Goal: Task Accomplishment & Management: Use online tool/utility

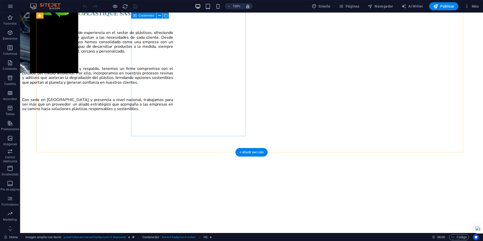
scroll to position [924, 0]
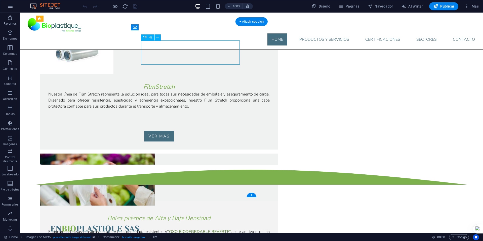
click at [186, 211] on div "En Bio plastique SAS" at bounding box center [158, 223] width 217 height 24
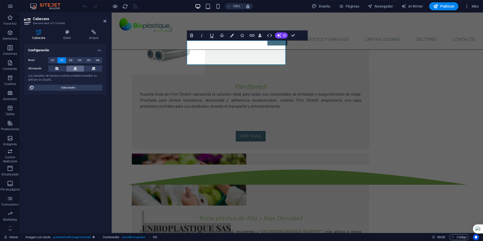
click at [75, 67] on icon at bounding box center [75, 69] width 4 height 6
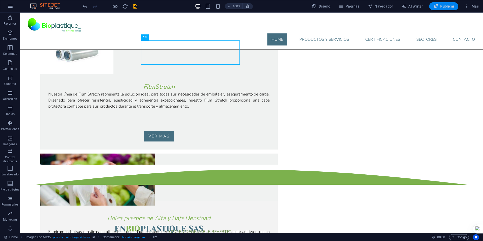
click at [436, 7] on icon "button" at bounding box center [435, 6] width 5 height 5
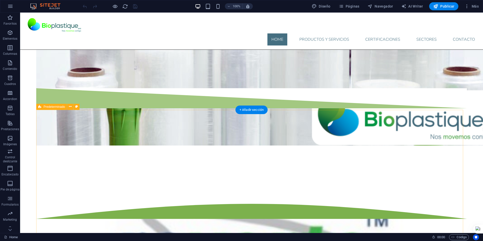
scroll to position [420, 0]
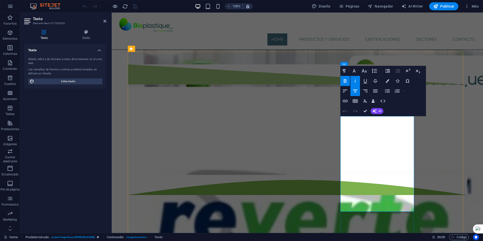
drag, startPoint x: 379, startPoint y: 138, endPoint x: 349, endPoint y: 131, distance: 31.0
drag, startPoint x: 353, startPoint y: 128, endPoint x: 407, endPoint y: 144, distance: 56.3
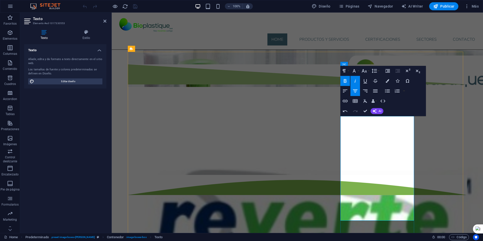
click at [379, 71] on button "Line Height" at bounding box center [376, 71] width 10 height 10
click at [381, 90] on link "Single" at bounding box center [382, 89] width 22 height 8
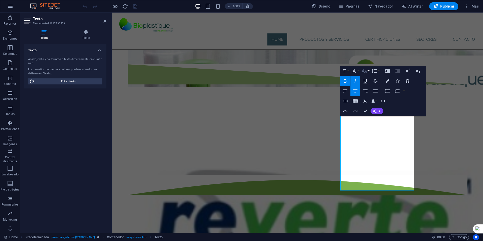
click at [367, 72] on icon "button" at bounding box center [364, 71] width 6 height 6
click at [376, 70] on icon "button" at bounding box center [375, 71] width 6 height 6
click at [380, 93] on link "1.15" at bounding box center [382, 96] width 22 height 8
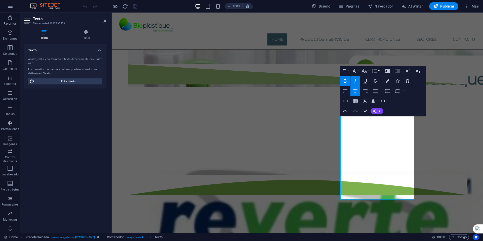
click at [377, 72] on icon "button" at bounding box center [374, 71] width 5 height 4
click at [379, 103] on link "1.5" at bounding box center [382, 104] width 22 height 8
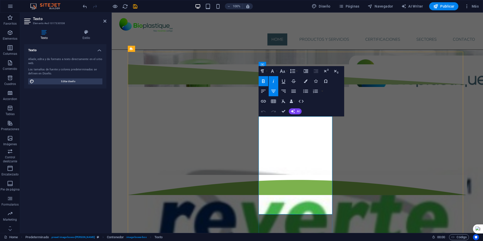
drag, startPoint x: 281, startPoint y: 128, endPoint x: 305, endPoint y: 214, distance: 90.1
drag, startPoint x: 283, startPoint y: 128, endPoint x: 294, endPoint y: 135, distance: 12.8
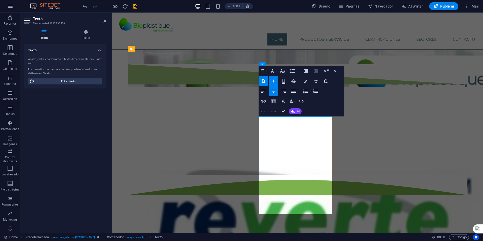
drag, startPoint x: 267, startPoint y: 140, endPoint x: 308, endPoint y: 169, distance: 50.4
click at [293, 73] on icon "button" at bounding box center [292, 71] width 5 height 4
drag, startPoint x: 283, startPoint y: 126, endPoint x: 306, endPoint y: 151, distance: 33.8
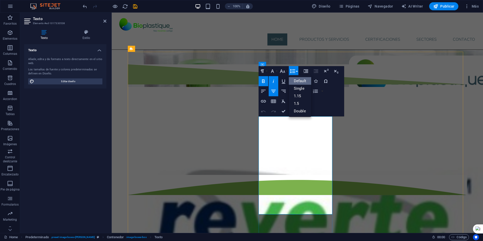
click at [297, 70] on button "Line Height" at bounding box center [294, 71] width 10 height 10
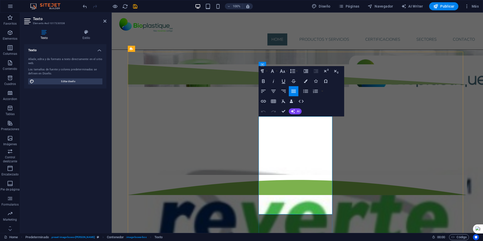
drag, startPoint x: 281, startPoint y: 127, endPoint x: 311, endPoint y: 149, distance: 36.9
click at [296, 70] on button "Line Height" at bounding box center [294, 71] width 10 height 10
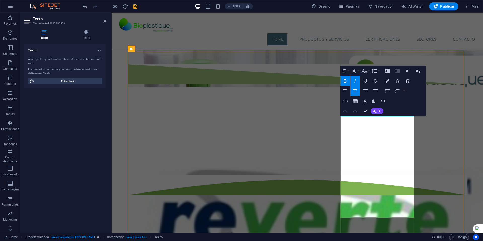
drag, startPoint x: 358, startPoint y: 130, endPoint x: 381, endPoint y: 208, distance: 81.6
click at [374, 73] on icon "button" at bounding box center [375, 71] width 6 height 6
click at [390, 95] on link "1.15" at bounding box center [382, 96] width 22 height 8
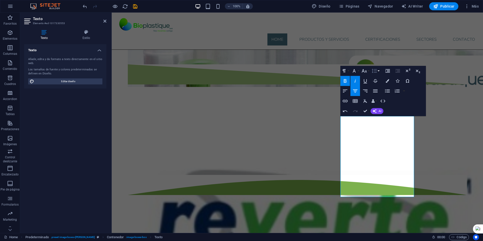
click at [380, 72] on button "Line Height" at bounding box center [376, 71] width 10 height 10
click at [378, 103] on link "1.5" at bounding box center [382, 104] width 22 height 8
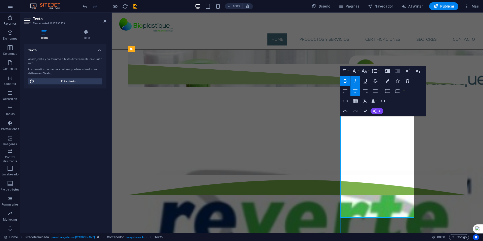
drag, startPoint x: 366, startPoint y: 110, endPoint x: 329, endPoint y: 120, distance: 38.9
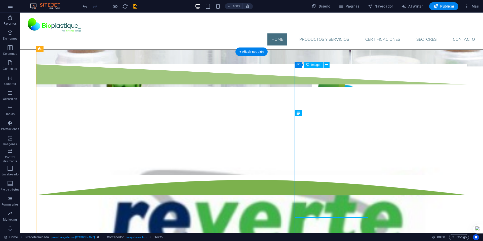
select select "px"
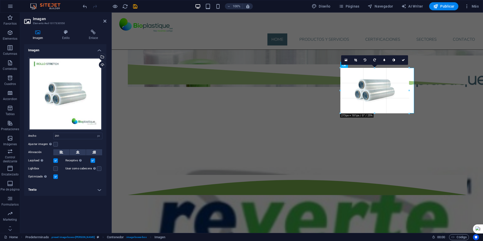
drag, startPoint x: 265, startPoint y: 105, endPoint x: 377, endPoint y: 114, distance: 112.1
type input "273"
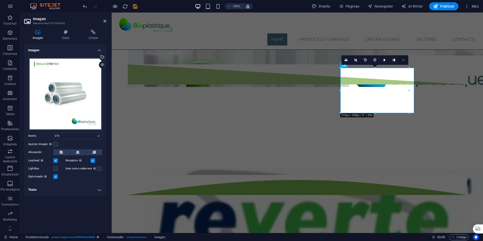
click at [405, 58] on link at bounding box center [404, 60] width 10 height 10
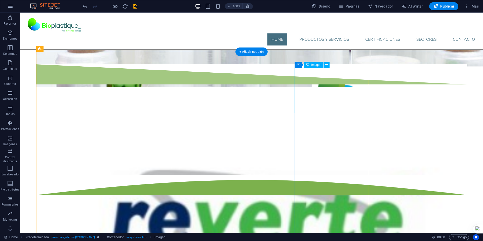
select select "px"
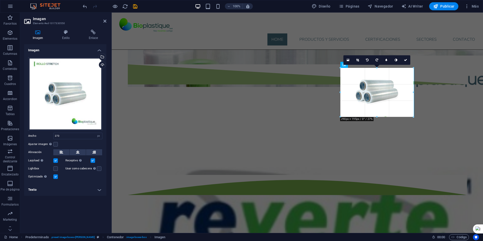
drag, startPoint x: 376, startPoint y: 113, endPoint x: 376, endPoint y: 116, distance: 3.8
type input "290"
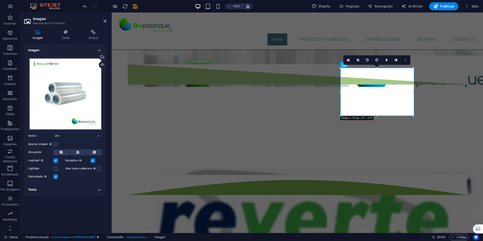
click at [407, 61] on icon at bounding box center [405, 60] width 3 height 3
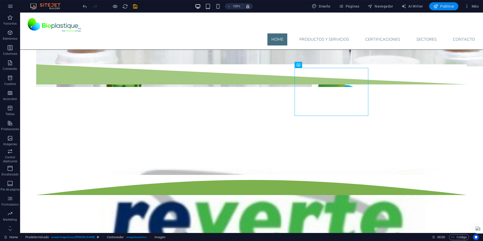
click at [443, 8] on span "Publicar" at bounding box center [443, 6] width 21 height 5
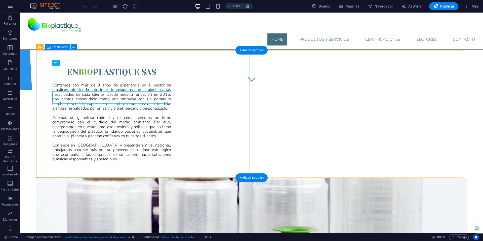
scroll to position [244, 0]
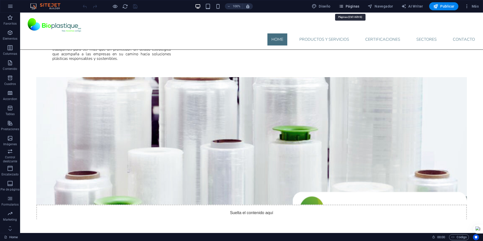
click at [349, 8] on span "Páginas" at bounding box center [349, 6] width 21 height 5
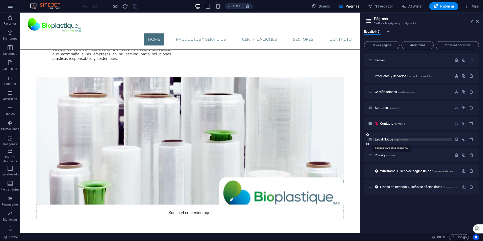
click at [384, 139] on span "Legal Notice /legal-notice" at bounding box center [391, 140] width 33 height 4
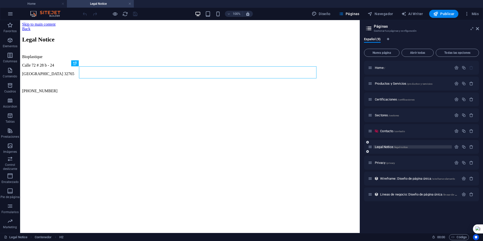
scroll to position [0, 0]
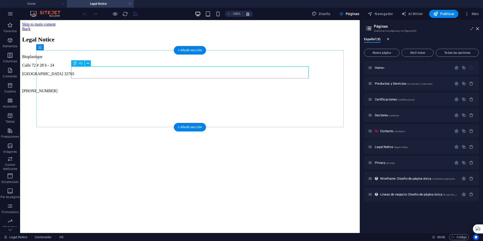
click at [122, 43] on div "Legal Notice" at bounding box center [190, 39] width 336 height 7
click at [109, 93] on div "Bioplastique [STREET_ADDRESS] [PHONE_NUMBER]" at bounding box center [190, 74] width 336 height 39
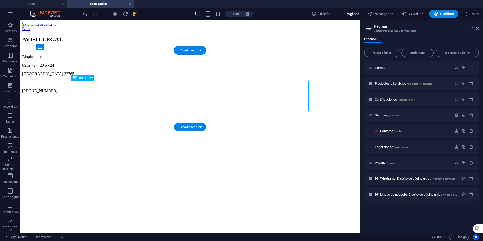
click at [109, 93] on div "Bioplastique [STREET_ADDRESS] [PHONE_NUMBER]" at bounding box center [190, 74] width 336 height 39
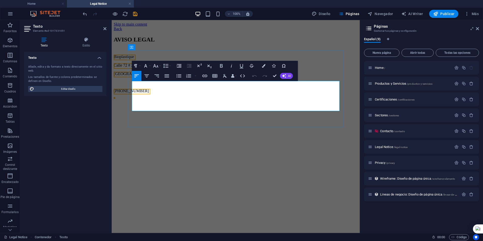
drag, startPoint x: 169, startPoint y: 107, endPoint x: 132, endPoint y: 84, distance: 43.5
click at [132, 84] on div "Bioplastique [STREET_ADDRESS] [PHONE_NUMBER]" at bounding box center [236, 74] width 244 height 39
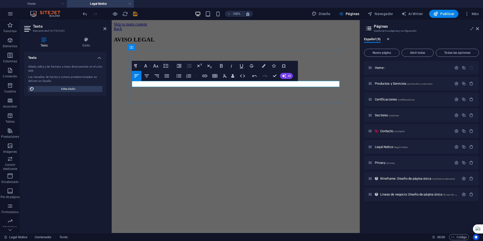
click at [149, 59] on p at bounding box center [236, 57] width 244 height 5
click at [148, 59] on p at bounding box center [236, 57] width 244 height 5
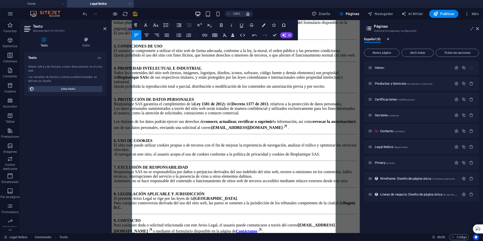
scroll to position [23, 0]
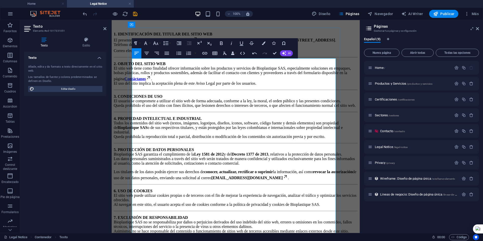
click at [213, 53] on p "1. IDENTIFICACIÓN DEL TITULAR DEL SITIO WEB El presente sitio web https://biopl…" at bounding box center [236, 42] width 244 height 21
click at [133, 66] on strong "2. OBJETO DEL SITIO WEB" at bounding box center [140, 64] width 52 height 4
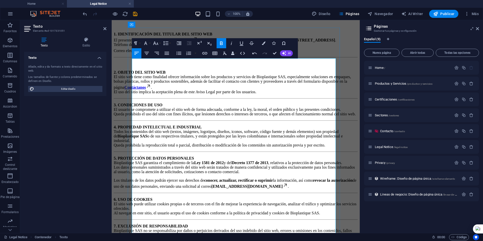
click at [133, 107] on strong "3. CONDICIONES DE USO" at bounding box center [138, 105] width 49 height 4
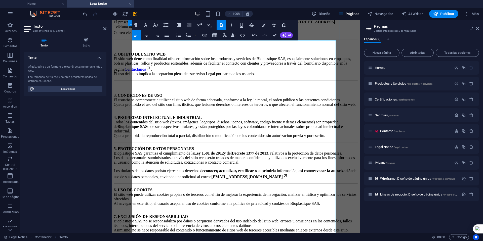
scroll to position [48, 0]
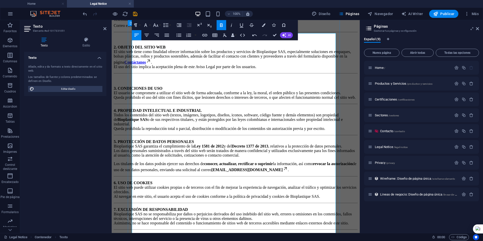
click at [133, 113] on strong "4. PROPIEDAD INTELECTUAL E INDUSTRIAL" at bounding box center [158, 110] width 88 height 4
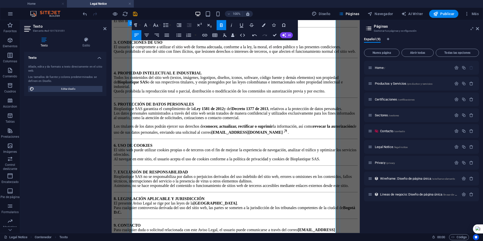
scroll to position [98, 0]
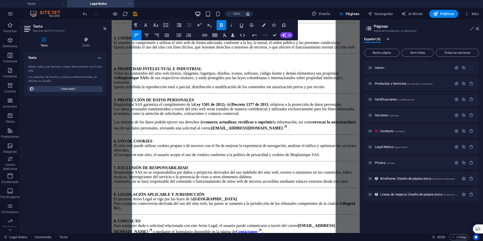
click at [133, 102] on strong "5. PROTECCIÓN DE DATOS PERSONALES" at bounding box center [154, 100] width 80 height 4
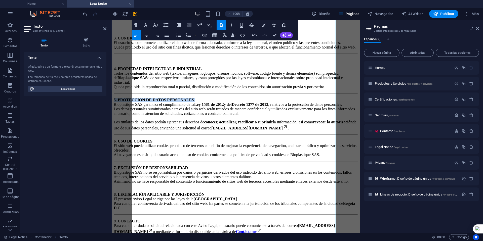
click at [133, 102] on strong "5. PROTECCIÓN DE DATOS PERSONALES" at bounding box center [154, 100] width 80 height 4
click at [136, 102] on strong "5. PROTECCIÓN DE DATOS PERSONALES" at bounding box center [154, 100] width 80 height 4
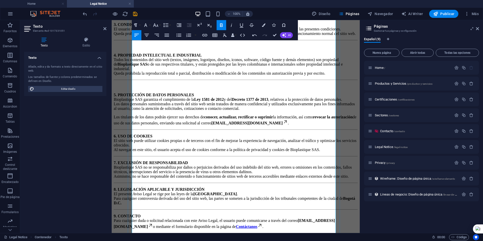
scroll to position [174, 0]
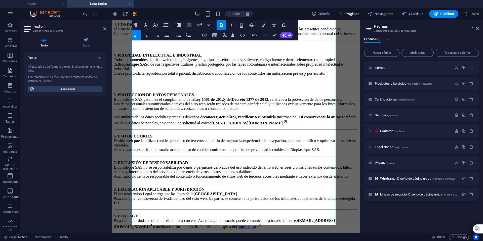
click at [133, 134] on strong "6. USO DE COOKIES" at bounding box center [133, 136] width 39 height 4
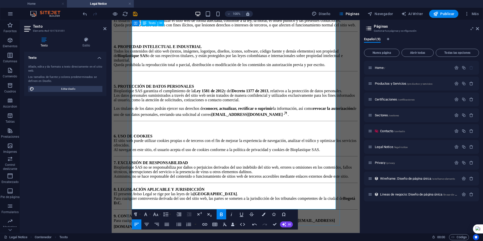
scroll to position [204, 0]
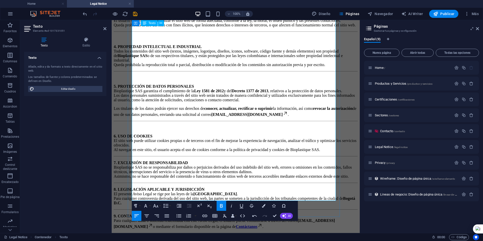
click at [132, 161] on strong "7. EXCLUSIÓN DE RESPONSABILIDAD" at bounding box center [151, 163] width 74 height 4
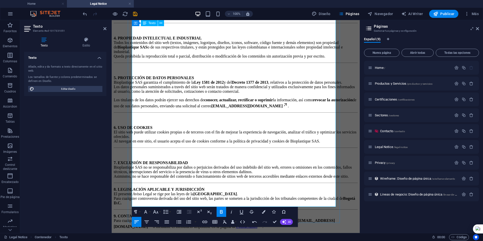
scroll to position [210, 0]
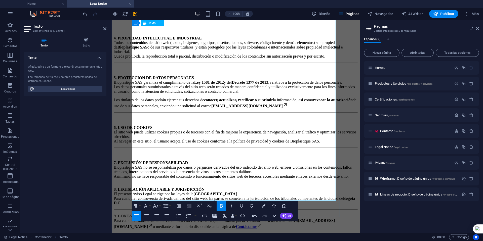
click at [133, 188] on strong "8. LEGISLACIÓN APLICABLE Y JURISDICCIÓN" at bounding box center [159, 190] width 91 height 4
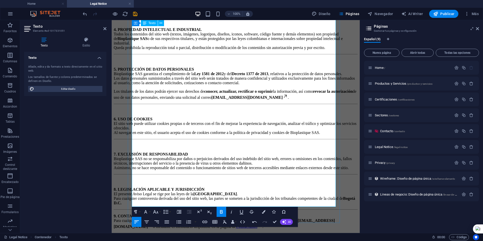
click at [132, 214] on strong "9. CONTACTO" at bounding box center [127, 216] width 27 height 4
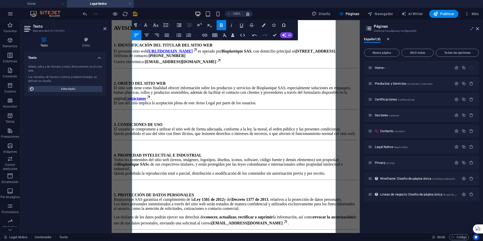
scroll to position [9, 0]
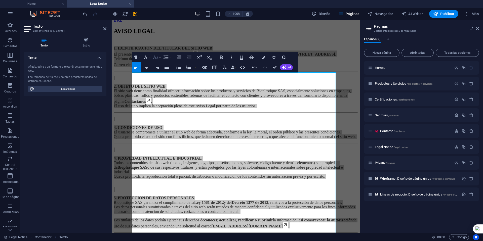
click at [160, 59] on button "Font Size" at bounding box center [157, 57] width 10 height 10
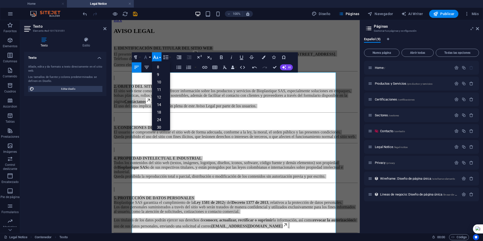
click at [150, 57] on button "Font Family" at bounding box center [147, 57] width 10 height 10
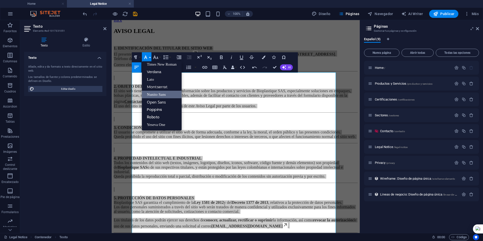
scroll to position [33, 0]
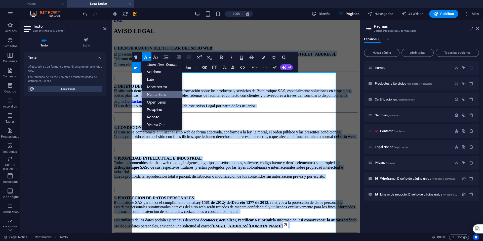
click at [155, 92] on link "Nunito Sans" at bounding box center [162, 95] width 40 height 8
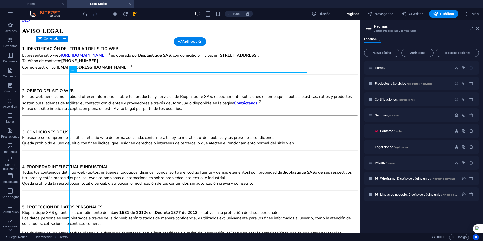
click at [50, 96] on div "AVISO LEGAL 1. IDENTIFICACIÓN DEL TITULAR DEL SITIO WEB El presente sitio web h…" at bounding box center [190, 209] width 336 height 362
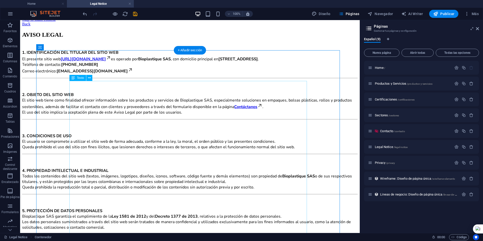
scroll to position [0, 0]
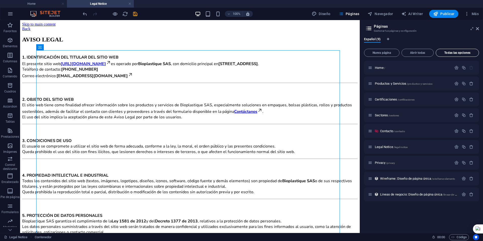
click at [444, 52] on span "Todas las opciones" at bounding box center [457, 52] width 39 height 3
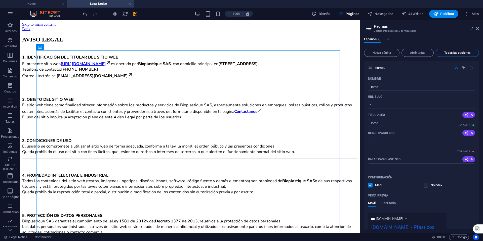
scroll to position [1525, 0]
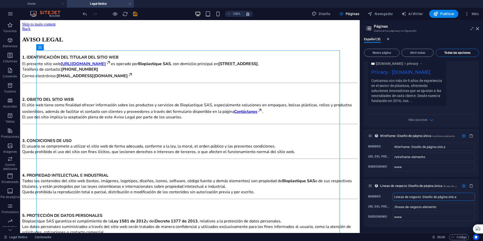
click at [444, 52] on span "Todas las opciones" at bounding box center [457, 52] width 39 height 3
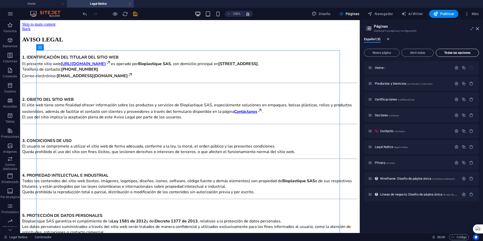
scroll to position [0, 0]
click at [427, 53] on span "Abrir todas" at bounding box center [418, 52] width 28 height 3
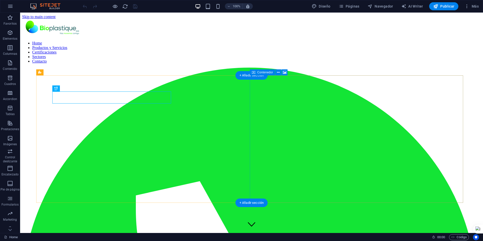
scroll to position [118, 0]
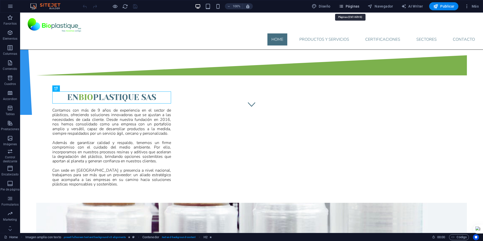
click at [354, 6] on span "Páginas" at bounding box center [349, 6] width 21 height 5
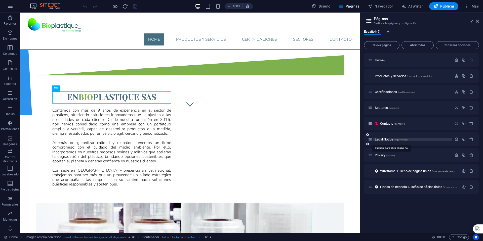
click at [381, 139] on span "Legal Notice /legal-notice" at bounding box center [391, 140] width 33 height 4
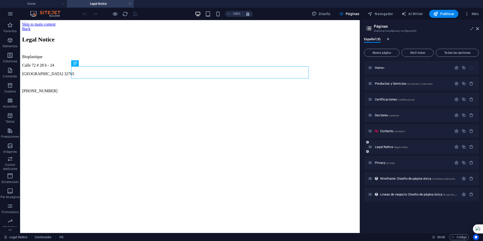
scroll to position [0, 0]
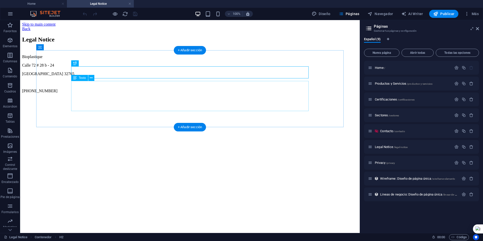
click at [105, 93] on div "Bioplastique [STREET_ADDRESS] [PHONE_NUMBER]" at bounding box center [190, 74] width 336 height 39
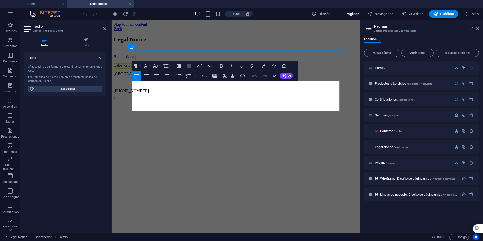
drag, startPoint x: 169, startPoint y: 106, endPoint x: 132, endPoint y: 84, distance: 42.6
click at [132, 84] on div "Bioplastique [STREET_ADDRESS] [PHONE_NUMBER]" at bounding box center [236, 74] width 244 height 39
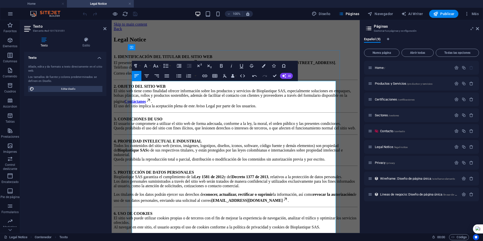
click at [132, 89] on strong "2. OBJETO DEL SITIO WEB" at bounding box center [140, 86] width 52 height 4
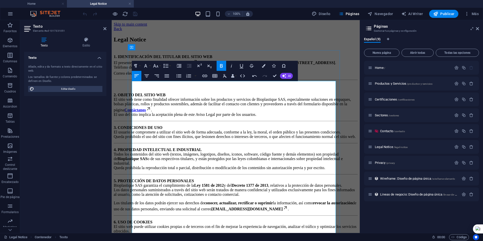
click at [133, 130] on strong "3. CONDICIONES DE USO" at bounding box center [138, 128] width 49 height 4
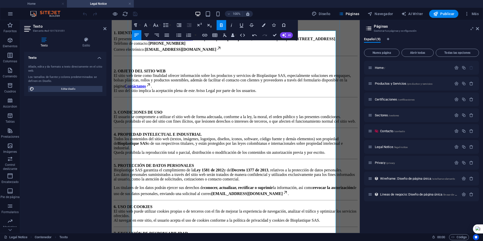
scroll to position [50, 0]
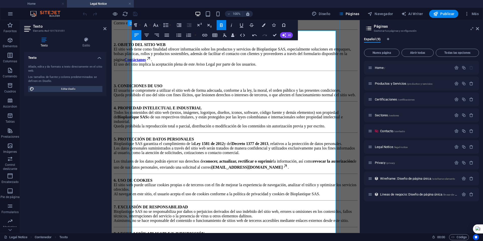
click at [132, 139] on div "Legal Notice 1. IDENTIFICACIÓN DEL TITULAR DEL SITIO WEB El presente sitio web …" at bounding box center [236, 138] width 244 height 305
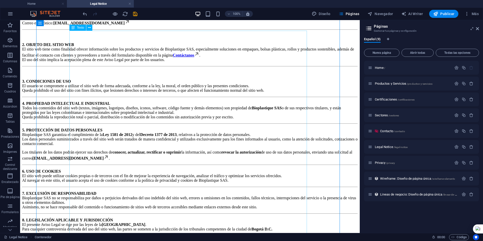
click at [69, 138] on div "1. IDENTIFICACIÓN DEL TITULAR DEL SITIO WEB El presente sitio web https://biopl…" at bounding box center [190, 139] width 336 height 270
click at [70, 138] on div "1. IDENTIFICACIÓN DEL TITULAR DEL SITIO WEB El presente sitio web https://biopl…" at bounding box center [190, 139] width 336 height 270
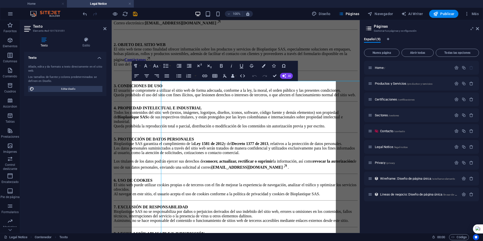
scroll to position [0, 0]
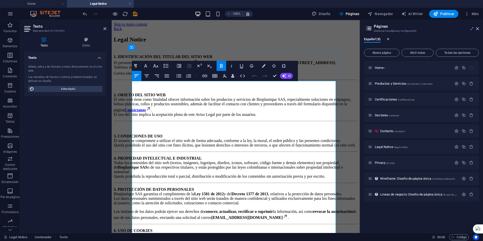
click at [132, 161] on strong "4. PROPIEDAD INTELECTUAL E INDUSTRIAL" at bounding box center [158, 158] width 88 height 4
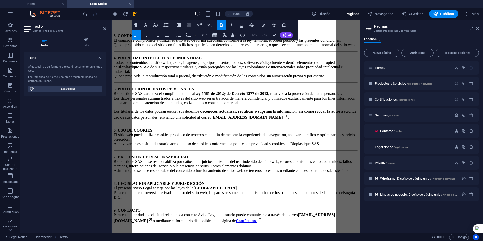
scroll to position [101, 0]
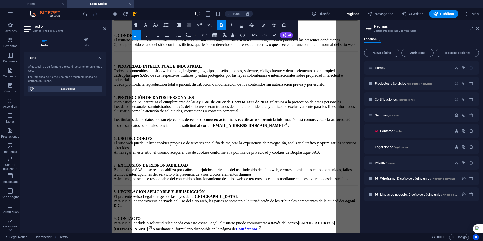
click at [133, 100] on strong "5. PROTECCIÓN DE DATOS PERSONALES" at bounding box center [154, 97] width 80 height 4
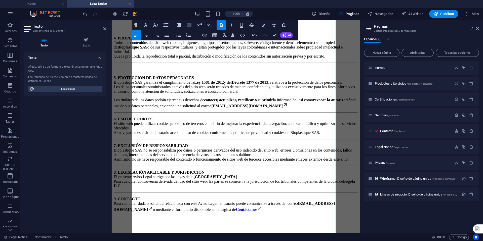
scroll to position [176, 0]
click at [132, 117] on strong "6. USO DE COOKIES" at bounding box center [133, 119] width 39 height 4
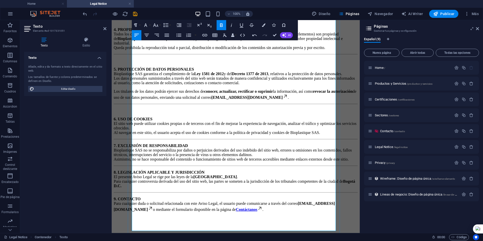
scroll to position [201, 0]
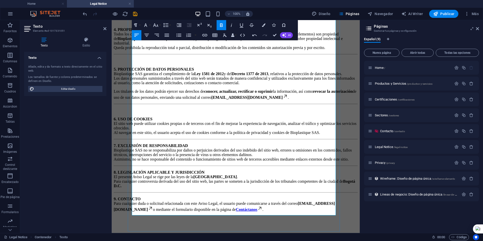
click at [133, 144] on strong "7. EXCLUSIÓN DE RESPONSABILIDAD" at bounding box center [151, 146] width 74 height 4
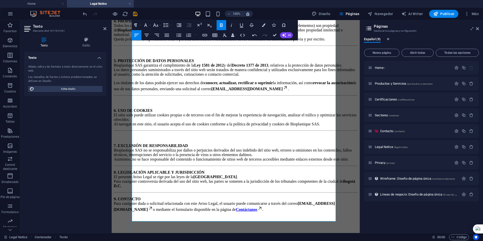
click at [132, 170] on strong "8. LEGISLACIÓN APLICABLE Y JURISDICCIÓN" at bounding box center [159, 172] width 91 height 4
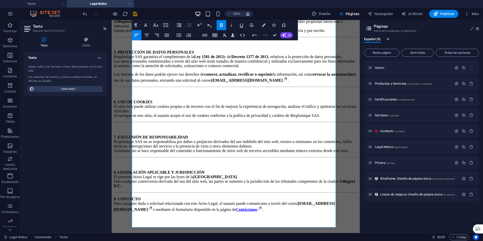
click at [133, 200] on strong "9. CONTACTO" at bounding box center [127, 199] width 27 height 4
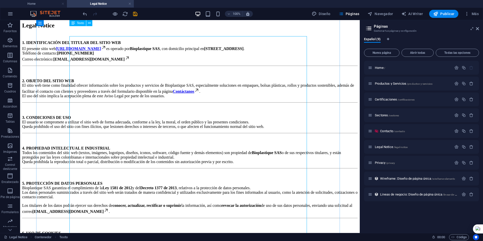
scroll to position [0, 0]
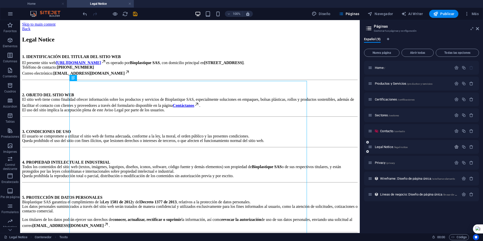
click at [458, 148] on icon "button" at bounding box center [457, 147] width 4 height 4
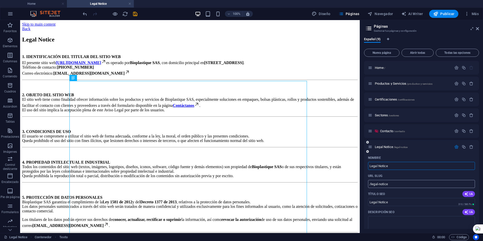
scroll to position [25, 0]
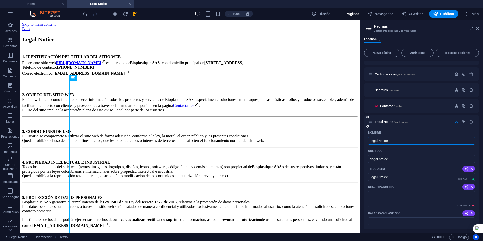
click at [388, 142] on input "Legal Notice" at bounding box center [421, 141] width 107 height 8
type input "Legal Notic"
type input "/legal-notic"
type input "Legal Notic"
type input "Leg"
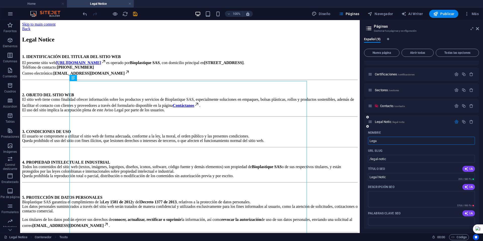
type input "/legal-no"
type input "Legal No"
type input "L"
type input "/"
type input "Aviso Legal"
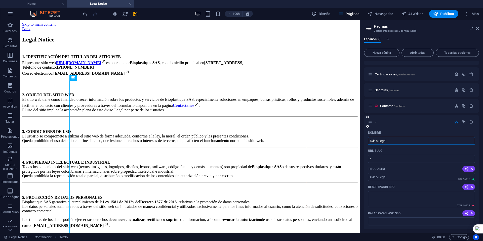
type input "/aviso-legal"
type input "Aviso Legal"
click at [457, 122] on icon "button" at bounding box center [457, 122] width 4 height 4
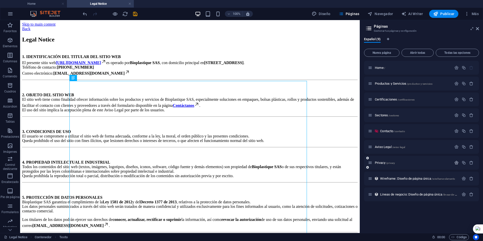
click at [457, 164] on icon "button" at bounding box center [457, 163] width 4 height 4
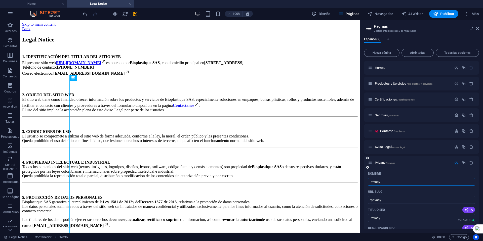
click at [385, 183] on input "Privacy" at bounding box center [421, 182] width 107 height 8
type input "Priv"
type input "/priv"
type input "Priv"
type input "Privavidad"
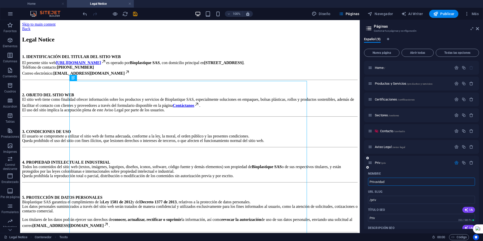
type input "/privavidad"
type input "Privavidad"
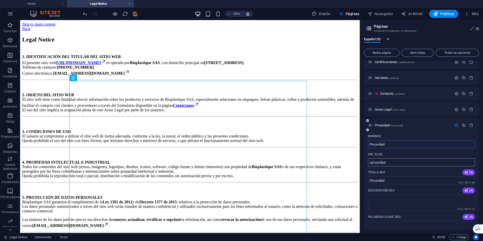
scroll to position [50, 0]
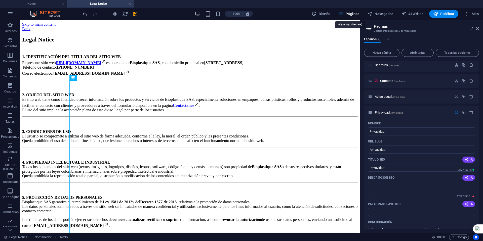
click at [348, 14] on span "Páginas" at bounding box center [349, 13] width 21 height 5
click at [384, 111] on span "Privavidad /privavidad" at bounding box center [389, 113] width 28 height 4
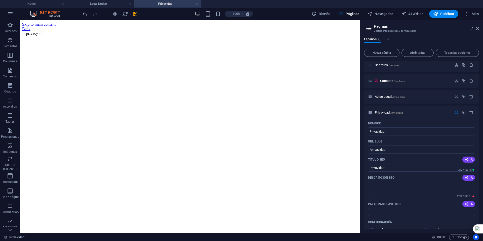
scroll to position [0, 0]
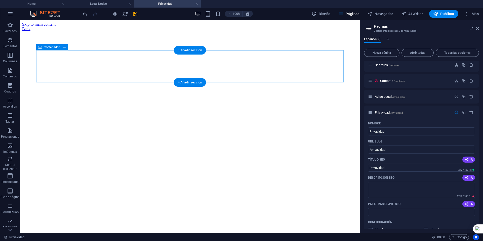
click at [105, 31] on div at bounding box center [190, 31] width 336 height 0
click at [190, 51] on div "+ Añadir sección" at bounding box center [190, 50] width 32 height 9
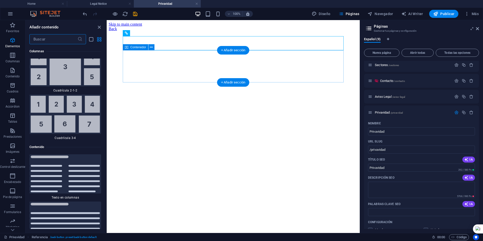
scroll to position [1599, 0]
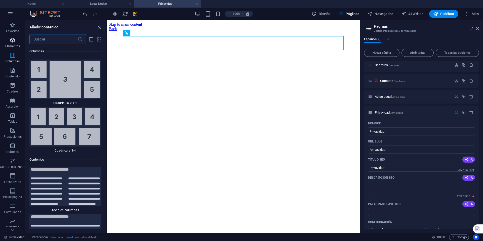
click at [15, 43] on icon "button" at bounding box center [13, 40] width 6 height 6
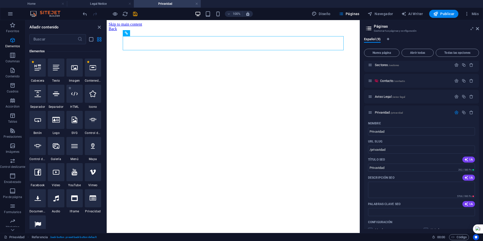
scroll to position [95, 0]
click at [55, 72] on div at bounding box center [56, 68] width 16 height 18
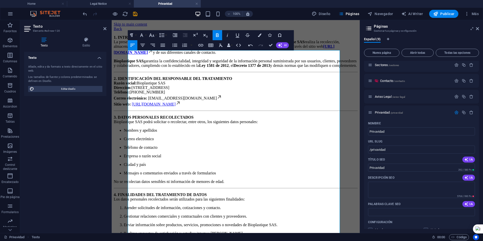
click at [128, 81] on strong "2. IDENTIFICACIÓN DEL RESPONSABLE DEL TRATAMIENTO" at bounding box center [173, 79] width 119 height 4
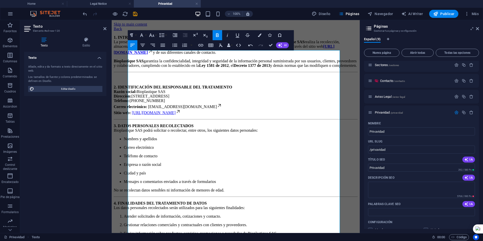
click at [129, 128] on strong "3. DATOS PERSONALES RECOLECTADOS" at bounding box center [154, 126] width 80 height 4
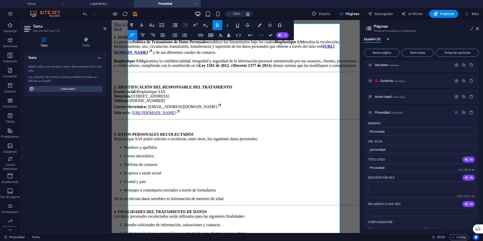
scroll to position [101, 0]
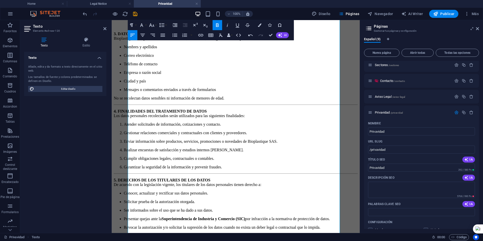
click at [129, 114] on strong "4. FINALIDADES DEL TRATAMIENTO DE DATOS" at bounding box center [160, 111] width 93 height 4
click at [116, 114] on strong "4" at bounding box center [115, 111] width 2 height 4
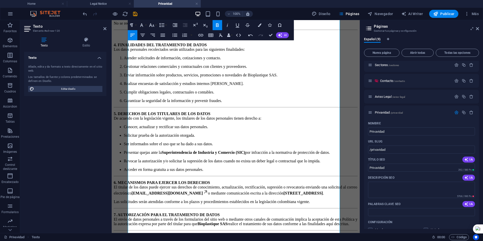
scroll to position [176, 0]
click at [129, 60] on p "Atender solicitudes de información, cotizaciones y contacto." at bounding box center [241, 57] width 234 height 5
click at [129, 68] on p "Gestionar relaciones comerciales y contractuales con clientes y proveedores." at bounding box center [241, 66] width 234 height 5
click at [168, 47] on strong ". FINALIDADES DEL TRATAMIENTO DE DATOS" at bounding box center [161, 44] width 91 height 4
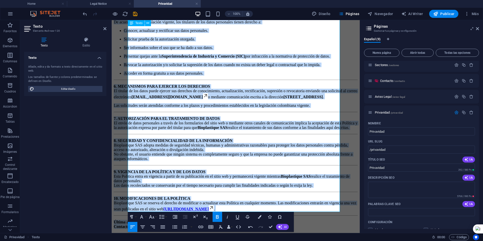
scroll to position [380, 0]
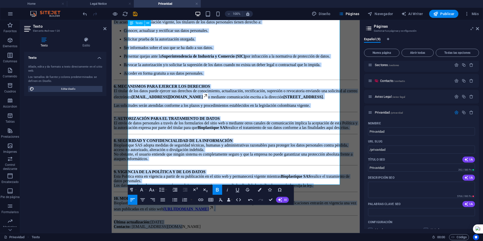
drag, startPoint x: 128, startPoint y: 51, endPoint x: 220, endPoint y: 182, distance: 159.6
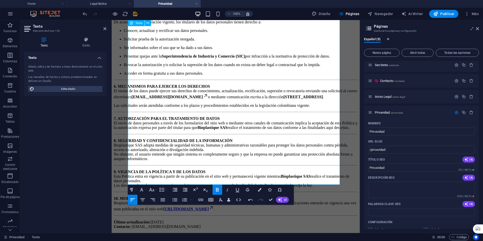
scroll to position [0, 0]
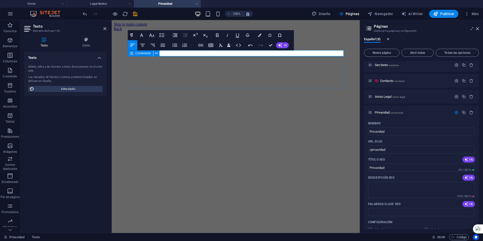
click at [161, 53] on div "Contenedor" at bounding box center [145, 53] width 35 height 6
click at [166, 40] on p at bounding box center [236, 37] width 244 height 5
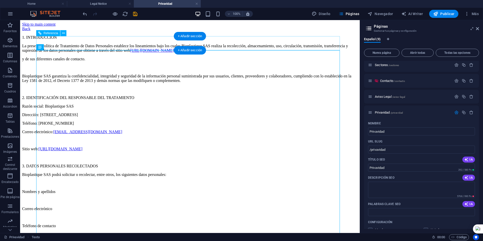
click at [85, 31] on div "Back" at bounding box center [190, 29] width 336 height 5
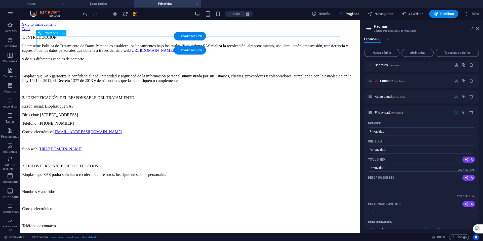
click at [95, 31] on div "Back" at bounding box center [190, 29] width 336 height 5
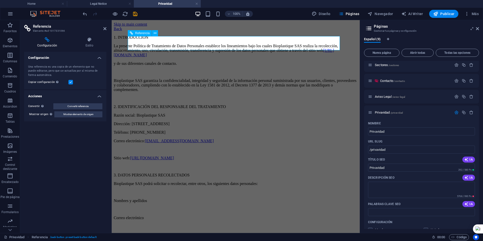
click at [151, 31] on div "Back" at bounding box center [236, 29] width 244 height 5
click at [143, 31] on div "Back" at bounding box center [236, 29] width 244 height 5
click at [90, 40] on icon at bounding box center [89, 39] width 34 height 5
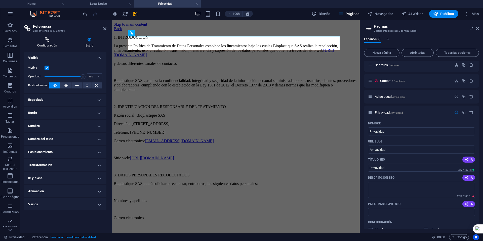
click at [46, 42] on icon at bounding box center [47, 39] width 46 height 5
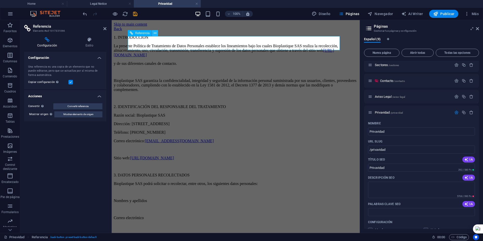
click at [153, 33] on button at bounding box center [155, 33] width 6 height 6
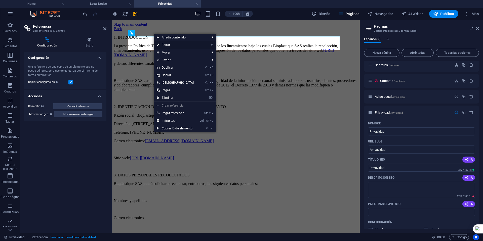
click at [167, 45] on link "⏎ Editar" at bounding box center [175, 45] width 43 height 8
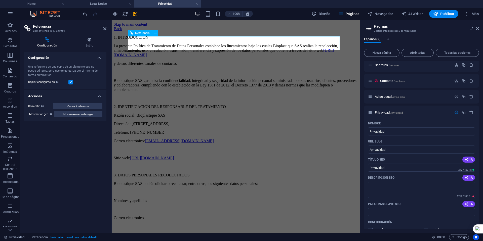
click at [151, 31] on div "Back" at bounding box center [236, 29] width 244 height 5
drag, startPoint x: 104, startPoint y: 28, endPoint x: 84, endPoint y: 11, distance: 26.3
click at [104, 28] on icon at bounding box center [104, 29] width 3 height 4
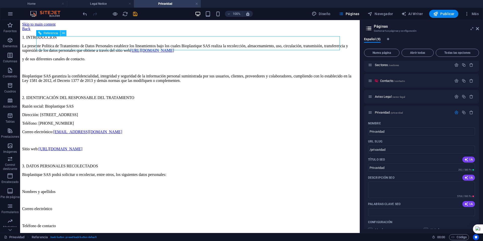
click at [64, 34] on icon at bounding box center [63, 33] width 3 height 5
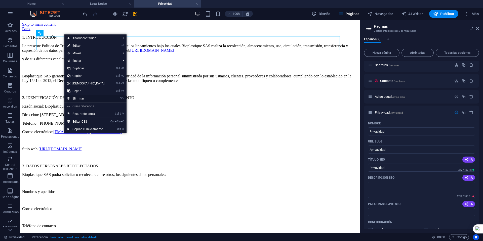
click at [79, 97] on link "⌦ Eliminar" at bounding box center [85, 99] width 43 height 8
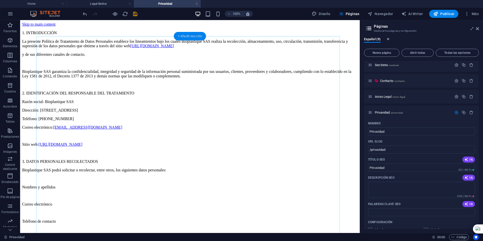
click at [182, 35] on div "+ Añadir sección" at bounding box center [190, 36] width 32 height 9
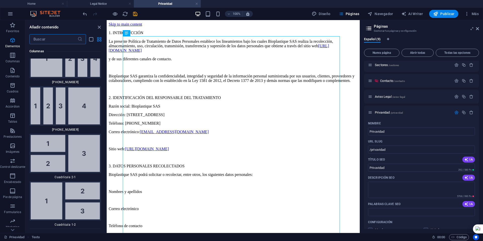
scroll to position [1691, 0]
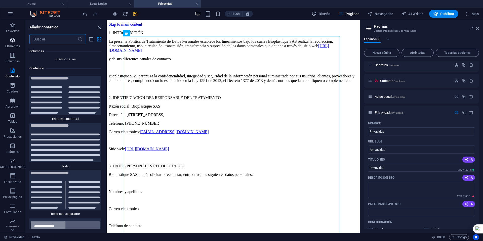
click at [15, 40] on icon "button" at bounding box center [13, 40] width 6 height 6
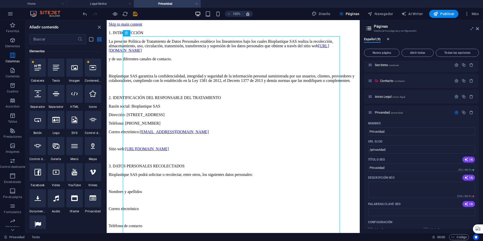
scroll to position [95, 0]
click at [57, 69] on icon at bounding box center [56, 67] width 7 height 7
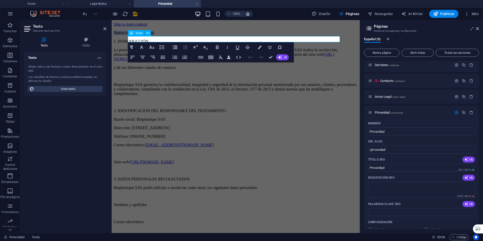
click at [165, 35] on p "Nuevo elemento de texto" at bounding box center [236, 33] width 244 height 5
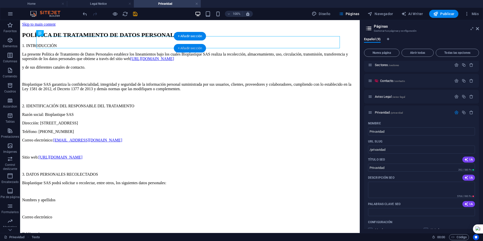
click at [182, 47] on div "+ Añadir sección" at bounding box center [190, 48] width 32 height 9
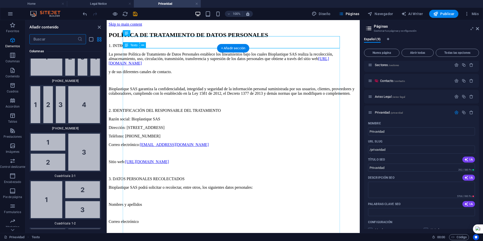
scroll to position [1691, 0]
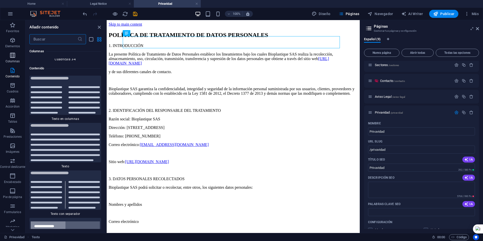
click at [13, 56] on icon "button" at bounding box center [13, 55] width 6 height 6
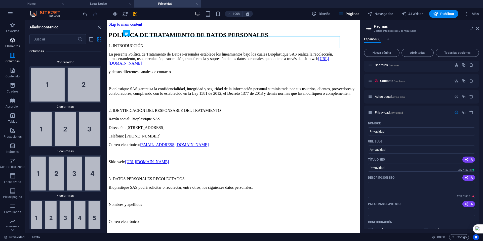
click at [11, 35] on button "Elementos" at bounding box center [12, 42] width 25 height 15
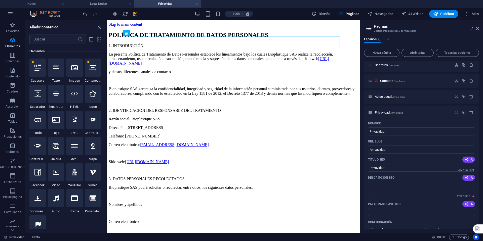
scroll to position [95, 0]
click at [56, 91] on icon at bounding box center [56, 94] width 7 height 7
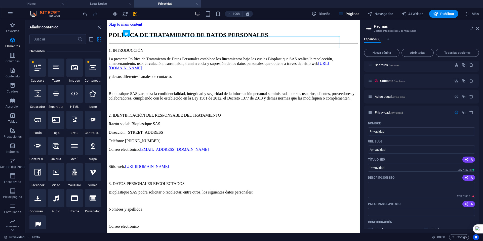
select select "%"
select select "px"
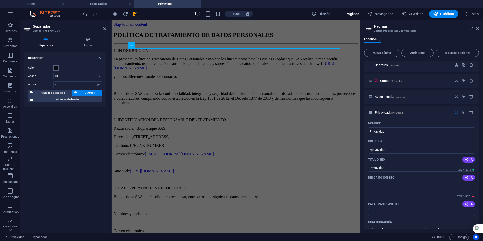
click at [56, 67] on span at bounding box center [56, 68] width 4 height 4
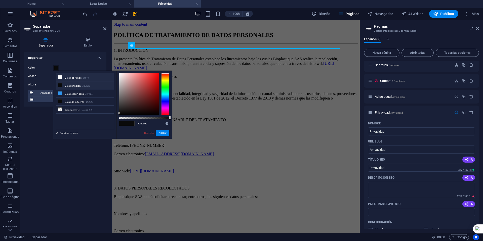
click at [59, 76] on icon at bounding box center [60, 78] width 4 height 4
type input "#ffffff"
click at [165, 133] on button "Aplicar" at bounding box center [163, 133] width 14 height 6
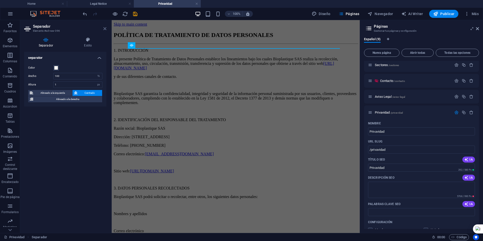
click at [106, 27] on icon at bounding box center [104, 29] width 3 height 4
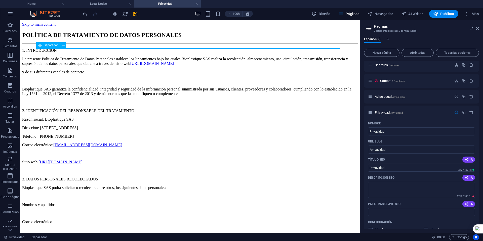
click at [41, 46] on icon at bounding box center [40, 45] width 4 height 6
click at [49, 46] on span "Separador" at bounding box center [51, 45] width 14 height 3
select select "%"
select select "px"
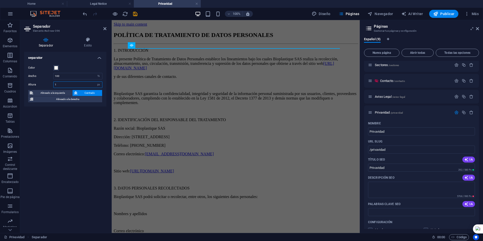
click at [61, 84] on input "1" at bounding box center [78, 85] width 49 height 6
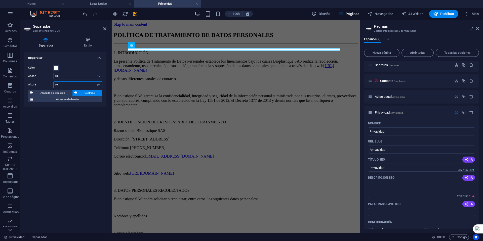
type input "1"
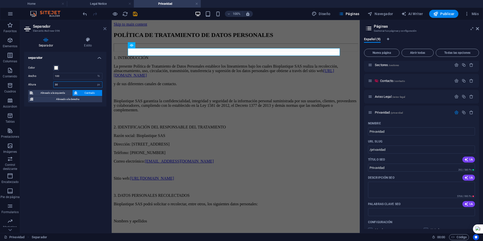
type input "30"
click at [103, 30] on icon at bounding box center [104, 29] width 3 height 4
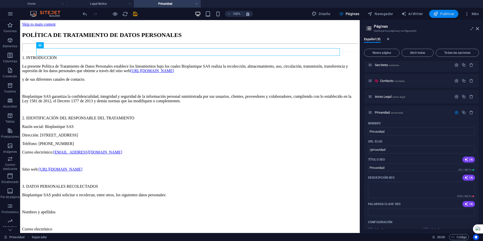
click at [439, 14] on span "Publicar" at bounding box center [443, 13] width 21 height 5
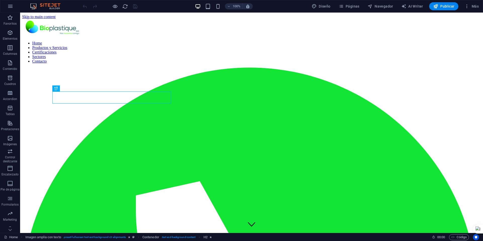
scroll to position [118, 0]
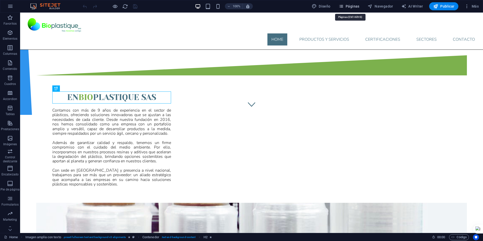
click at [353, 6] on span "Páginas" at bounding box center [349, 6] width 21 height 5
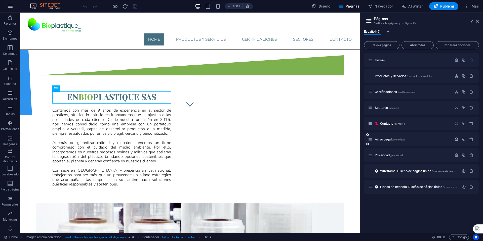
click at [456, 139] on icon "button" at bounding box center [457, 139] width 4 height 4
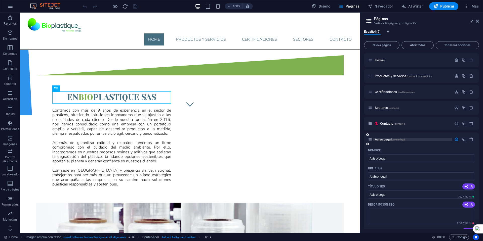
click at [438, 139] on p "Aviso Legal /aviso-legal" at bounding box center [413, 139] width 76 height 3
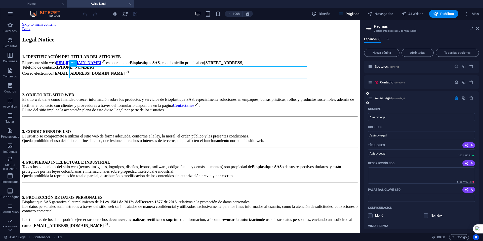
scroll to position [50, 0]
drag, startPoint x: 392, startPoint y: 133, endPoint x: 368, endPoint y: 134, distance: 24.2
click at [368, 134] on div "Nombre Aviso Legal ​ URL SLUG /aviso-legal ​ Título SEO IA Aviso Legal ​ 302 / …" at bounding box center [421, 208] width 115 height 208
click at [419, 95] on div "Aviso Legal /aviso-legal" at bounding box center [410, 97] width 84 height 6
click at [418, 96] on p "Aviso Legal /aviso-legal" at bounding box center [413, 96] width 76 height 3
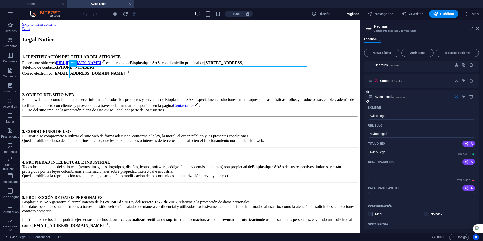
click at [456, 96] on icon "button" at bounding box center [457, 97] width 4 height 4
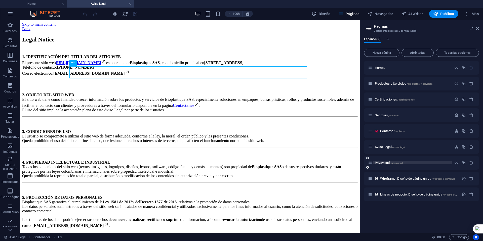
click at [421, 162] on p "Privavidad /privavidad" at bounding box center [413, 162] width 76 height 3
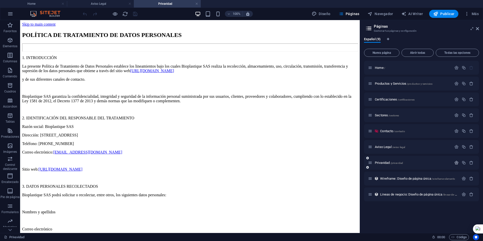
click at [456, 162] on icon "button" at bounding box center [457, 163] width 4 height 4
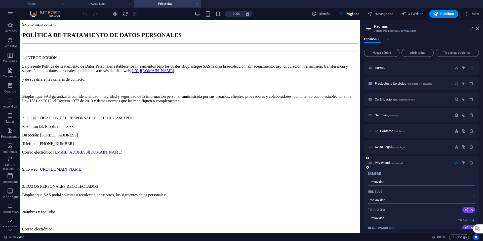
click at [380, 200] on input "/privavidad" at bounding box center [421, 200] width 107 height 8
type input "/privacidad"
click at [384, 146] on span "Aviso Legal /aviso-legal" at bounding box center [390, 147] width 30 height 4
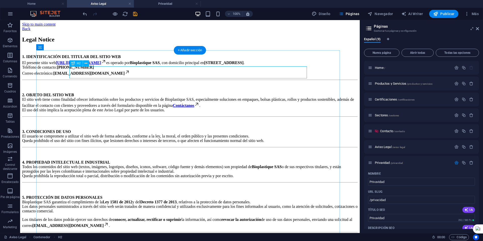
click at [124, 43] on div "Legal Notice" at bounding box center [190, 39] width 336 height 7
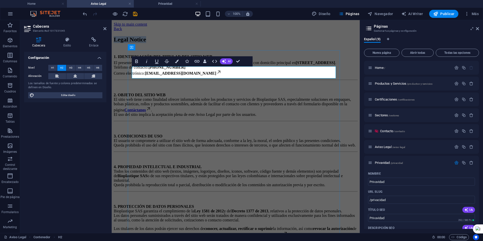
click at [170, 43] on h2 "Legal Notice" at bounding box center [236, 39] width 244 height 7
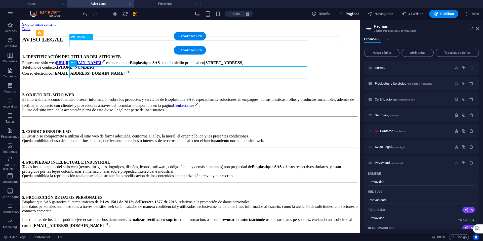
click at [89, 31] on div "Back" at bounding box center [190, 29] width 336 height 5
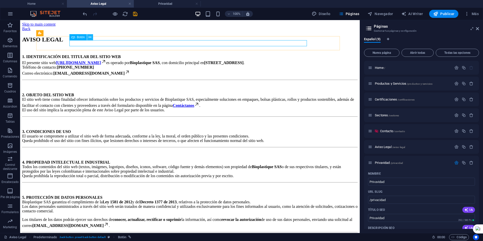
click at [89, 39] on icon at bounding box center [90, 37] width 3 height 5
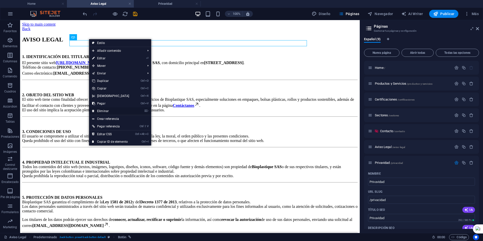
click at [105, 111] on link "⌦ Eliminar" at bounding box center [110, 111] width 43 height 8
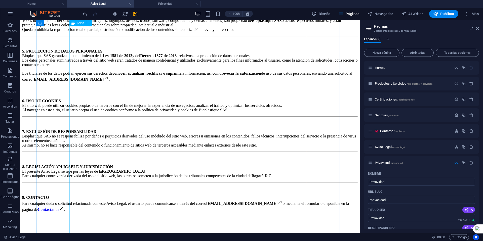
scroll to position [57, 0]
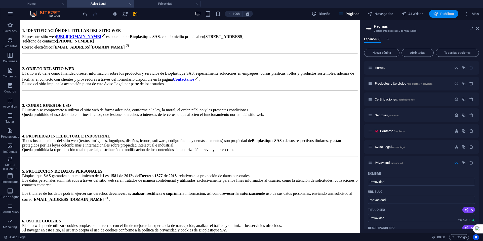
click at [442, 15] on span "Publicar" at bounding box center [443, 13] width 21 height 5
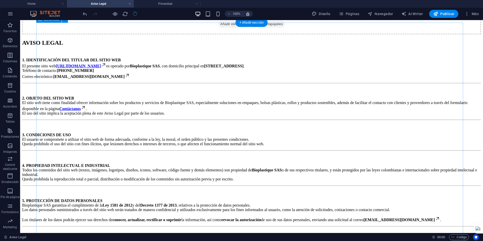
scroll to position [0, 0]
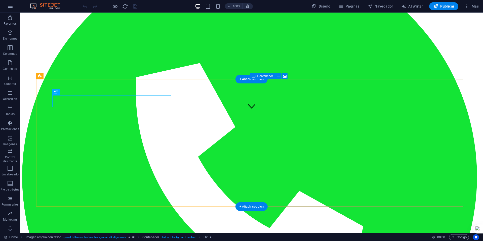
scroll to position [43, 0]
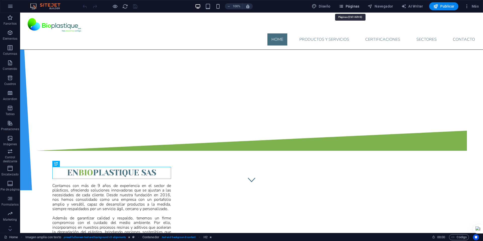
click at [346, 8] on span "Páginas" at bounding box center [349, 6] width 21 height 5
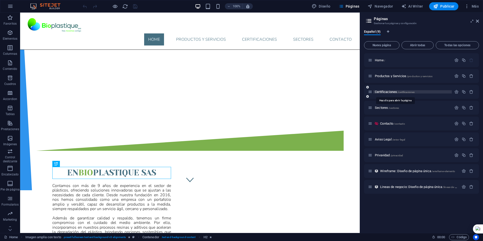
click at [383, 92] on span "Certificaciones /certificaciones" at bounding box center [395, 92] width 40 height 4
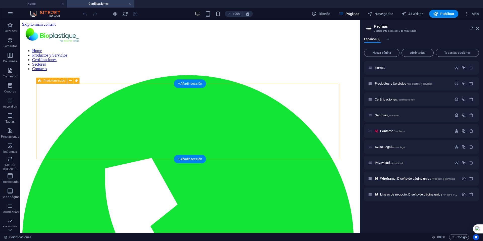
scroll to position [0, 0]
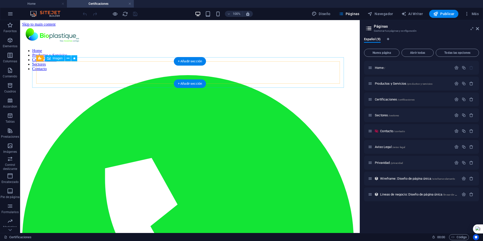
select select "px"
select select "move-top-to-bottom"
select select "s"
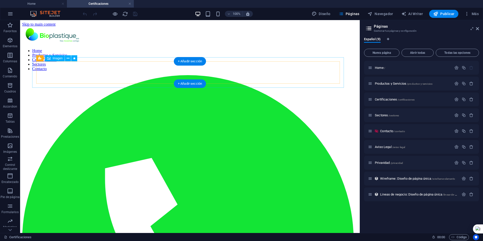
select select "s"
select select "scroll"
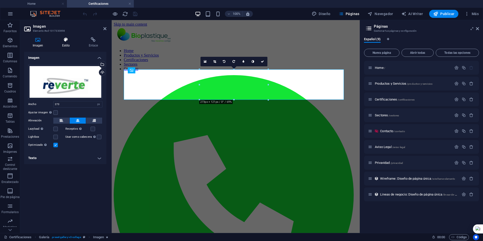
click at [63, 42] on icon at bounding box center [66, 39] width 25 height 5
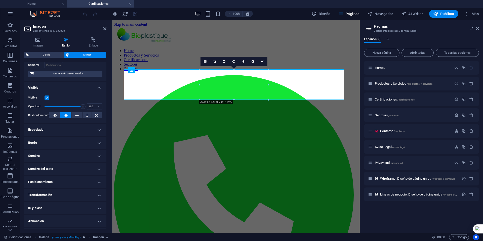
scroll to position [50, 0]
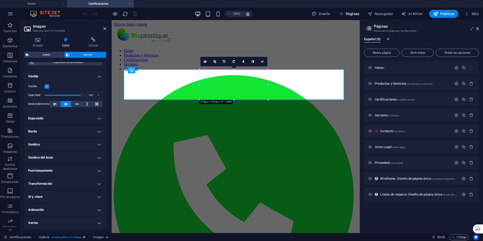
click at [62, 207] on h4 "Animación" at bounding box center [65, 210] width 82 height 12
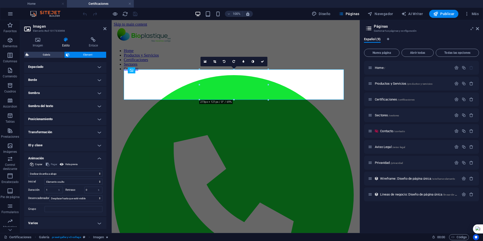
scroll to position [102, 0]
click at [70, 181] on select "Elemento oculto Elemento mostrado" at bounding box center [74, 182] width 58 height 6
select select "show"
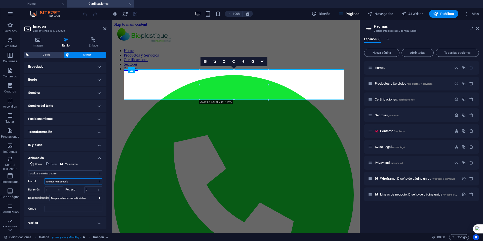
click at [45, 179] on select "Elemento oculto Elemento mostrado" at bounding box center [74, 182] width 58 height 6
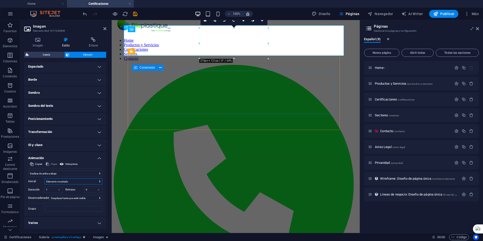
scroll to position [0, 0]
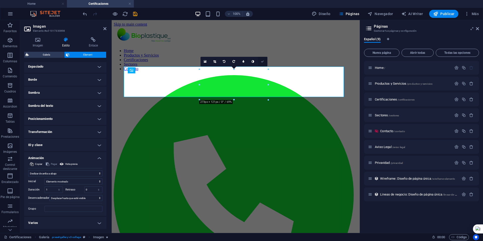
click at [265, 61] on link at bounding box center [263, 62] width 10 height 10
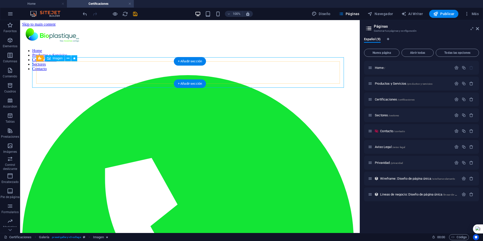
select select "move-top-to-bottom"
select select "show"
select select "s"
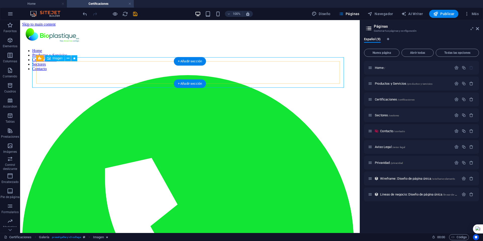
select select "s"
select select "scroll"
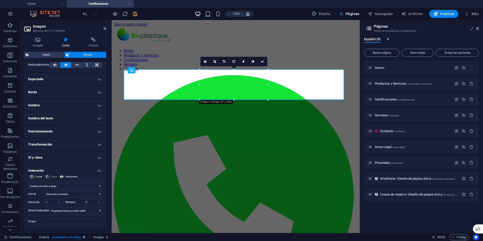
scroll to position [102, 0]
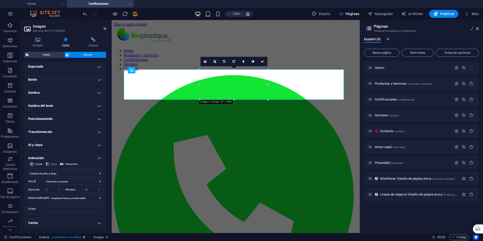
click at [67, 155] on h4 "Animación" at bounding box center [65, 156] width 82 height 9
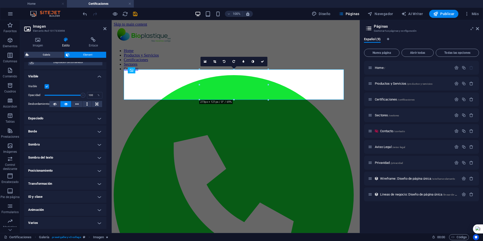
click at [69, 208] on h4 "Animación" at bounding box center [65, 210] width 82 height 12
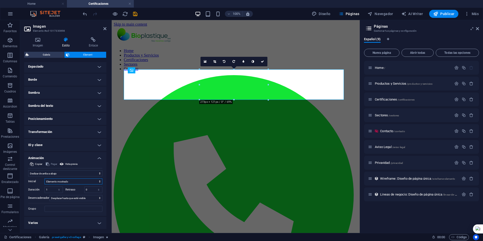
click at [66, 183] on select "Elemento oculto Elemento mostrado" at bounding box center [74, 182] width 58 height 6
select select "hide"
click at [45, 179] on select "Elemento oculto Elemento mostrado" at bounding box center [74, 182] width 58 height 6
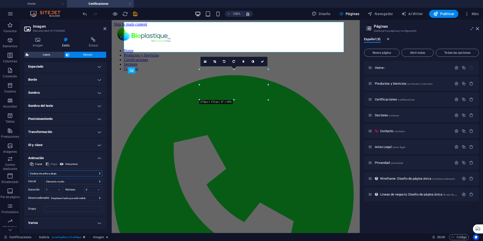
click at [62, 173] on select "No animar Mostrar / Ocultar Subir/bajar Acercar/alejar Deslizar de izquierda a …" at bounding box center [65, 174] width 74 height 6
select select "move-right-to-left"
click at [28, 171] on select "No animar Mostrar / Ocultar Subir/bajar Acercar/alejar Deslizar de izquierda a …" at bounding box center [65, 174] width 74 height 6
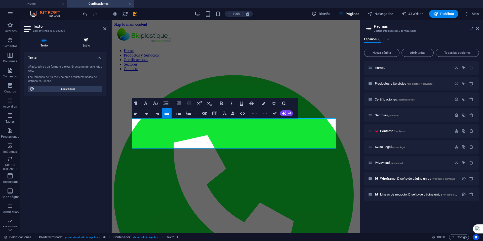
click at [84, 42] on icon at bounding box center [86, 39] width 40 height 5
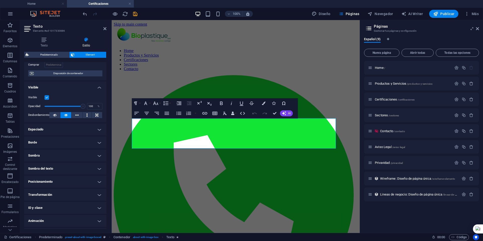
scroll to position [50, 0]
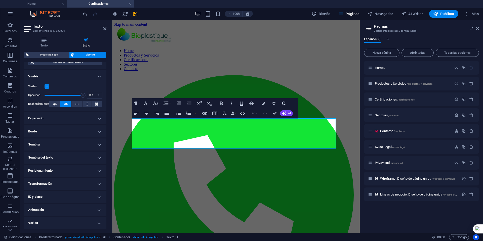
click at [56, 207] on h4 "Animación" at bounding box center [65, 210] width 82 height 12
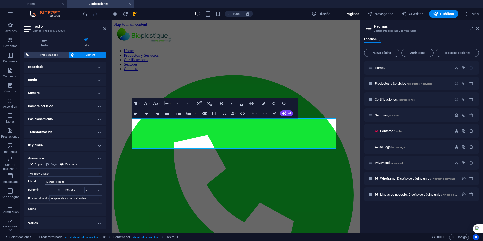
scroll to position [102, 0]
click at [64, 173] on select "No animar Mostrar / Ocultar Subir/bajar Acercar/alejar Deslizar de izquierda a …" at bounding box center [65, 174] width 74 height 6
select select "move-left-to-right"
click at [28, 171] on select "No animar Mostrar / Ocultar Subir/bajar Acercar/alejar Deslizar de izquierda a …" at bounding box center [65, 174] width 74 height 6
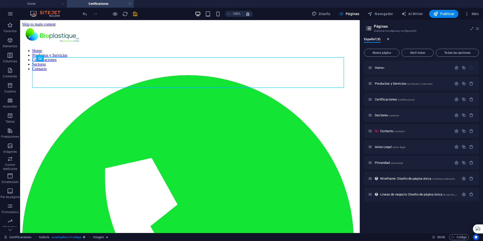
click at [479, 28] on icon at bounding box center [477, 29] width 3 height 4
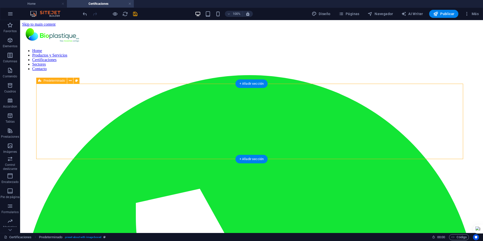
select select "px"
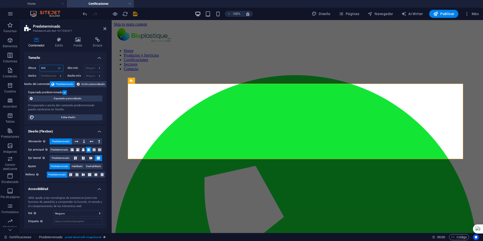
click at [52, 69] on input "300" at bounding box center [51, 68] width 23 height 6
type input "3"
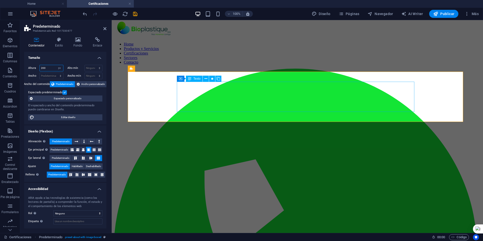
scroll to position [0, 0]
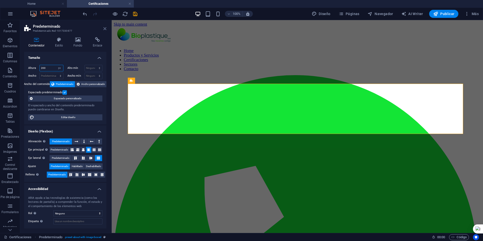
type input "200"
click at [106, 28] on icon at bounding box center [104, 29] width 3 height 4
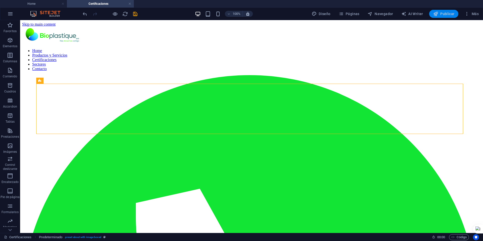
click at [440, 13] on span "Publicar" at bounding box center [443, 13] width 21 height 5
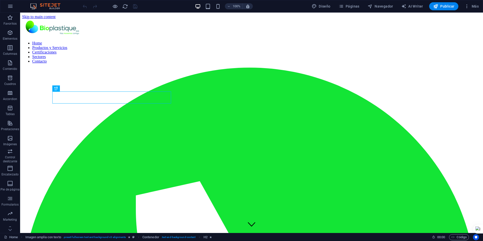
scroll to position [118, 0]
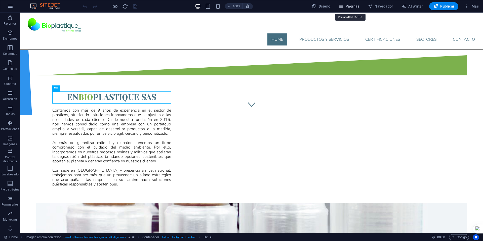
click at [352, 6] on span "Páginas" at bounding box center [349, 6] width 21 height 5
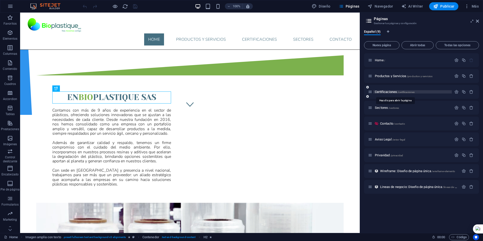
click at [384, 91] on span "Certificaciones /certificaciones" at bounding box center [395, 92] width 40 height 4
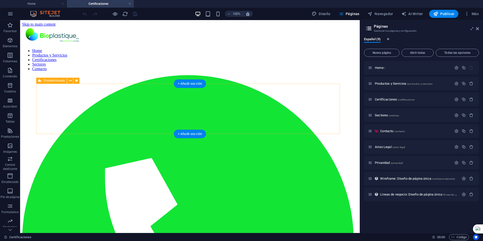
scroll to position [0, 0]
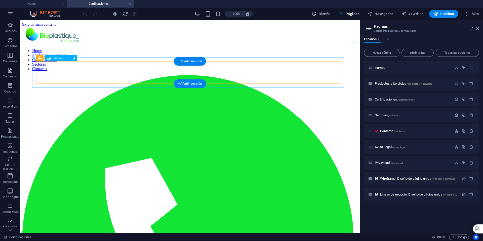
select select "px"
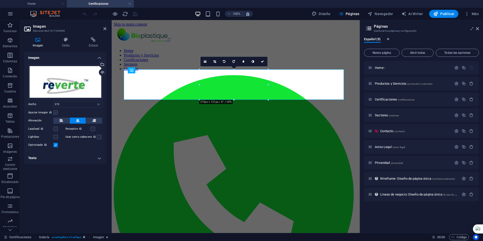
click at [57, 113] on label at bounding box center [55, 112] width 5 height 5
click at [0, 0] on input "Ajustar imagen Ajustar imagen automáticamente a un ancho y alto fijo" at bounding box center [0, 0] width 0 height 0
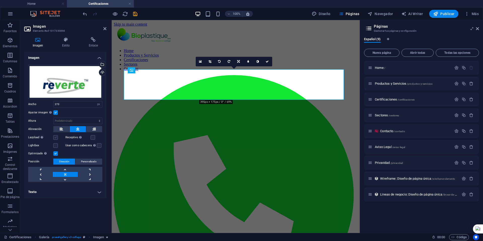
click at [56, 137] on label at bounding box center [55, 137] width 5 height 5
click at [0, 0] on input "Lazyload La carga de imágenes tras la carga de la página mejora la velocidad de…" at bounding box center [0, 0] width 0 height 0
click at [93, 138] on label at bounding box center [93, 137] width 5 height 5
click at [0, 0] on input "Receptivo Automáticamente cargar tamaños optimizados de smartphone e imagen ret…" at bounding box center [0, 0] width 0 height 0
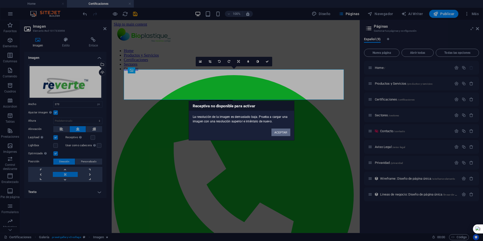
click at [279, 135] on button "ACEPTAR" at bounding box center [281, 133] width 19 height 8
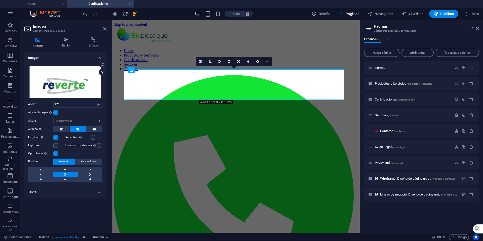
click at [269, 60] on link at bounding box center [268, 62] width 10 height 10
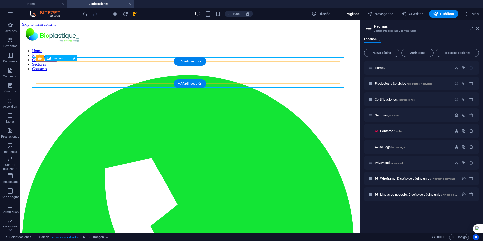
select select "px"
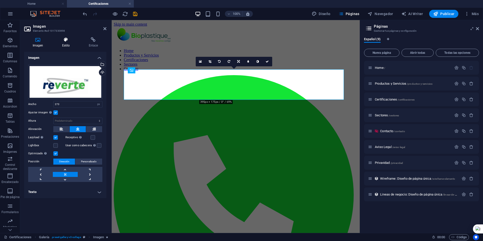
click at [66, 42] on h4 "Estilo" at bounding box center [67, 42] width 27 height 11
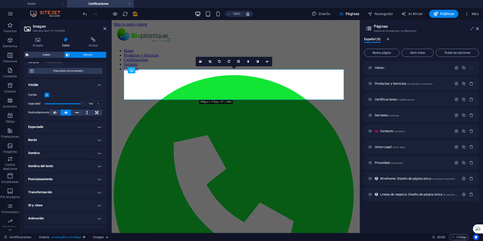
scroll to position [50, 0]
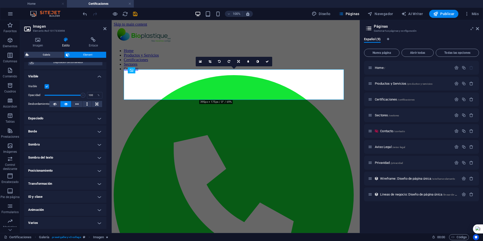
click at [61, 207] on h4 "Animación" at bounding box center [65, 210] width 82 height 12
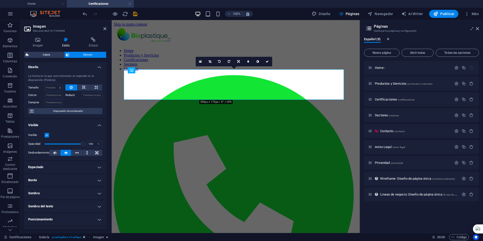
scroll to position [0, 0]
click at [268, 60] on icon at bounding box center [267, 61] width 3 height 3
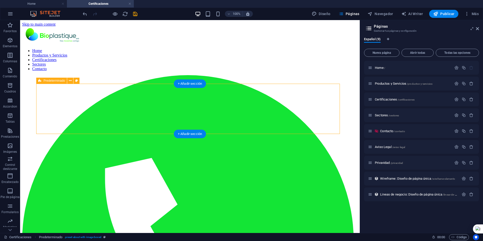
select select "px"
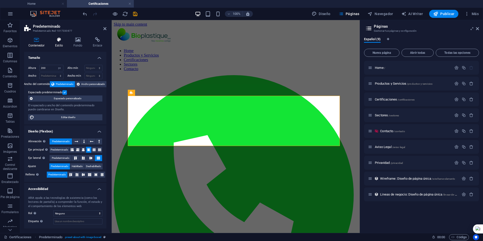
click at [56, 42] on h4 "Estilo" at bounding box center [60, 42] width 18 height 11
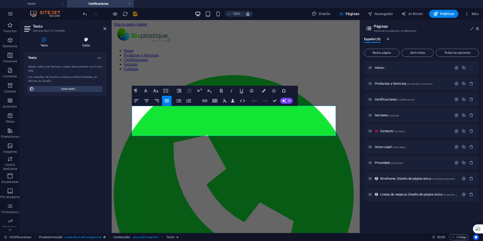
click at [84, 45] on h4 "Estilo" at bounding box center [86, 42] width 40 height 11
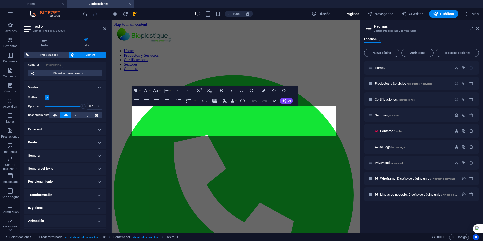
scroll to position [50, 0]
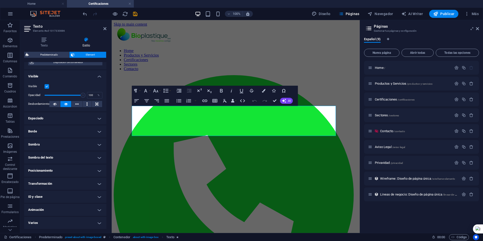
click at [64, 206] on h4 "Animación" at bounding box center [65, 210] width 82 height 12
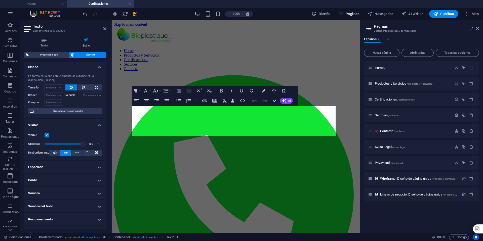
scroll to position [0, 0]
click at [46, 42] on h4 "Texto" at bounding box center [45, 42] width 42 height 11
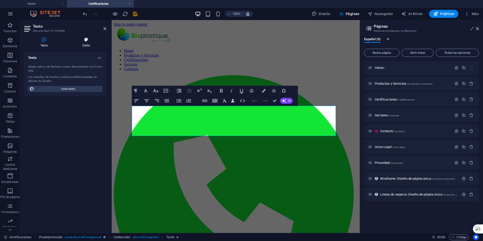
click at [88, 42] on icon at bounding box center [86, 39] width 40 height 5
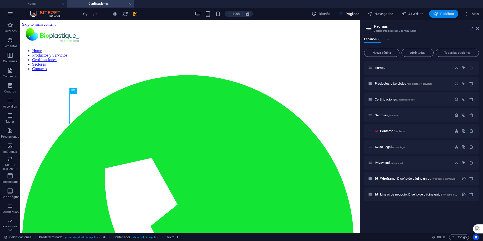
click at [447, 13] on span "Publicar" at bounding box center [443, 13] width 21 height 5
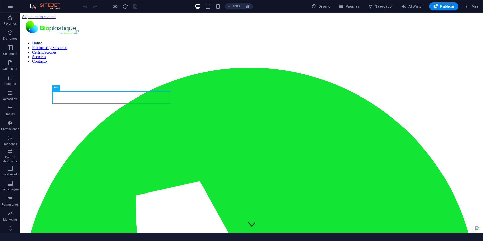
scroll to position [118, 0]
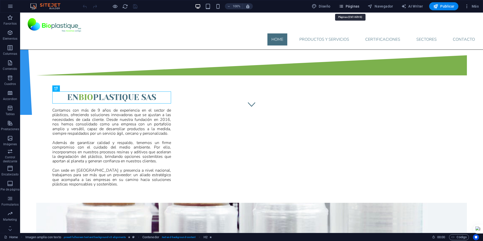
click at [347, 6] on span "Páginas" at bounding box center [349, 6] width 21 height 5
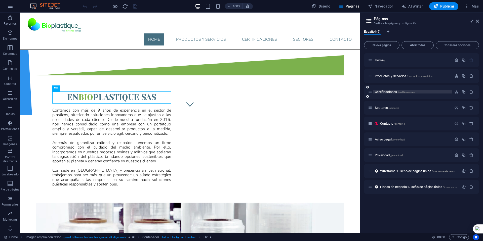
click at [382, 92] on span "Certificaciones /certificaciones" at bounding box center [395, 92] width 40 height 4
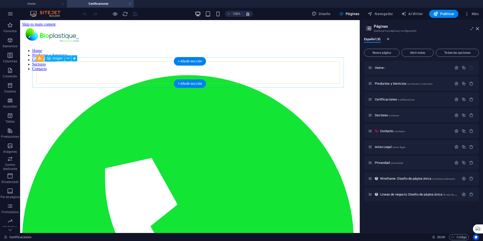
scroll to position [0, 0]
select select "px"
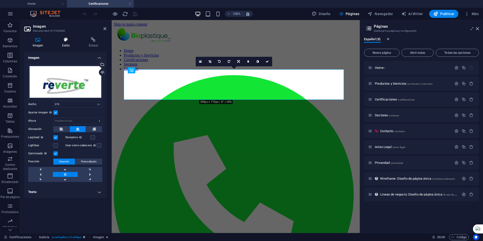
click at [67, 43] on h4 "Estilo" at bounding box center [67, 42] width 27 height 11
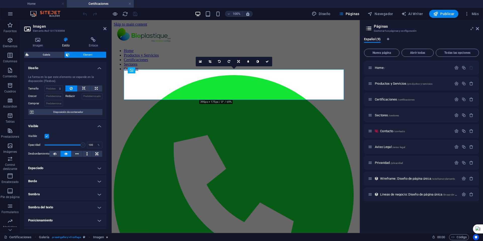
scroll to position [50, 0]
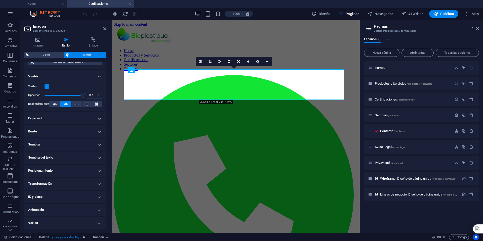
click at [66, 211] on h4 "Animación" at bounding box center [65, 210] width 82 height 12
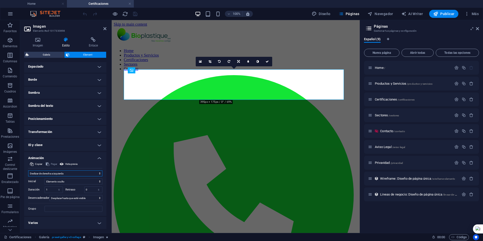
click at [73, 173] on select "No animar Mostrar / Ocultar Subir/bajar Acercar/alejar Deslizar de izquierda a …" at bounding box center [65, 174] width 74 height 6
select select "none"
click at [28, 177] on select "No animar Mostrar / Ocultar Subir/bajar Acercar/alejar Deslizar de izquierda a …" at bounding box center [65, 174] width 74 height 6
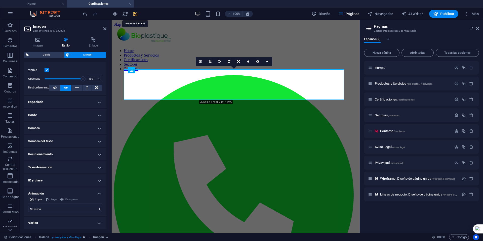
click at [135, 15] on icon "save" at bounding box center [135, 14] width 6 height 6
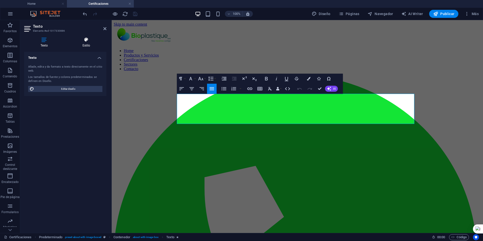
click at [88, 40] on icon at bounding box center [86, 39] width 40 height 5
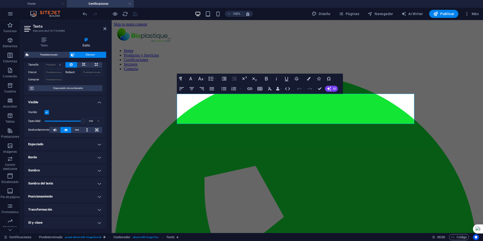
scroll to position [50, 0]
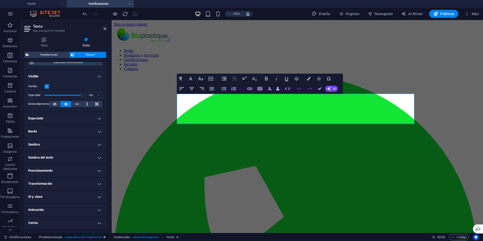
click at [72, 209] on h4 "Animación" at bounding box center [65, 210] width 82 height 12
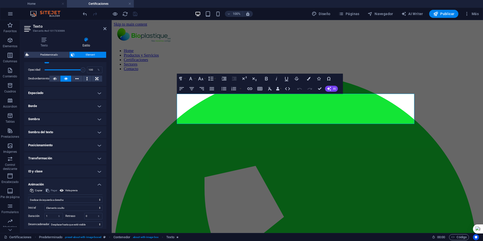
scroll to position [102, 0]
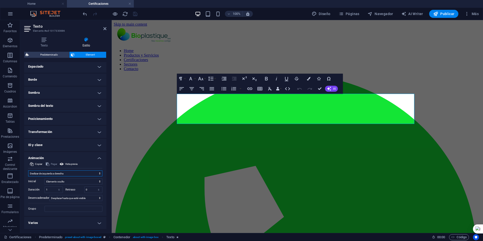
click at [63, 174] on select "No animar Mostrar / Ocultar Subir/bajar Acercar/alejar Deslizar de izquierda a …" at bounding box center [65, 174] width 74 height 6
select select "none"
click at [28, 177] on select "No animar Mostrar / Ocultar Subir/bajar Acercar/alejar Deslizar de izquierda a …" at bounding box center [65, 174] width 74 height 6
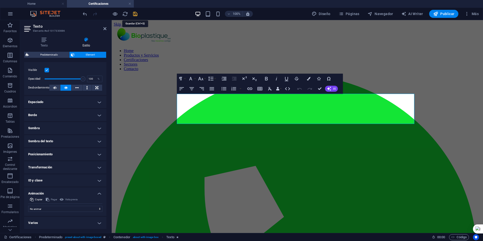
click at [133, 13] on icon "save" at bounding box center [135, 14] width 6 height 6
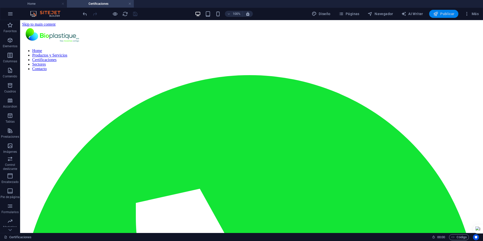
click at [444, 15] on span "Publicar" at bounding box center [443, 13] width 21 height 5
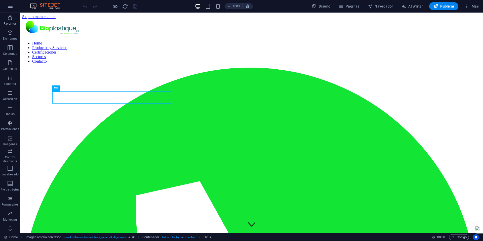
scroll to position [118, 0]
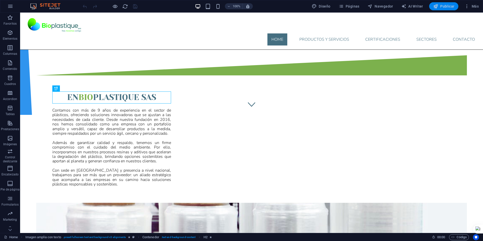
click at [443, 9] on button "Publicar" at bounding box center [443, 6] width 29 height 8
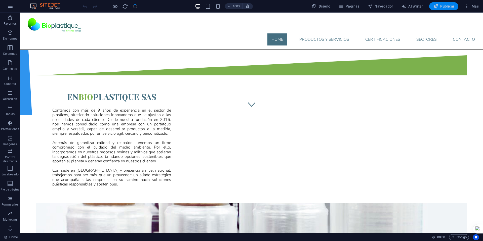
click at [443, 9] on button "Publicar" at bounding box center [443, 6] width 29 height 8
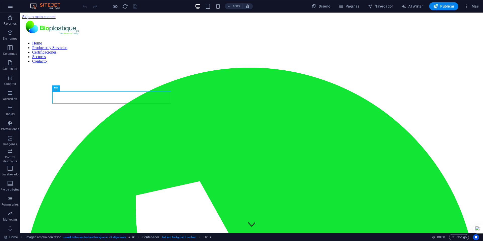
scroll to position [118, 0]
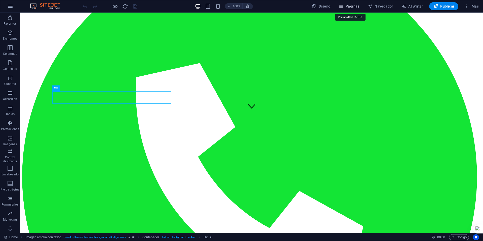
click at [356, 6] on span "Páginas" at bounding box center [349, 6] width 21 height 5
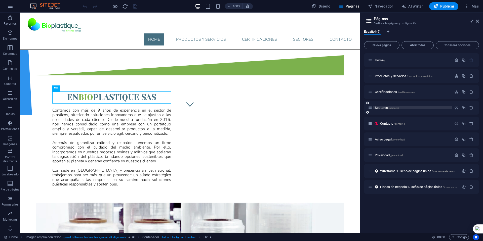
click at [381, 107] on span "Sectores /sectores" at bounding box center [387, 108] width 24 height 4
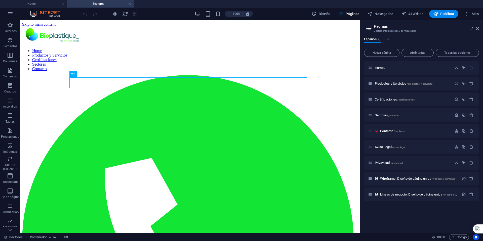
scroll to position [0, 0]
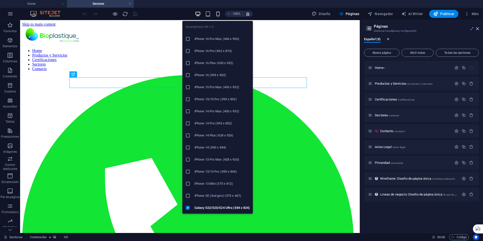
click at [219, 14] on icon "button" at bounding box center [218, 14] width 6 height 6
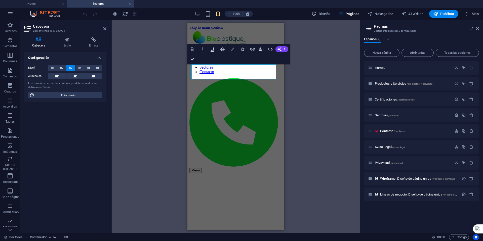
click at [233, 49] on icon "button" at bounding box center [233, 50] width 4 height 4
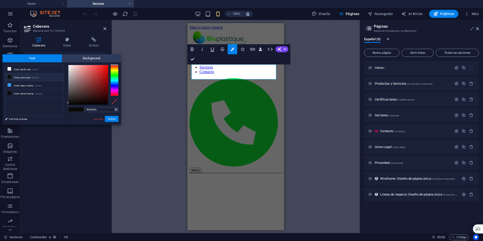
click at [100, 109] on input "#0a0a0a" at bounding box center [101, 109] width 33 height 5
type input "#7cb14d"
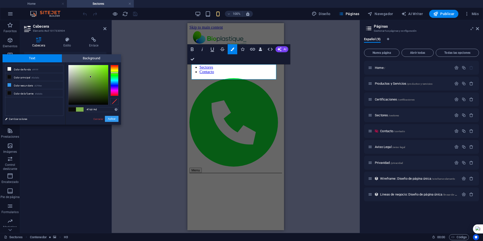
click at [111, 118] on button "Aplicar" at bounding box center [112, 119] width 14 height 6
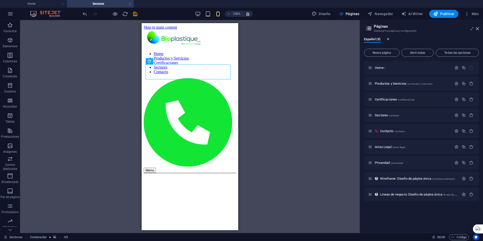
click at [121, 93] on div "H3 Contenedor Referencia" at bounding box center [190, 126] width 340 height 213
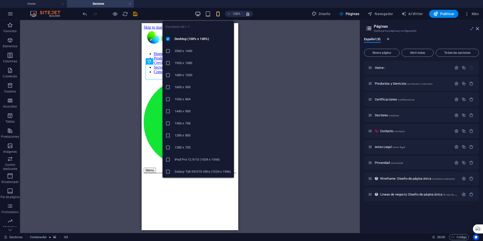
click at [198, 15] on icon "button" at bounding box center [198, 14] width 6 height 6
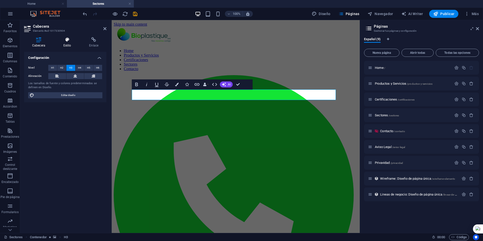
click at [66, 42] on h4 "Estilo" at bounding box center [68, 42] width 26 height 11
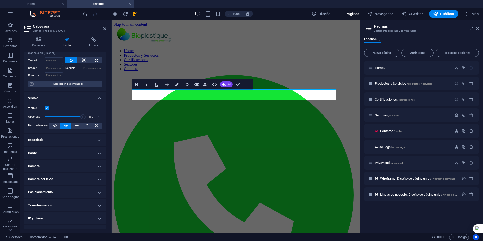
scroll to position [25, 0]
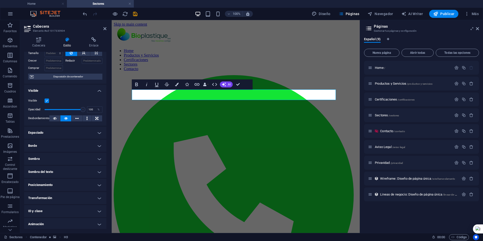
click at [75, 172] on h4 "Sombra del texto" at bounding box center [65, 172] width 82 height 12
click at [75, 160] on h4 "Sombra" at bounding box center [65, 159] width 82 height 12
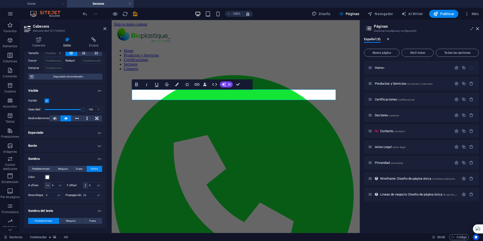
click at [75, 160] on h4 "Sombra" at bounding box center [65, 157] width 82 height 9
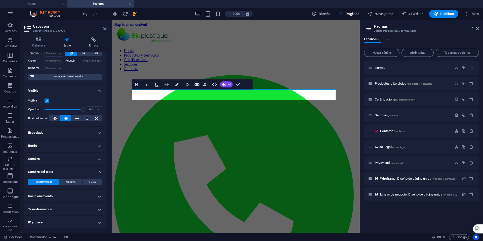
click at [73, 169] on h4 "Sombra del texto" at bounding box center [65, 170] width 82 height 9
click at [73, 169] on h4 "Sombra del texto" at bounding box center [65, 172] width 82 height 12
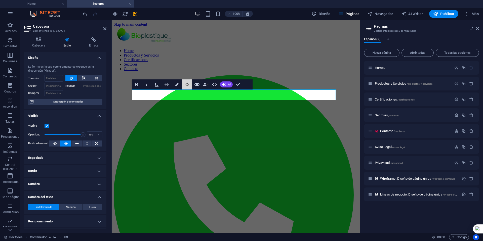
click at [190, 82] on button "Icons" at bounding box center [187, 85] width 10 height 10
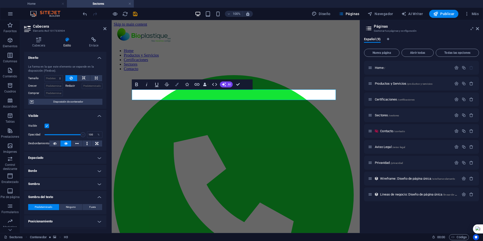
click at [176, 84] on icon "button" at bounding box center [177, 85] width 4 height 4
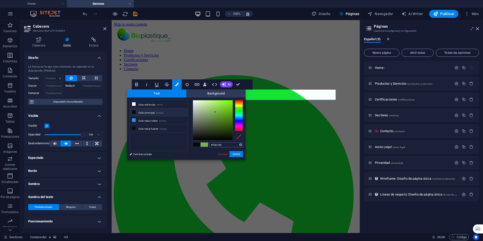
click at [218, 144] on input "#7cb14d" at bounding box center [226, 144] width 33 height 5
type input "#456f81"
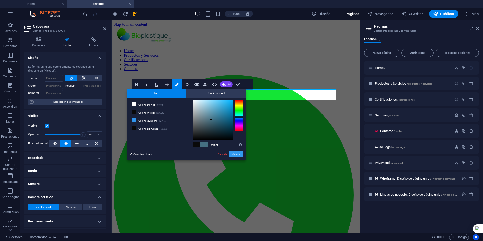
click at [234, 154] on button "Aplicar" at bounding box center [237, 154] width 14 height 6
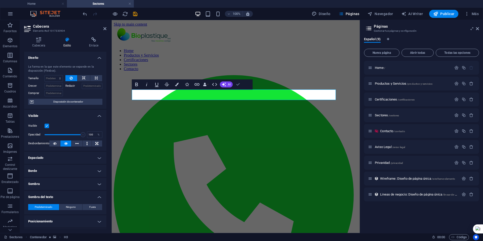
drag, startPoint x: 238, startPoint y: 84, endPoint x: 206, endPoint y: 108, distance: 40.4
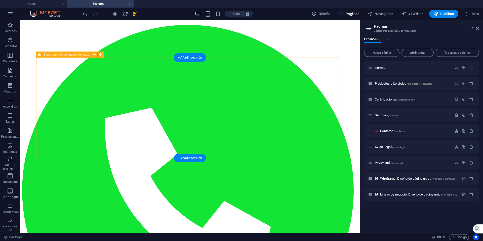
scroll to position [76, 0]
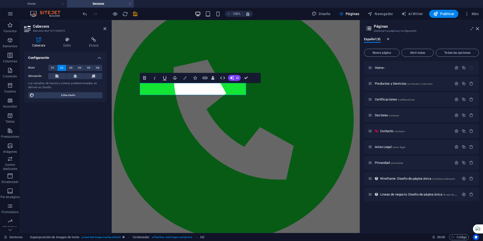
click at [183, 78] on icon "button" at bounding box center [185, 78] width 4 height 4
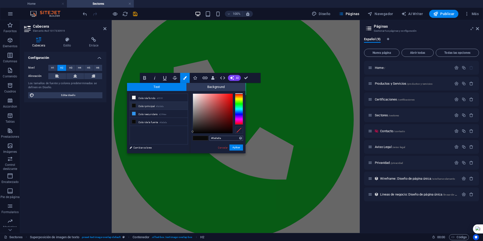
click at [217, 139] on input "#0a0a0a" at bounding box center [226, 138] width 33 height 5
type input "#456f81"
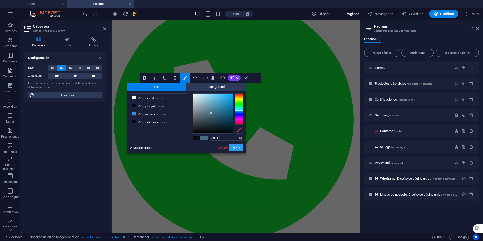
click at [233, 148] on button "Aplicar" at bounding box center [237, 148] width 14 height 6
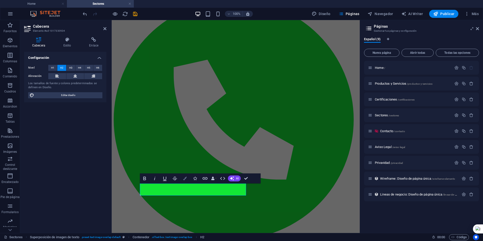
click at [188, 178] on button "Colors" at bounding box center [185, 179] width 10 height 10
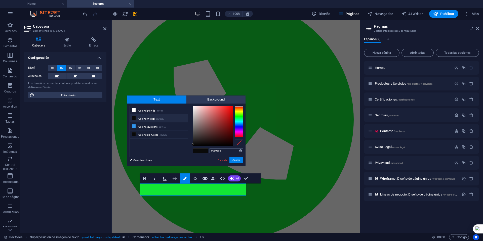
click at [216, 149] on input "#0a0a0a" at bounding box center [226, 151] width 33 height 5
click at [217, 150] on input "#0a0a0a" at bounding box center [226, 151] width 33 height 5
type input "#456f81"
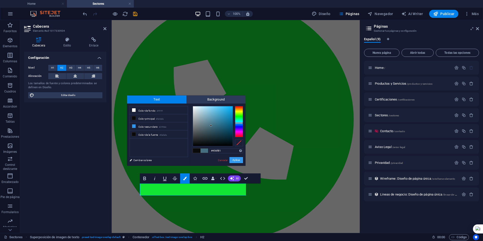
click at [233, 160] on button "Aplicar" at bounding box center [237, 160] width 14 height 6
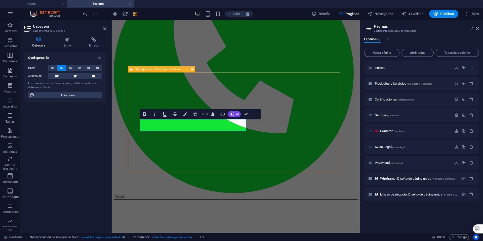
scroll to position [176, 0]
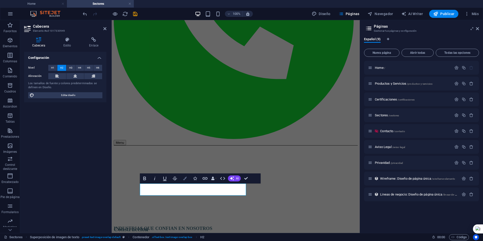
click at [185, 179] on icon "button" at bounding box center [185, 179] width 4 height 4
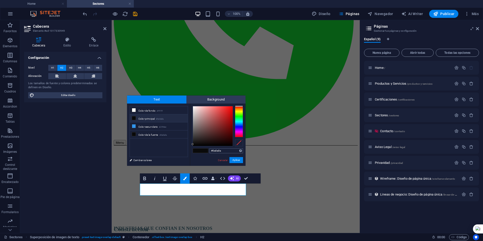
click at [215, 150] on input "#0a0a0a" at bounding box center [226, 151] width 33 height 5
type input "#456f81"
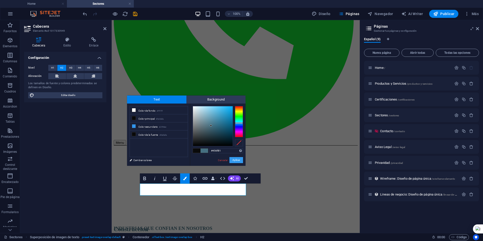
click at [234, 161] on button "Aplicar" at bounding box center [237, 160] width 14 height 6
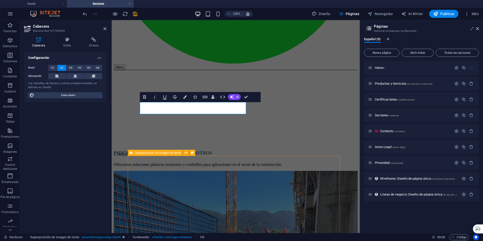
scroll to position [327, 0]
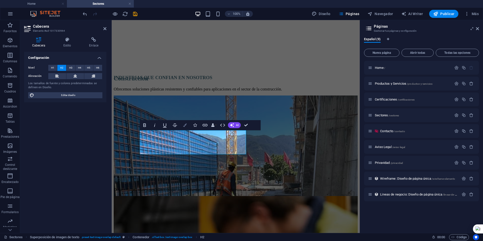
click at [187, 125] on icon "button" at bounding box center [185, 126] width 4 height 4
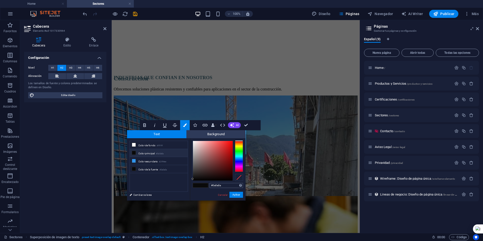
click at [218, 188] on input "#0a0a0a" at bounding box center [226, 185] width 33 height 5
click at [218, 186] on input "#0a0a0a" at bounding box center [226, 185] width 33 height 5
type input "#456f81"
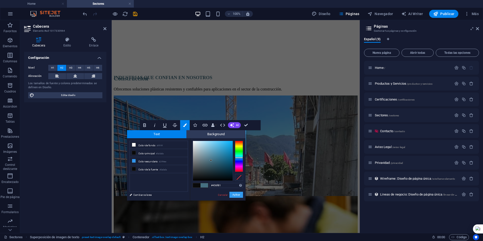
click at [234, 194] on button "Aplicar" at bounding box center [237, 195] width 14 height 6
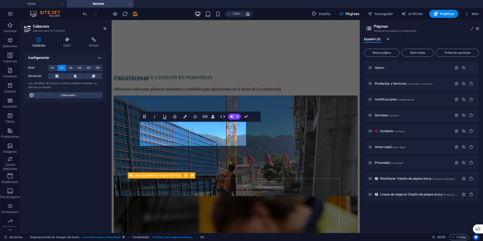
scroll to position [403, 0]
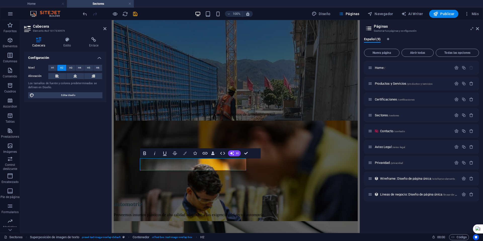
click at [184, 152] on icon "button" at bounding box center [185, 154] width 4 height 4
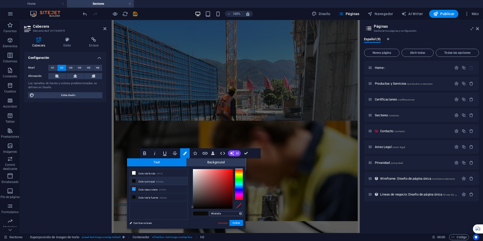
click at [219, 213] on input "#0a0a0a" at bounding box center [226, 213] width 33 height 5
type input "#456f81"
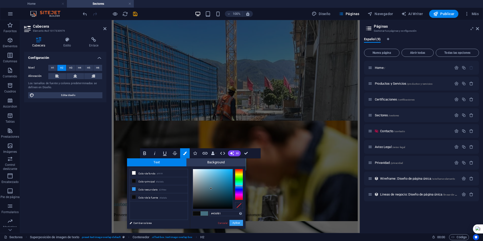
click at [232, 224] on button "Aplicar" at bounding box center [237, 223] width 14 height 6
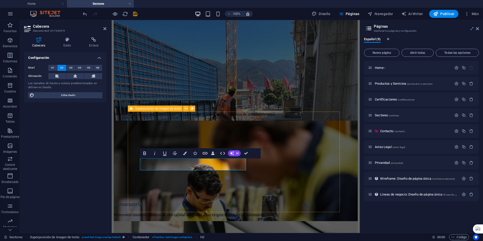
scroll to position [503, 0]
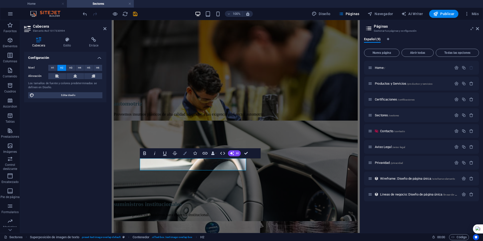
click at [186, 152] on icon "button" at bounding box center [185, 154] width 4 height 4
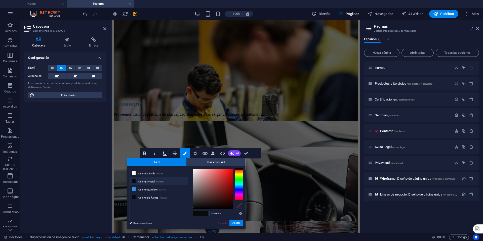
click at [217, 214] on input "#0a0a0a" at bounding box center [226, 213] width 33 height 5
type input "#456f81"
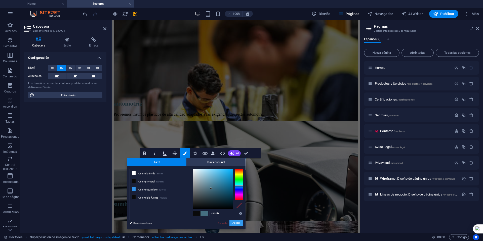
click at [240, 223] on button "Aplicar" at bounding box center [237, 223] width 14 height 6
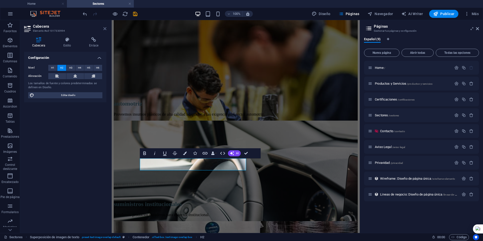
click at [104, 29] on icon at bounding box center [104, 29] width 3 height 4
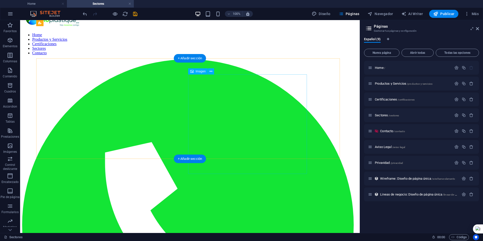
scroll to position [0, 0]
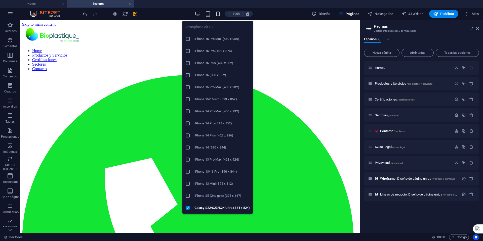
click at [218, 14] on icon "button" at bounding box center [218, 14] width 6 height 6
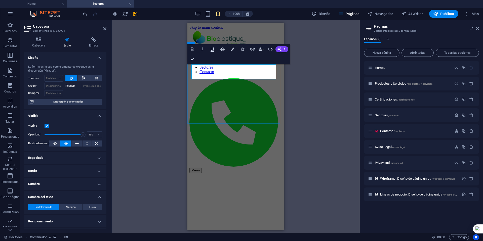
click at [41, 40] on icon at bounding box center [38, 39] width 29 height 5
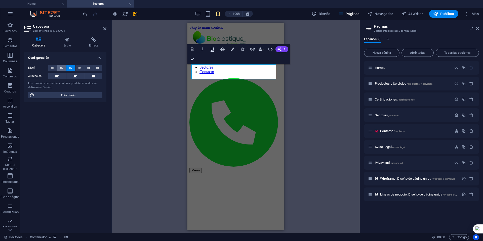
click at [60, 69] on span "H2" at bounding box center [61, 68] width 3 height 6
click at [54, 68] on span "H1" at bounding box center [52, 68] width 3 height 6
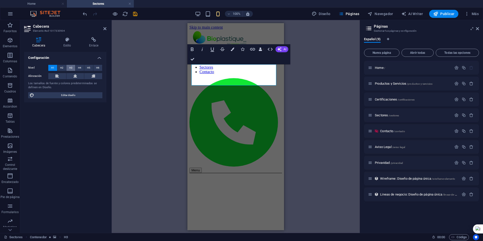
click at [68, 68] on button "H3" at bounding box center [70, 68] width 9 height 6
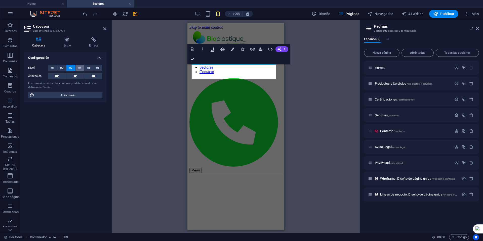
click at [79, 67] on span "H4" at bounding box center [79, 68] width 3 height 6
click at [146, 58] on div "H4 Contenedor Referencia Superposición de imagen de texto Imagen Texto Contened…" at bounding box center [236, 126] width 248 height 213
click at [105, 28] on icon at bounding box center [104, 29] width 3 height 4
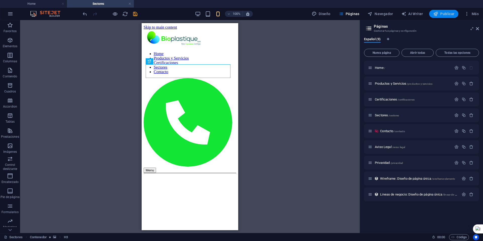
click at [440, 14] on span "Publicar" at bounding box center [443, 13] width 21 height 5
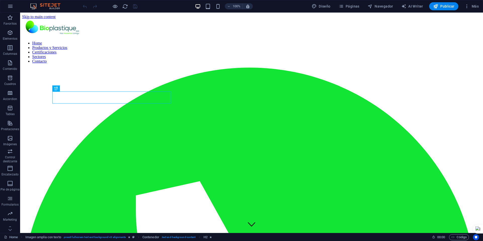
scroll to position [118, 0]
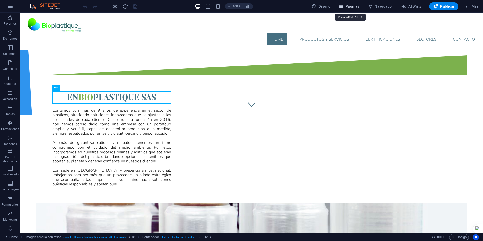
click at [345, 4] on button "Páginas" at bounding box center [349, 6] width 25 height 8
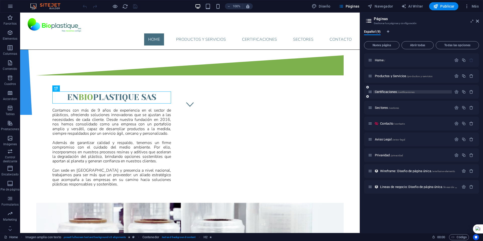
click at [382, 92] on span "Certificaciones /certificaciones" at bounding box center [395, 92] width 40 height 4
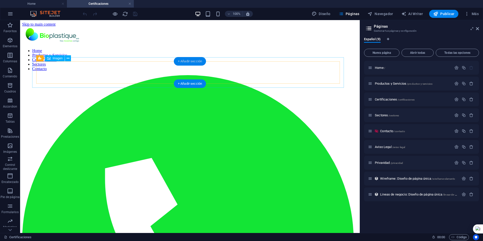
scroll to position [0, 0]
click at [185, 61] on div "+ Añadir sección" at bounding box center [190, 61] width 32 height 9
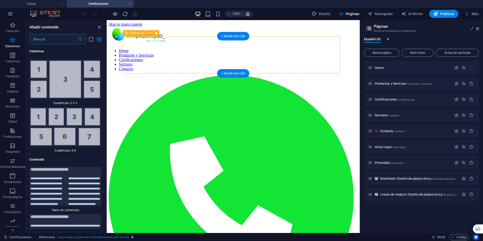
scroll to position [1665, 0]
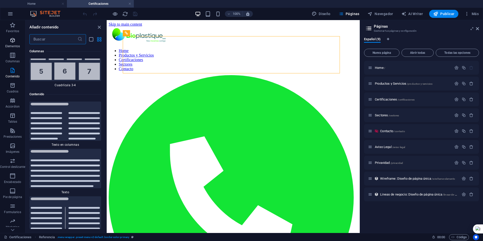
click at [12, 42] on icon "button" at bounding box center [13, 40] width 6 height 6
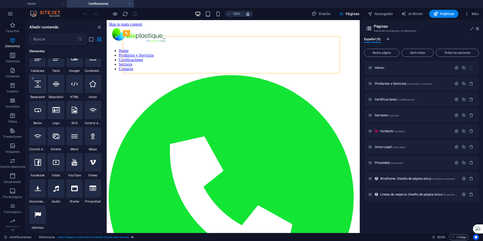
scroll to position [95, 0]
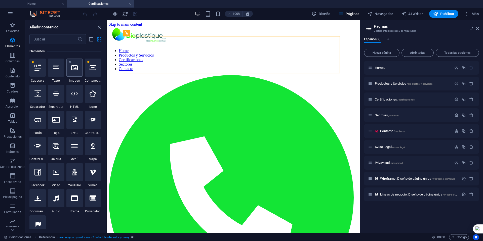
click at [75, 71] on icon at bounding box center [74, 67] width 7 height 7
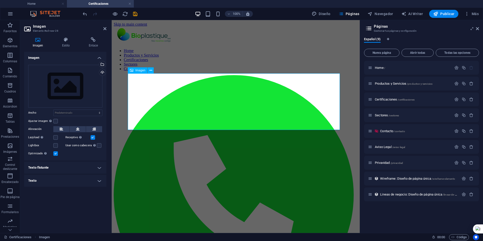
click at [79, 95] on div "Arrastra archivos aquí, haz clic para escoger archivos o selecciona archivos de…" at bounding box center [65, 86] width 74 height 43
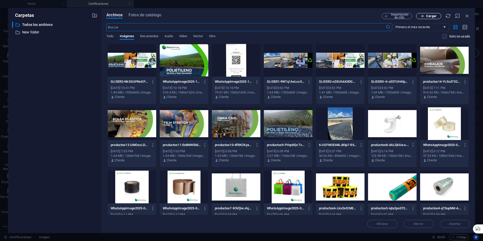
click at [434, 17] on span "Cargar" at bounding box center [431, 16] width 10 height 3
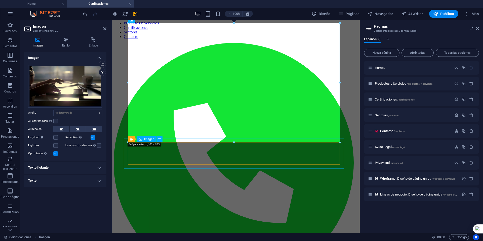
scroll to position [25, 0]
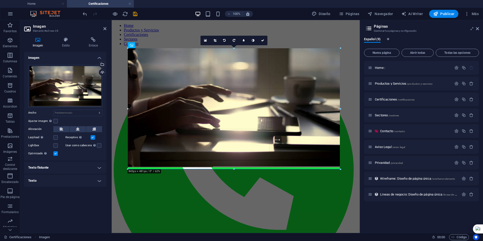
drag, startPoint x: 236, startPoint y: 167, endPoint x: 126, endPoint y: 149, distance: 111.0
type input "831"
select select "px"
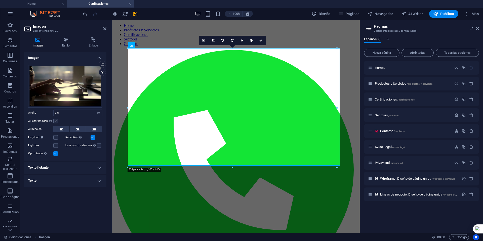
click at [55, 121] on label at bounding box center [55, 121] width 5 height 5
click at [0, 0] on input "Ajustar imagen Ajustar imagen automáticamente a un ancho y alto fijo" at bounding box center [0, 0] width 0 height 0
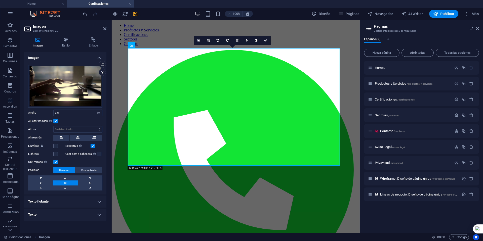
click at [55, 121] on label at bounding box center [55, 121] width 5 height 5
click at [0, 0] on input "Ajustar imagen Ajustar imagen automáticamente a un ancho y alto fijo" at bounding box center [0, 0] width 0 height 0
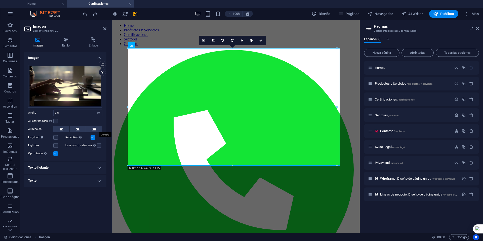
select select "DISABLED_OPTION_VALUE"
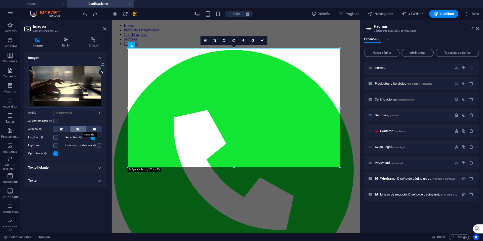
click at [78, 128] on icon at bounding box center [78, 129] width 4 height 6
click at [57, 121] on label at bounding box center [55, 121] width 5 height 5
click at [0, 0] on input "Ajustar imagen Ajustar imagen automáticamente a un ancho y alto fijo" at bounding box center [0, 0] width 0 height 0
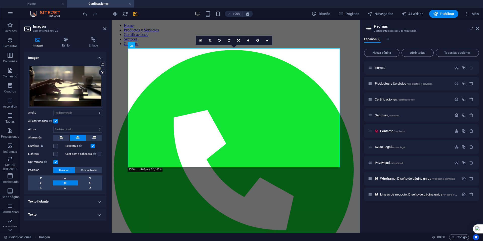
click at [56, 121] on label at bounding box center [55, 121] width 5 height 5
click at [0, 0] on input "Ajustar imagen Ajustar imagen automáticamente a un ancho y alto fijo" at bounding box center [0, 0] width 0 height 0
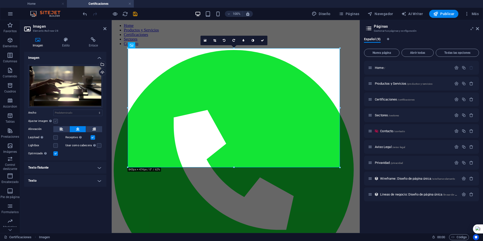
click at [56, 121] on label at bounding box center [55, 121] width 5 height 5
click at [0, 0] on input "Ajustar imagen Ajustar imagen automáticamente a un ancho y alto fijo" at bounding box center [0, 0] width 0 height 0
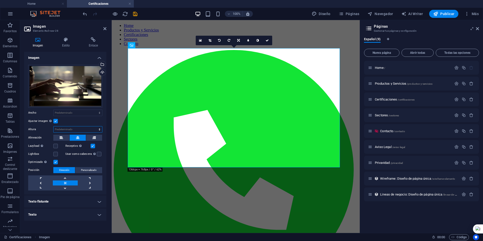
click at [59, 127] on select "Predeterminado automático px" at bounding box center [78, 130] width 49 height 6
select select "px"
click at [95, 127] on select "Predeterminado automático px" at bounding box center [78, 130] width 49 height 6
click at [68, 131] on input "474" at bounding box center [78, 130] width 49 height 6
type input "4"
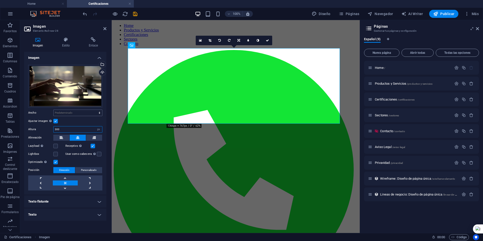
type input "300"
click at [66, 113] on select "Predeterminado automático px rem % em vh vw" at bounding box center [78, 113] width 49 height 6
select select "px"
click at [95, 110] on select "Predeterminado automático px rem % em vh vw" at bounding box center [78, 113] width 49 height 6
click at [67, 113] on input "534" at bounding box center [78, 113] width 49 height 6
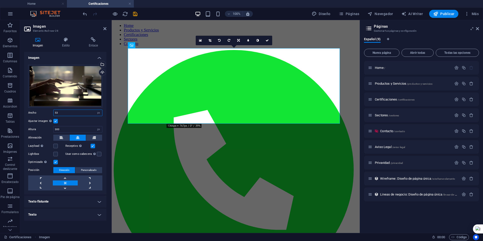
type input "5"
type input "2"
type input "6"
type input "8"
type input "1000"
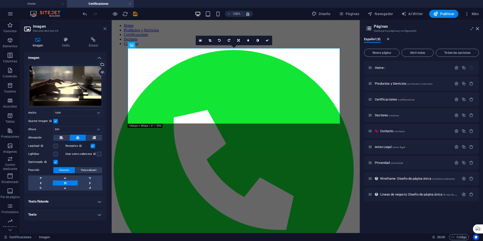
click at [103, 29] on icon at bounding box center [104, 29] width 3 height 4
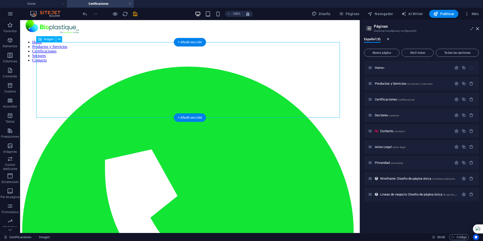
scroll to position [0, 0]
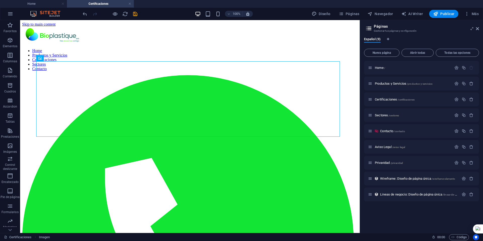
click at [190, 136] on div "+ Añadir sección" at bounding box center [190, 137] width 32 height 9
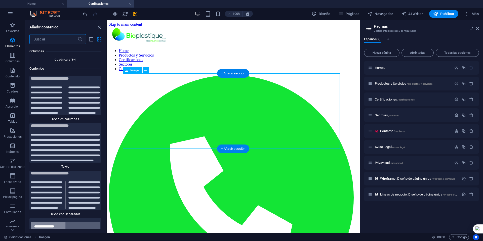
scroll to position [1691, 0]
click at [14, 43] on icon "button" at bounding box center [13, 40] width 6 height 6
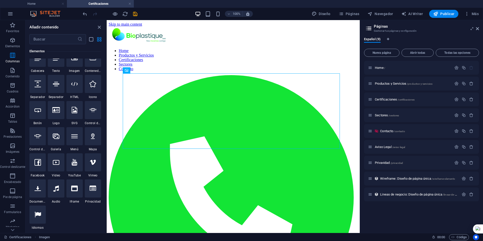
scroll to position [95, 0]
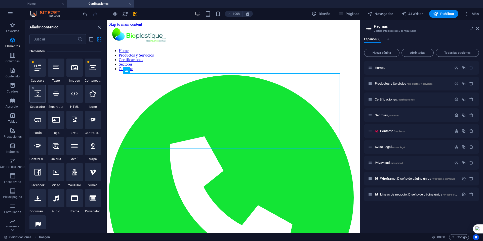
click at [39, 95] on icon at bounding box center [37, 94] width 7 height 7
select select "px"
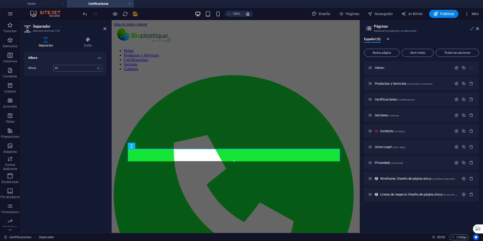
click at [69, 70] on input "50" at bounding box center [78, 68] width 49 height 6
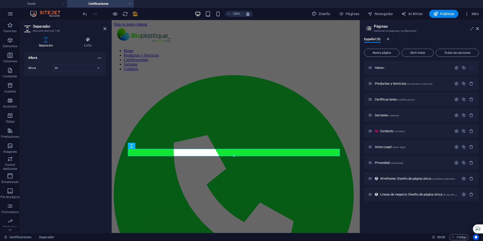
type input "30"
click at [103, 27] on h2 "Separador" at bounding box center [69, 26] width 73 height 5
click at [106, 28] on icon at bounding box center [104, 29] width 3 height 4
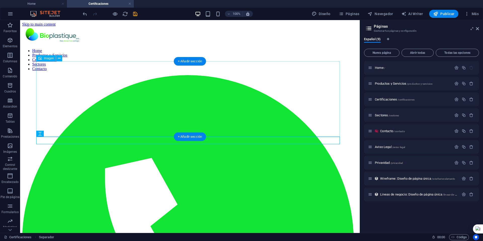
scroll to position [25, 0]
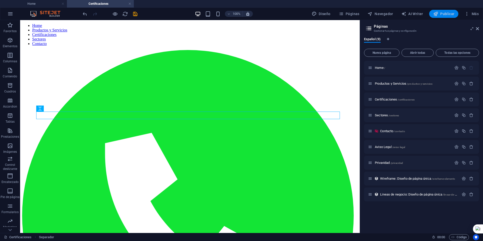
click at [445, 15] on span "Publicar" at bounding box center [443, 13] width 21 height 5
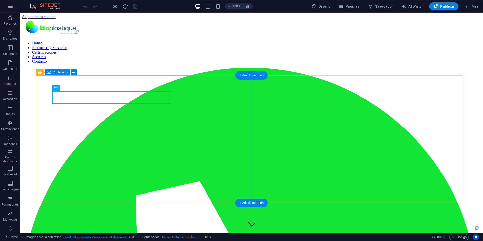
scroll to position [118, 0]
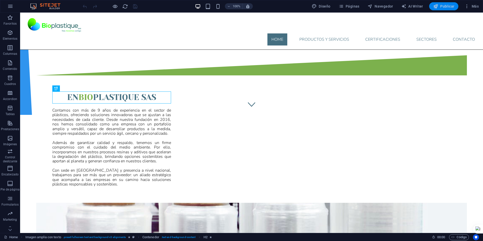
click at [440, 5] on span "Publicar" at bounding box center [443, 6] width 21 height 5
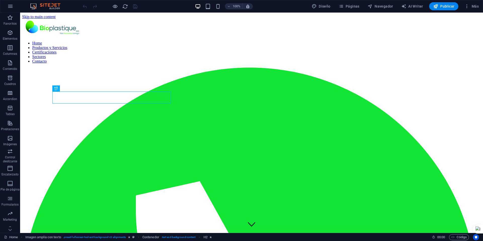
scroll to position [118, 0]
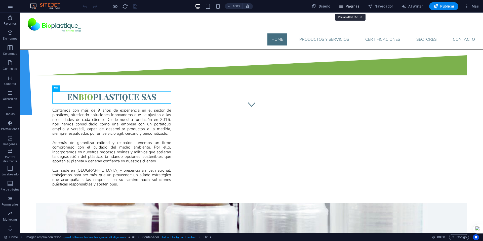
click at [347, 7] on span "Páginas" at bounding box center [349, 6] width 21 height 5
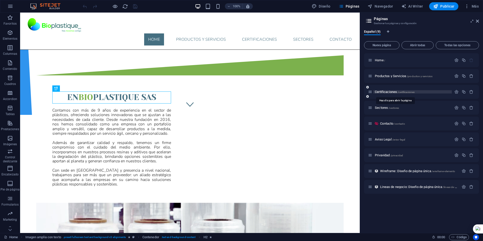
click at [381, 92] on span "Certificaciones /certificaciones" at bounding box center [395, 92] width 40 height 4
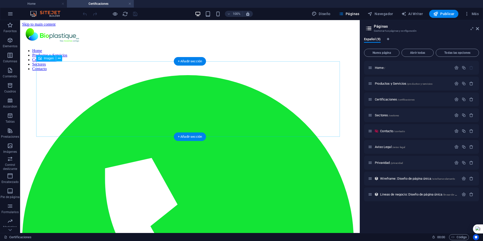
scroll to position [0, 0]
select select "px"
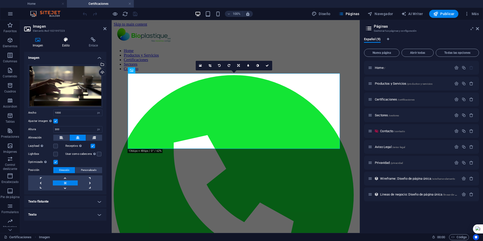
click at [67, 41] on icon at bounding box center [66, 39] width 25 height 5
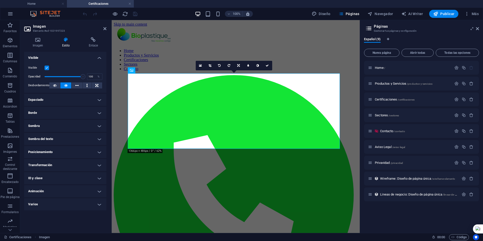
click at [74, 188] on h4 "Animación" at bounding box center [65, 192] width 82 height 12
click at [72, 206] on select "No animar Mostrar / Ocultar Subir/bajar Acercar/alejar Deslizar de izquierda a …" at bounding box center [65, 207] width 74 height 6
select select "fade"
click at [28, 204] on select "No animar Mostrar / Ocultar Subir/bajar Acercar/alejar Deslizar de izquierda a …" at bounding box center [65, 207] width 74 height 6
select select "scroll"
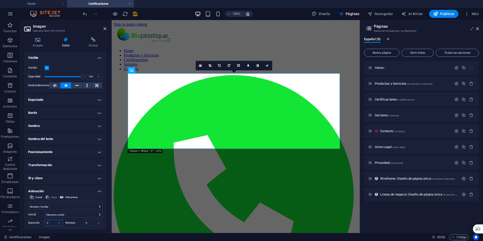
click at [52, 223] on input ".5" at bounding box center [54, 223] width 18 height 6
type input "1"
click at [105, 28] on icon at bounding box center [104, 29] width 3 height 4
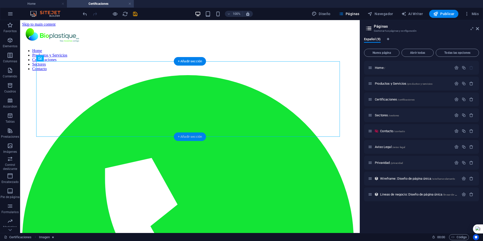
click at [190, 136] on div "+ Añadir sección" at bounding box center [190, 137] width 32 height 9
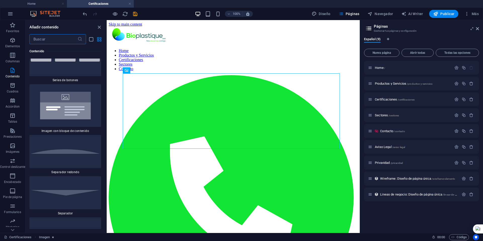
scroll to position [2380, 0]
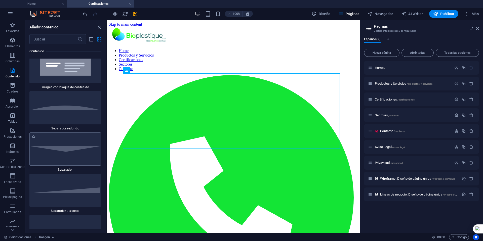
click at [68, 146] on img at bounding box center [65, 149] width 69 height 6
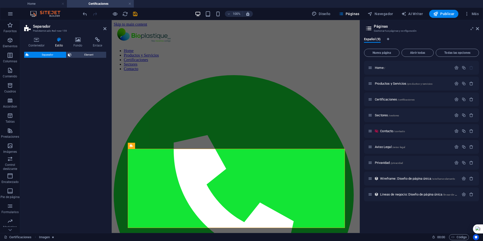
select select "rem"
select select "preset-separator-v3-default"
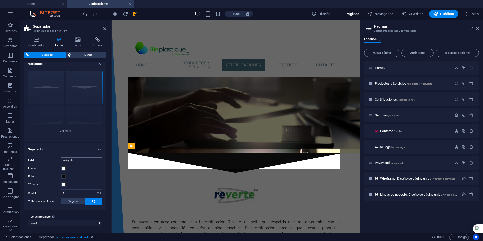
scroll to position [5, 0]
click at [53, 96] on div "Círculo Predeterminado Diagonal Polígono 1 Polígono 2 Cuadrado Zigzag" at bounding box center [65, 104] width 82 height 76
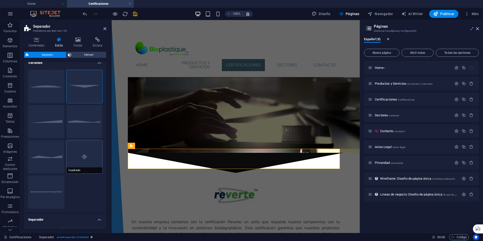
scroll to position [77, 0]
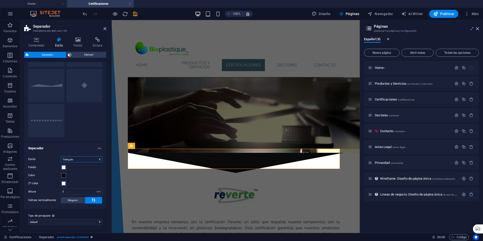
click at [86, 158] on select "Triángulo Círculo Diagonal Zigzag Polígono 1 Polígono 2 Cuadrado" at bounding box center [82, 160] width 42 height 6
click at [61, 163] on select "Triángulo Círculo Diagonal Zigzag Polígono 1 Polígono 2 Cuadrado" at bounding box center [82, 160] width 42 height 6
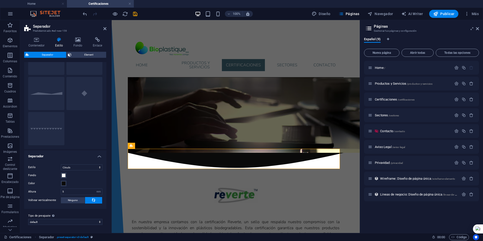
click at [85, 176] on div "Fondo" at bounding box center [65, 176] width 74 height 6
select select "triangle"
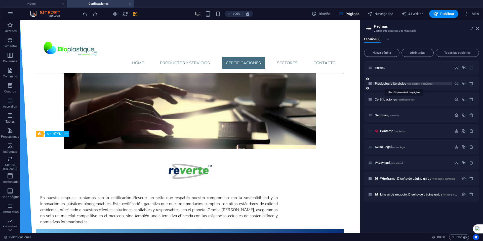
click at [386, 85] on span "Productos y Servicios /productos-y-servicios" at bounding box center [404, 84] width 58 height 4
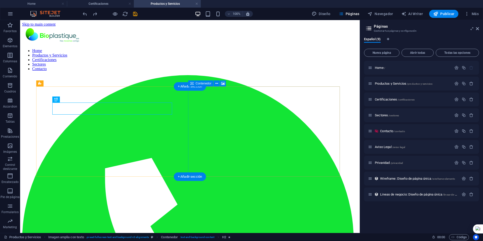
scroll to position [0, 0]
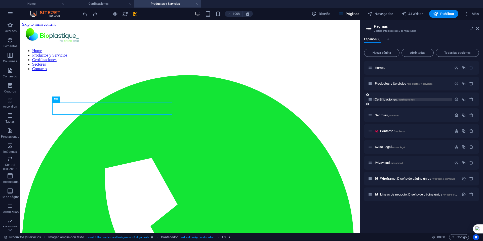
click at [381, 98] on span "Certificaciones /certificaciones" at bounding box center [395, 100] width 40 height 4
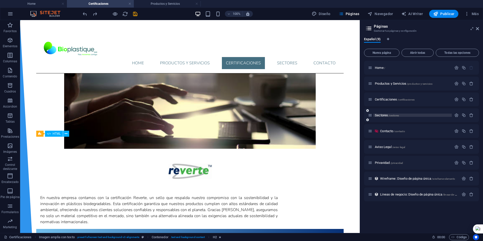
click at [381, 115] on span "Sectores /sectores" at bounding box center [387, 116] width 24 height 4
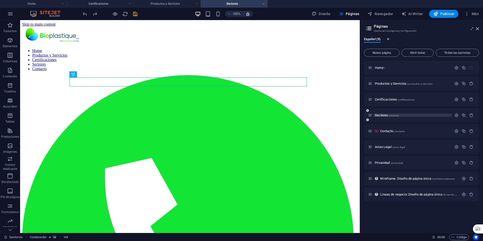
click at [378, 115] on span "Sectores /sectores" at bounding box center [387, 116] width 24 height 4
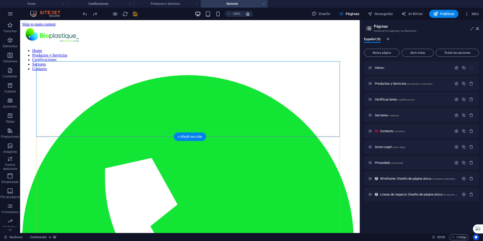
click at [192, 137] on div "+ Añadir sección" at bounding box center [190, 137] width 32 height 9
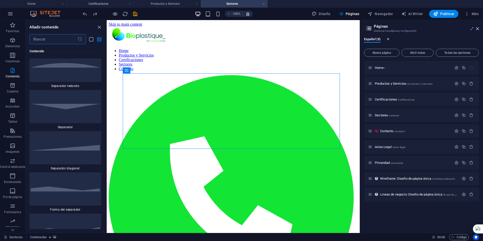
scroll to position [2421, 0]
click at [77, 133] on div at bounding box center [65, 149] width 72 height 33
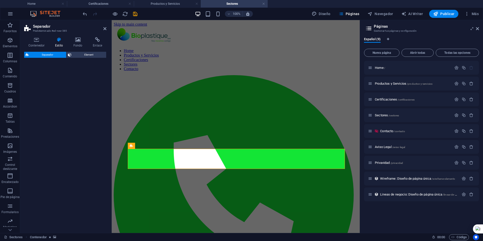
select select "diagonal"
select select "rem"
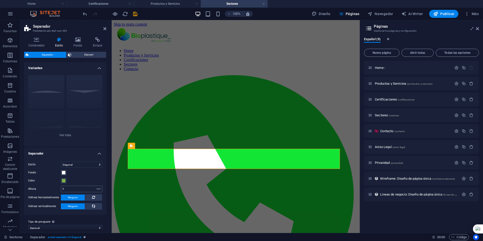
scroll to position [6, 0]
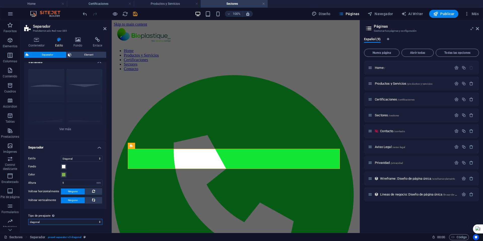
click at [75, 222] on select "polygon2 diagonal circle test test2 circulo-azul circulo-verde-parte-abajio 2 d…" at bounding box center [65, 222] width 74 height 6
click at [28, 219] on select "polygon2 diagonal circle test test2 circulo-azul circulo-verde-parte-abajio 2 d…" at bounding box center [65, 222] width 74 height 6
click at [81, 221] on select "polygon2 diagonal circle test test2 circulo-azul circulo-verde-parte-abajio 2 d…" at bounding box center [65, 222] width 74 height 6
click at [28, 219] on select "polygon2 diagonal circle test test2 circulo-azul circulo-verde-parte-abajio 2 d…" at bounding box center [65, 222] width 74 height 6
select select "preset-separator-v3-diagonal"
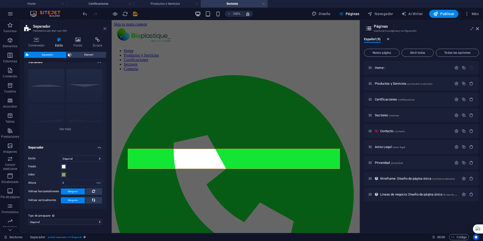
click at [104, 28] on icon at bounding box center [104, 29] width 3 height 4
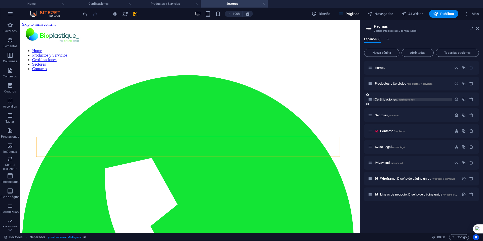
click at [383, 99] on span "Certificaciones /certificaciones" at bounding box center [395, 100] width 40 height 4
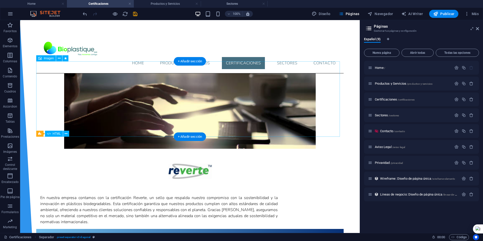
click at [41, 73] on figure at bounding box center [190, 111] width 308 height 76
click at [58, 58] on icon at bounding box center [59, 58] width 3 height 5
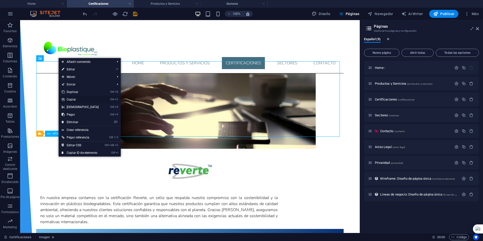
click at [75, 98] on link "Ctrl C Copiar" at bounding box center [80, 100] width 43 height 8
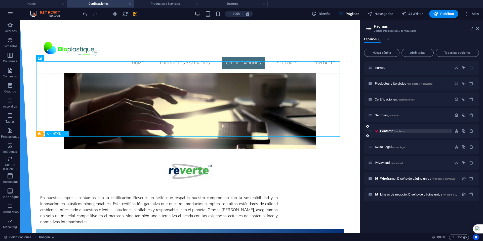
click at [386, 131] on span "Contacto /contacto" at bounding box center [392, 131] width 25 height 4
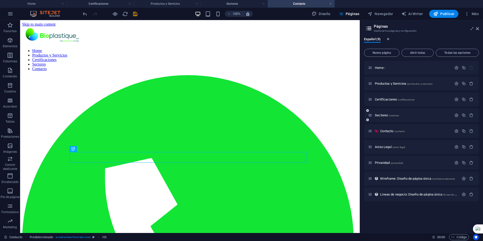
scroll to position [0, 0]
click at [457, 131] on icon "button" at bounding box center [457, 131] width 4 height 4
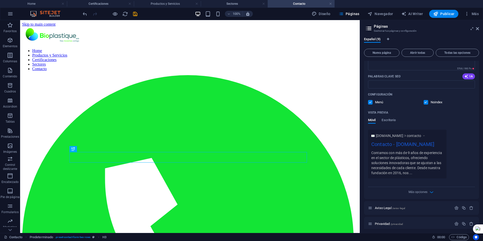
scroll to position [151, 0]
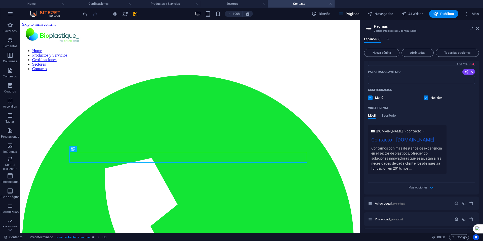
click at [434, 188] on div "Más opciones" at bounding box center [421, 187] width 107 height 8
click at [432, 188] on icon "button" at bounding box center [432, 188] width 6 height 6
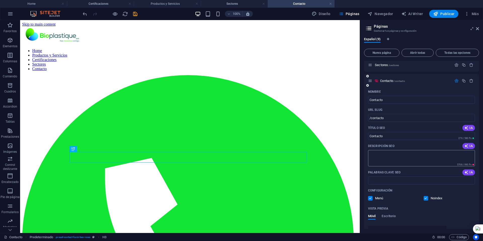
scroll to position [76, 0]
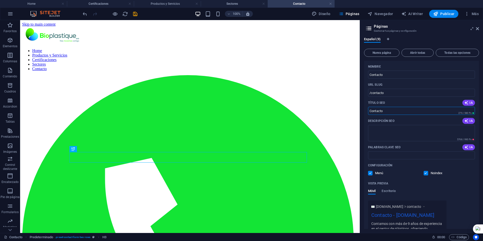
drag, startPoint x: 387, startPoint y: 113, endPoint x: 362, endPoint y: 111, distance: 24.7
click at [362, 111] on div "Español (9) Nueva página Abrir todas Todas las opciones Home / Productos y Serv…" at bounding box center [421, 133] width 123 height 200
click at [382, 127] on textarea "Descripción SEO" at bounding box center [421, 133] width 107 height 16
paste textarea "Contacto"
type textarea "Contacto"
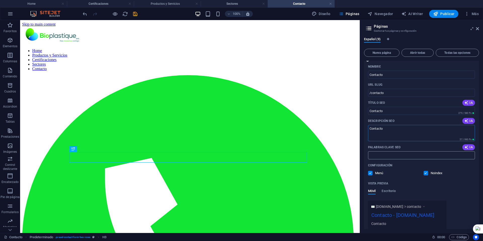
click at [379, 156] on input "Palabras clave SEO" at bounding box center [421, 156] width 107 height 8
paste input "Contacto"
type input "Contacto"
click at [466, 104] on icon "button" at bounding box center [467, 103] width 4 height 4
type input "Contáctanos: Bioplastique"
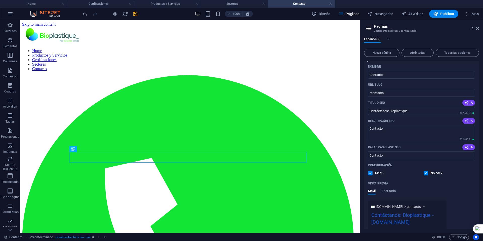
click at [467, 120] on icon "button" at bounding box center [467, 121] width 4 height 4
type textarea "Solicita información sobre Bioplastique y recibe atención personalizada. Contác…"
click at [467, 147] on icon "button" at bounding box center [467, 147] width 4 height 4
type input "solicitud bioplastique, contáctenos bioplastique, consulta bioplastique, atenci…"
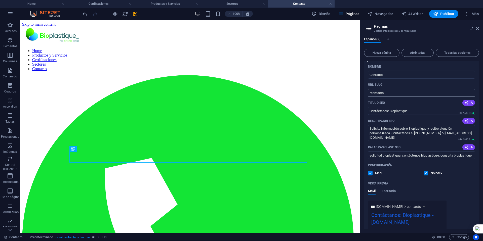
scroll to position [50, 0]
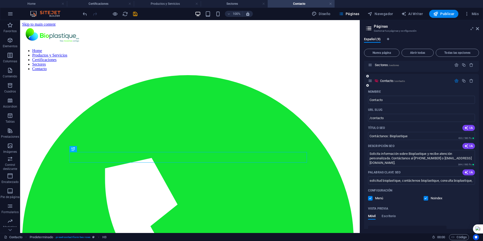
click at [376, 80] on icon at bounding box center [377, 81] width 4 height 4
click at [377, 80] on icon at bounding box center [377, 81] width 4 height 4
click at [385, 80] on span "Contacto /contacto" at bounding box center [392, 81] width 25 height 4
click at [456, 80] on icon "button" at bounding box center [457, 81] width 4 height 4
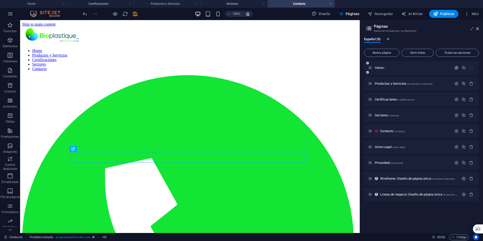
click at [457, 67] on icon "button" at bounding box center [457, 68] width 4 height 4
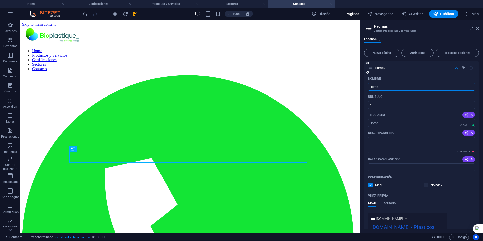
click at [469, 116] on span "IA" at bounding box center [469, 115] width 9 height 4
type input "Soluciones Plásticas Sostenibles"
click at [466, 133] on icon "button" at bounding box center [467, 133] width 4 height 4
type textarea "Ofrecemos soluciones plásticas innovadoras y sostenibles en Bogotá. Calidad y s…"
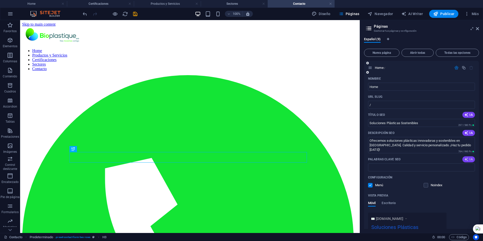
click at [468, 160] on span "IA" at bounding box center [469, 160] width 9 height 4
type input "bioplásticos, soluciones sostenibles, empaques biodegradables, plástico recicla…"
click at [456, 67] on icon "button" at bounding box center [457, 68] width 4 height 4
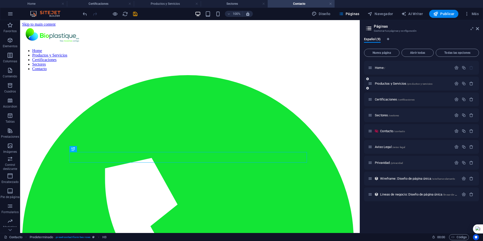
click at [456, 81] on div at bounding box center [464, 84] width 22 height 6
click at [456, 83] on icon "button" at bounding box center [457, 84] width 4 height 4
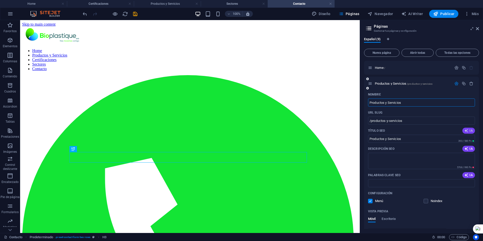
click at [468, 131] on span "IA" at bounding box center [469, 131] width 9 height 4
type input "Catálogo de Embalajes Eco"
click at [466, 148] on icon "button" at bounding box center [467, 149] width 4 height 4
type textarea "Descubre nuestro catálogo de soluciones de embalaje ecológicas en Bioplastique …"
click at [466, 174] on icon "button" at bounding box center [467, 175] width 4 height 4
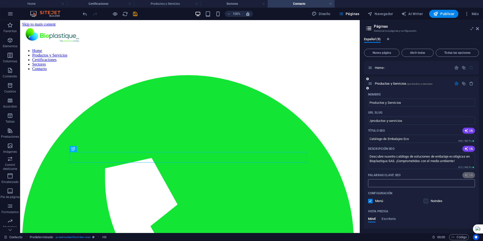
type input "catálogo bioplastico, soluciones de embalaje, rollos de polietileno, bolsas bio…"
click at [455, 82] on icon "button" at bounding box center [457, 84] width 4 height 4
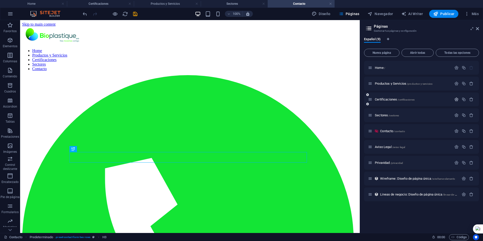
click at [456, 99] on icon "button" at bounding box center [457, 99] width 4 height 4
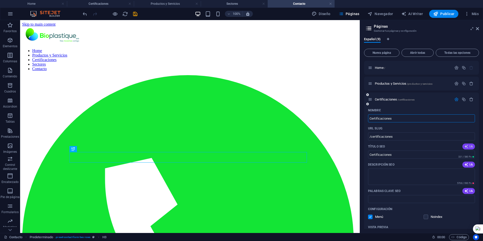
click at [467, 146] on icon "button" at bounding box center [467, 147] width 4 height 4
type input "Certificación Reverte: Plásticos Sostenibles"
click at [467, 164] on icon "button" at bounding box center [467, 165] width 4 height 4
type textarea "Descubre nuestros plásticos biodegradables certificados por Reverte. Compromiso…"
click at [466, 191] on icon "button" at bounding box center [467, 191] width 4 height 4
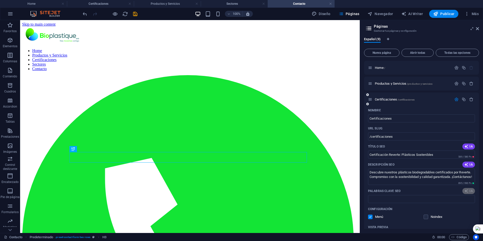
type input "certificación Reverte, plásticos biodegradables, sostenibilidad, calidad ambien…"
click at [456, 98] on icon "button" at bounding box center [457, 99] width 4 height 4
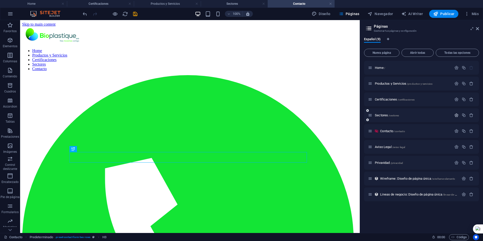
click at [456, 116] on icon "button" at bounding box center [457, 115] width 4 height 4
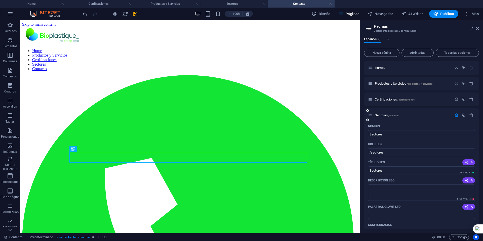
click at [468, 162] on span "IA" at bounding box center [469, 163] width 9 height 4
type input "Soluciones Plásticas para Sectores"
click at [467, 181] on icon "button" at bounding box center [467, 181] width 4 height 4
type textarea "Ofrecemos soluciones plásticas para construcción, textil, automotriz e instituc…"
click at [467, 208] on icon "button" at bounding box center [467, 207] width 4 height 4
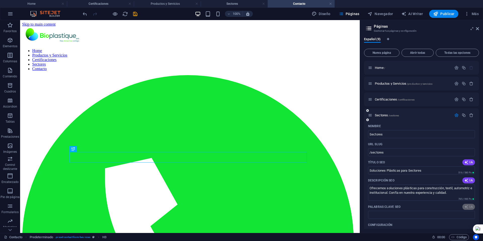
type input "soluciones plásticas construcción, materiales plásticos industria textil, insum…"
click at [455, 114] on icon "button" at bounding box center [457, 115] width 4 height 4
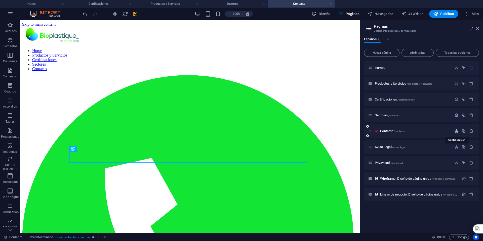
click at [458, 132] on icon "button" at bounding box center [457, 131] width 4 height 4
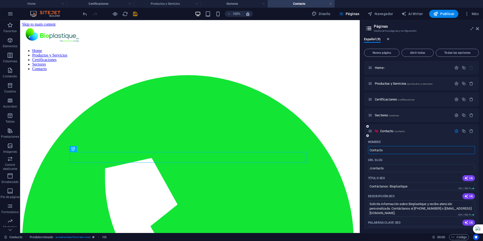
click at [455, 131] on icon "button" at bounding box center [457, 131] width 4 height 4
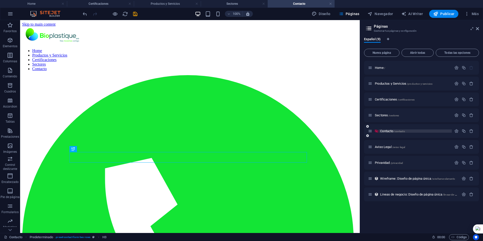
click at [385, 130] on span "Contacto /contacto" at bounding box center [392, 131] width 25 height 4
click at [187, 60] on div "+ Añadir sección" at bounding box center [190, 60] width 32 height 9
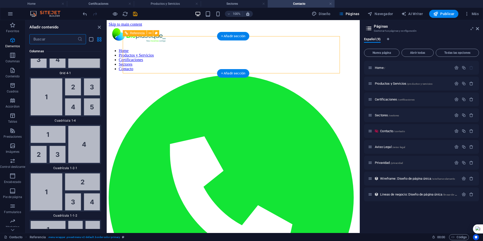
scroll to position [1691, 0]
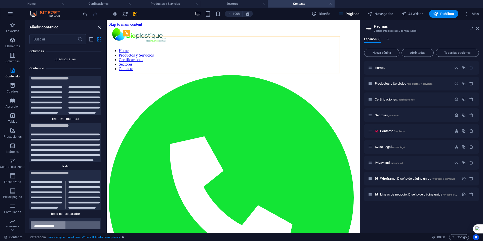
click at [100, 27] on icon "close panel" at bounding box center [99, 27] width 6 height 6
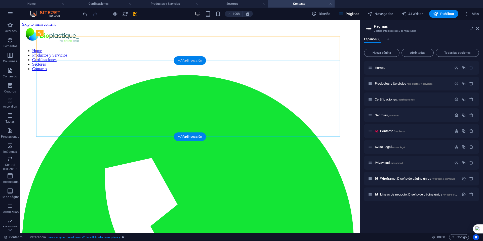
drag, startPoint x: 182, startPoint y: 60, endPoint x: 177, endPoint y: 61, distance: 4.8
click at [177, 61] on div "+ Añadir sección" at bounding box center [190, 60] width 32 height 9
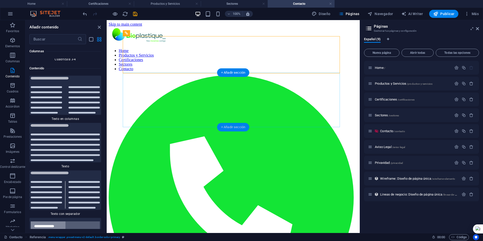
click at [224, 128] on div "+ Añadir sección" at bounding box center [233, 127] width 32 height 9
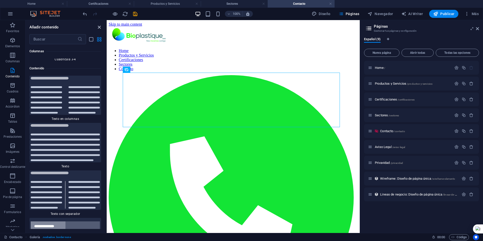
drag, startPoint x: 99, startPoint y: 26, endPoint x: 74, endPoint y: 11, distance: 28.9
click at [99, 26] on icon "close panel" at bounding box center [99, 27] width 6 height 6
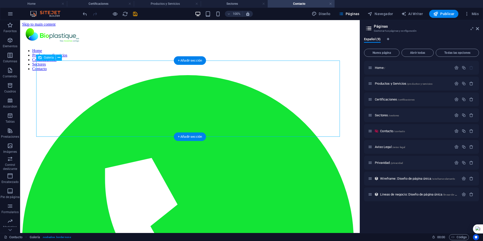
select select "4"
select select "%"
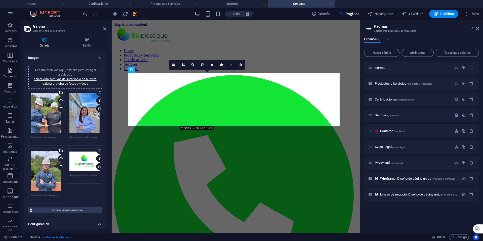
click at [233, 63] on link at bounding box center [231, 65] width 10 height 10
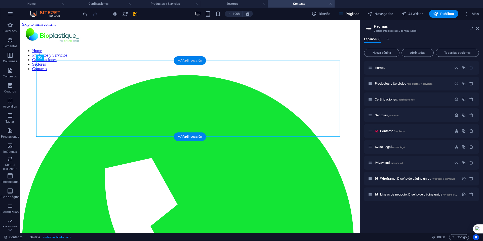
click at [197, 61] on div "+ Añadir sección" at bounding box center [190, 60] width 32 height 9
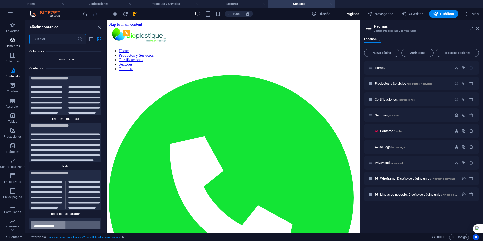
click at [13, 44] on span "Elementos" at bounding box center [12, 43] width 25 height 12
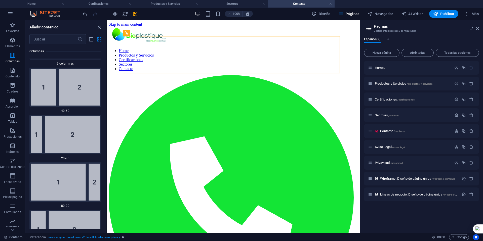
scroll to position [95, 0]
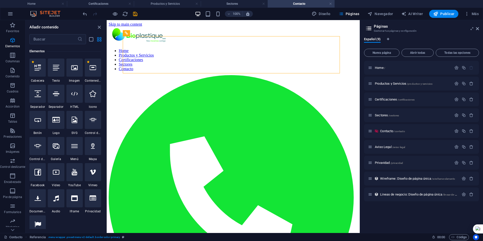
click at [74, 70] on icon at bounding box center [74, 67] width 7 height 7
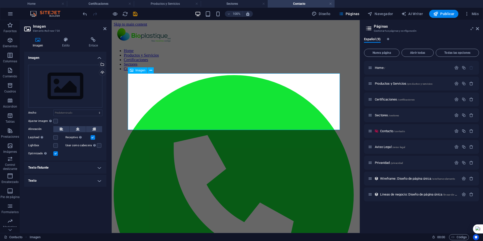
click at [73, 86] on div "Arrastra archivos aquí, haz clic para escoger archivos o selecciona archivos de…" at bounding box center [65, 86] width 74 height 43
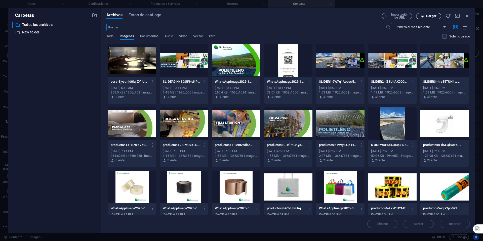
click at [438, 17] on span "Cargar" at bounding box center [429, 16] width 21 height 3
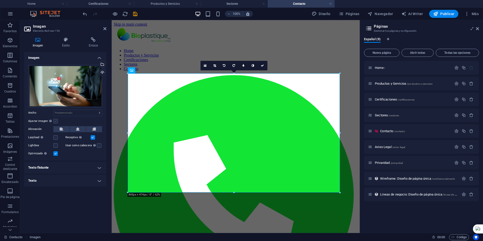
click at [56, 121] on label at bounding box center [55, 121] width 5 height 5
click at [0, 0] on input "Ajustar imagen Ajustar imagen automáticamente a un ancho y alto fijo" at bounding box center [0, 0] width 0 height 0
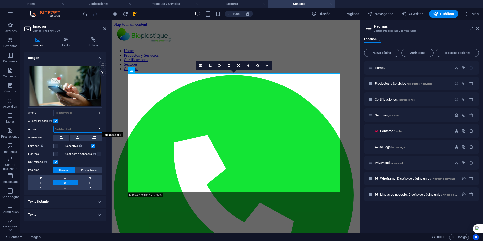
click at [65, 128] on select "Predeterminado automático px" at bounding box center [78, 130] width 49 height 6
select select "px"
click at [95, 127] on select "Predeterminado automático px" at bounding box center [78, 130] width 49 height 6
click at [67, 131] on input "474" at bounding box center [78, 130] width 49 height 6
type input "4"
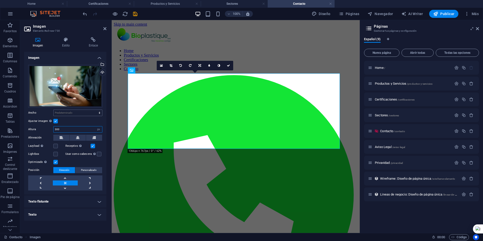
type input "300"
click at [66, 113] on select "Predeterminado automático px rem % em vh vw" at bounding box center [78, 113] width 49 height 6
select select "px"
click at [95, 110] on select "Predeterminado automático px rem % em vh vw" at bounding box center [78, 113] width 49 height 6
click at [74, 113] on input "534" at bounding box center [78, 113] width 49 height 6
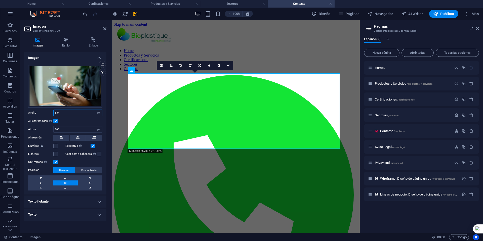
click at [74, 113] on input "534" at bounding box center [78, 113] width 49 height 6
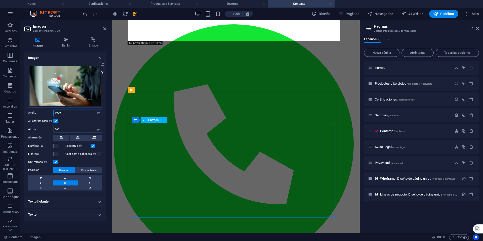
scroll to position [25, 0]
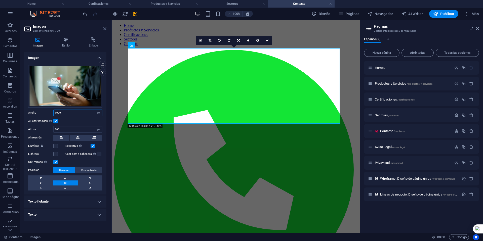
type input "1000"
click at [103, 29] on icon at bounding box center [104, 29] width 3 height 4
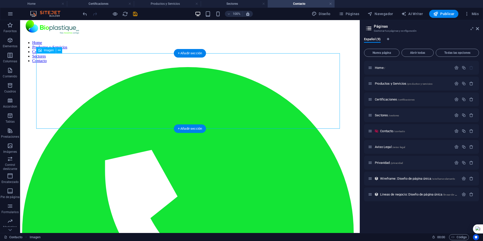
scroll to position [0, 0]
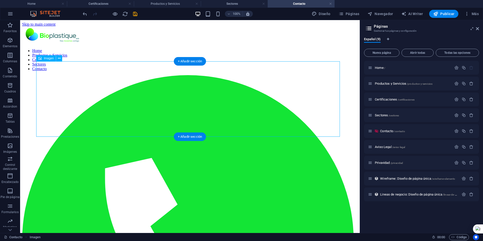
select select "px"
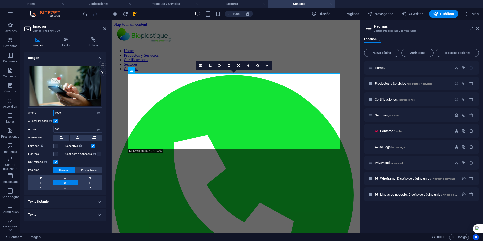
click at [65, 114] on input "1000" at bounding box center [78, 113] width 49 height 6
type input "1500"
click at [104, 28] on icon at bounding box center [104, 29] width 3 height 4
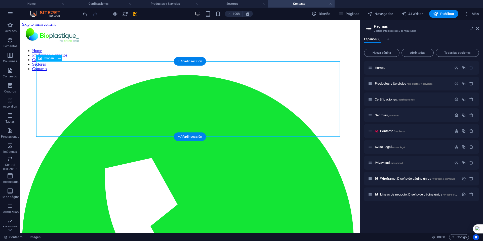
select select "px"
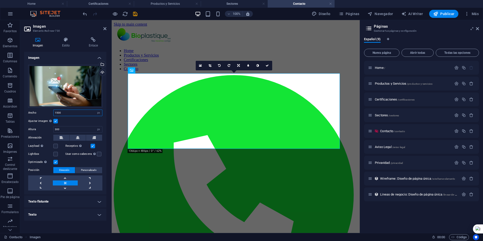
click at [65, 113] on input "1500" at bounding box center [78, 113] width 49 height 6
type input "1400"
click at [104, 27] on icon at bounding box center [104, 29] width 3 height 4
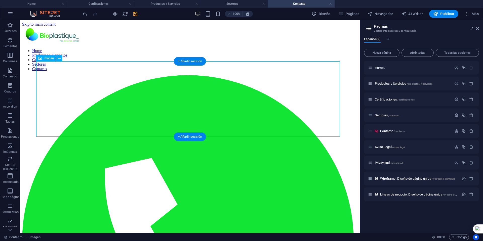
select select "px"
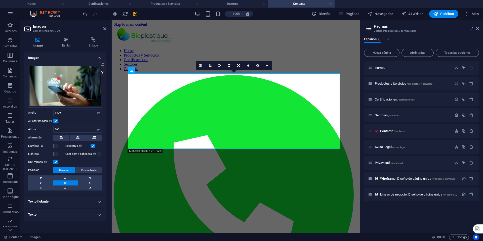
click at [55, 120] on label at bounding box center [55, 121] width 5 height 5
click at [0, 0] on input "Ajustar imagen Ajustar imagen automáticamente a un ancho y alto fijo" at bounding box center [0, 0] width 0 height 0
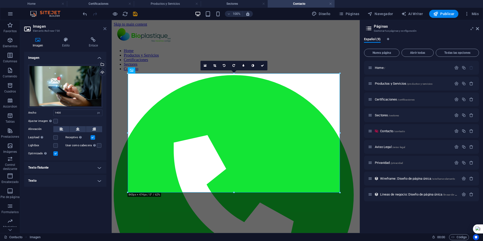
click at [104, 30] on icon at bounding box center [104, 29] width 3 height 4
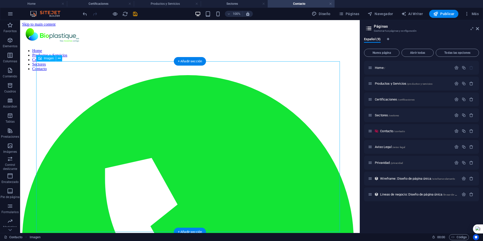
select select "px"
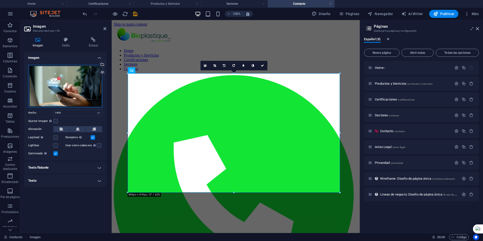
click at [83, 87] on div "Arrastra archivos aquí, haz clic para escoger archivos o selecciona archivos de…" at bounding box center [65, 86] width 74 height 43
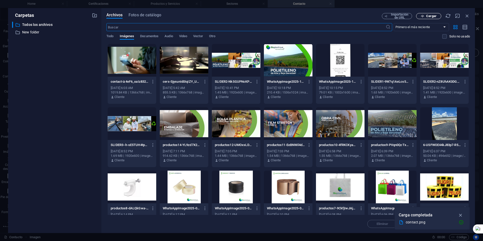
click at [436, 16] on span "Cargar" at bounding box center [431, 16] width 10 height 3
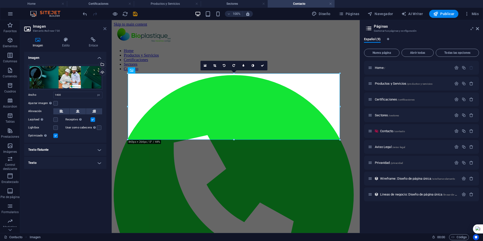
click at [106, 27] on icon at bounding box center [104, 29] width 3 height 4
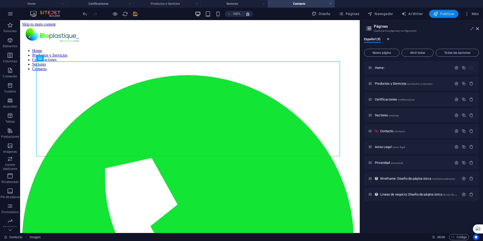
click at [441, 14] on span "Publicar" at bounding box center [443, 13] width 21 height 5
checkbox input "false"
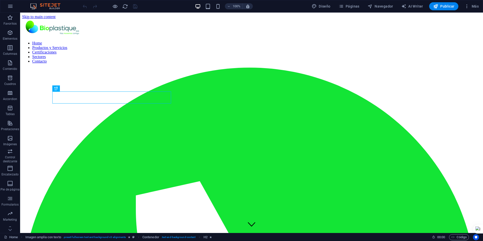
scroll to position [118, 0]
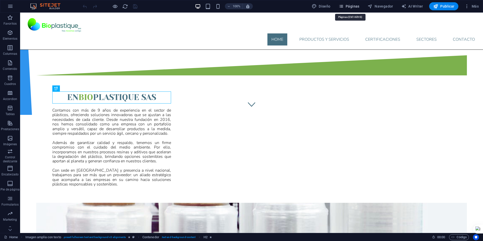
click at [349, 5] on span "Páginas" at bounding box center [349, 6] width 21 height 5
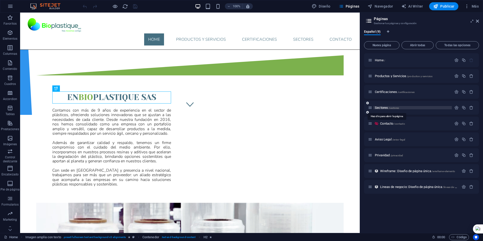
click at [381, 107] on span "Sectores /sectores" at bounding box center [387, 108] width 24 height 4
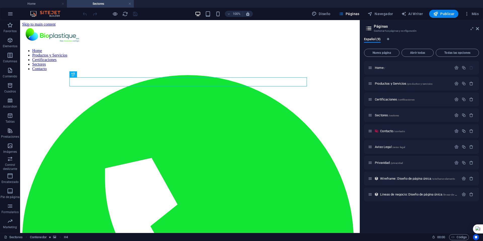
scroll to position [0, 0]
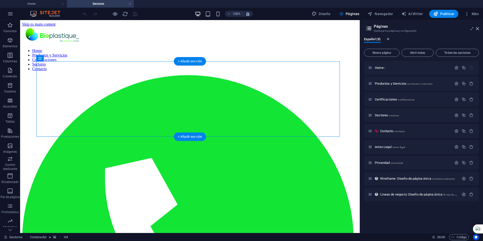
select select "px"
select select "fade"
select select "s"
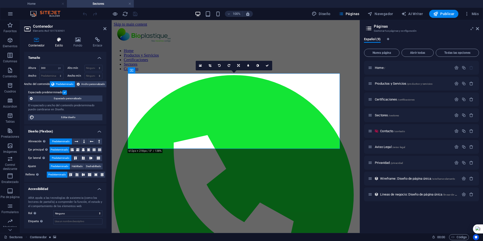
click at [60, 44] on h4 "Estilo" at bounding box center [60, 42] width 18 height 11
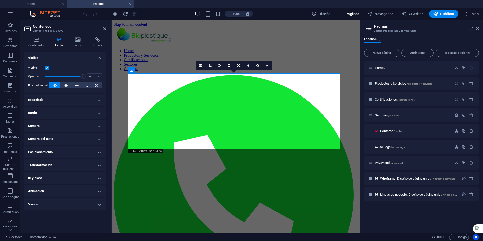
click at [65, 193] on h4 "Animación" at bounding box center [65, 192] width 82 height 12
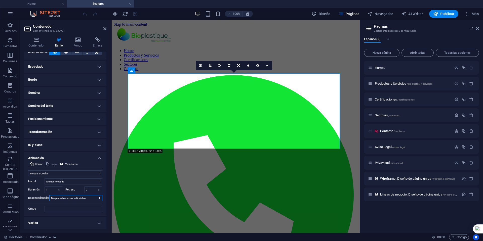
click at [97, 198] on select "Ningún desencadenador automático Al cargar la página Desplazar hasta que esté v…" at bounding box center [75, 198] width 53 height 6
select select "onload"
click at [49, 195] on select "Ningún desencadenador automático Al cargar la página Desplazar hasta que esté v…" at bounding box center [75, 198] width 53 height 6
click at [134, 14] on icon "save" at bounding box center [135, 14] width 6 height 6
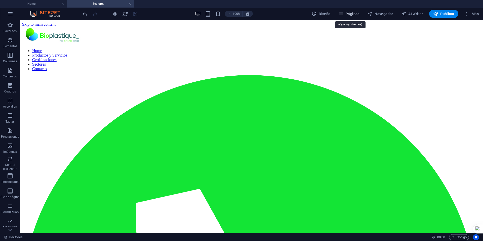
click at [350, 12] on span "Páginas" at bounding box center [349, 13] width 21 height 5
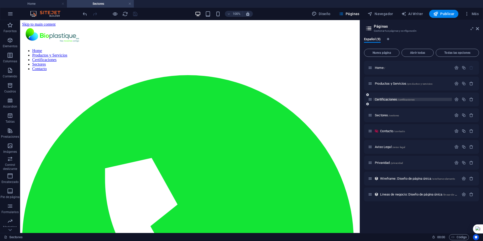
click at [383, 99] on span "Certificaciones /certificaciones" at bounding box center [395, 100] width 40 height 4
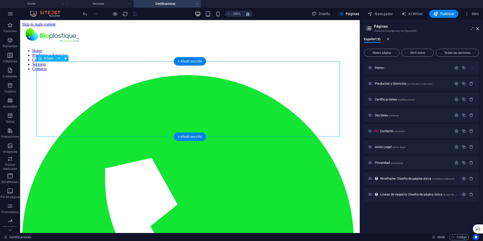
scroll to position [0, 0]
select select "px"
select select "fade"
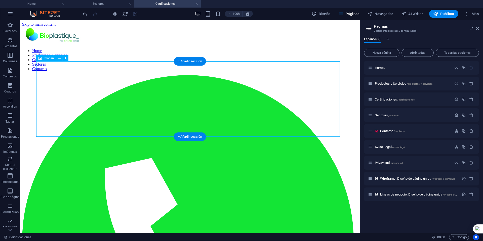
select select "s"
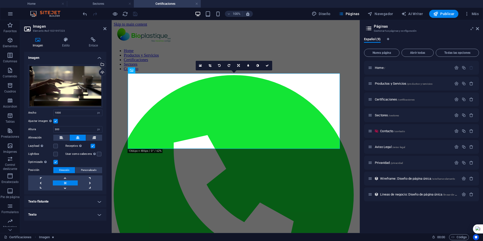
click at [39, 42] on icon at bounding box center [37, 39] width 27 height 5
click at [65, 43] on h4 "Estilo" at bounding box center [67, 42] width 27 height 11
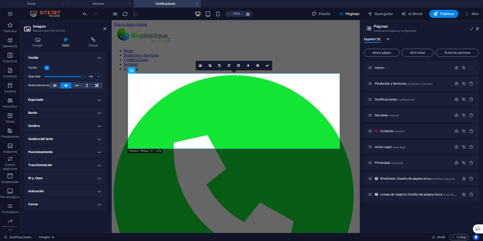
click at [71, 192] on h4 "Animación" at bounding box center [65, 192] width 82 height 12
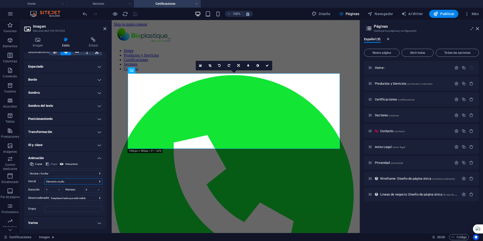
click at [72, 182] on select "Elemento oculto Elemento mostrado" at bounding box center [74, 182] width 58 height 6
click at [71, 198] on select "Ningún desencadenador automático Al cargar la página Desplazar hasta que esté v…" at bounding box center [75, 198] width 53 height 6
select select "onload"
click at [49, 195] on select "Ningún desencadenador automático Al cargar la página Desplazar hasta que esté v…" at bounding box center [75, 198] width 53 height 6
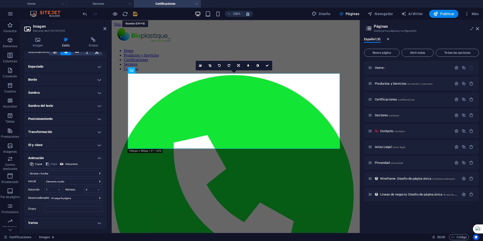
click at [135, 13] on icon "save" at bounding box center [135, 14] width 6 height 6
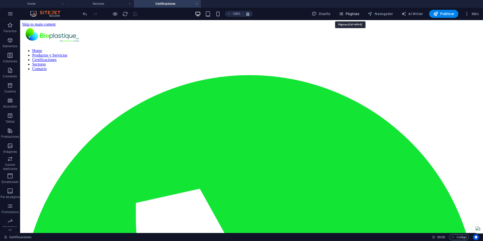
click at [355, 14] on span "Páginas" at bounding box center [349, 13] width 21 height 5
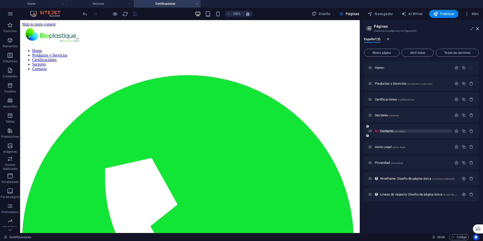
click at [385, 130] on span "Contacto /contacto" at bounding box center [392, 131] width 25 height 4
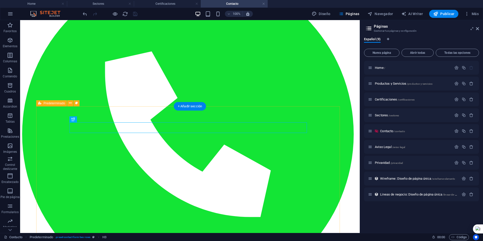
scroll to position [126, 0]
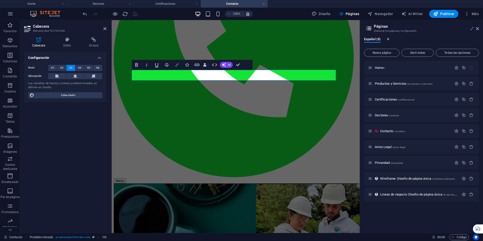
click at [178, 65] on icon "button" at bounding box center [177, 65] width 4 height 4
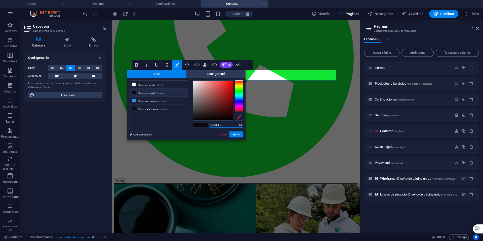
click at [216, 126] on input "#0a0a0a" at bounding box center [226, 125] width 33 height 5
paste input "7cb14d"
type input "#7cb14d"
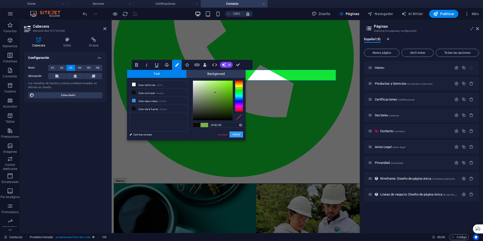
click at [236, 135] on button "Aplicar" at bounding box center [237, 135] width 14 height 6
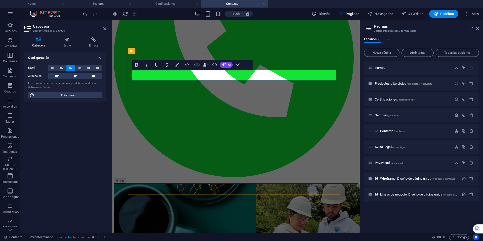
click at [136, 63] on icon "button" at bounding box center [136, 65] width 3 height 4
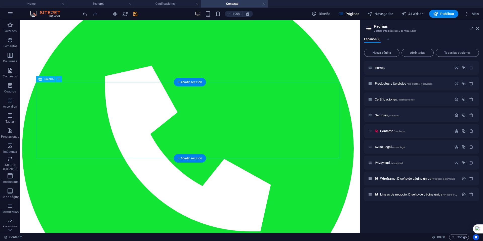
scroll to position [101, 0]
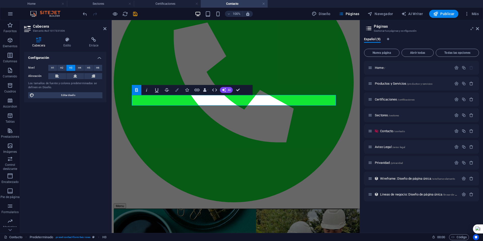
click at [178, 89] on icon "button" at bounding box center [177, 90] width 4 height 4
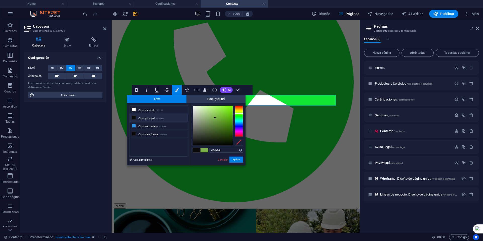
click at [219, 149] on input "#7cb14d" at bounding box center [226, 150] width 33 height 5
type input "#456f81"
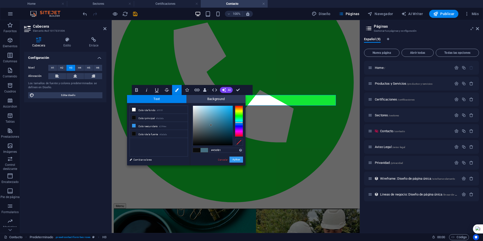
click at [235, 158] on button "Aplicar" at bounding box center [237, 160] width 14 height 6
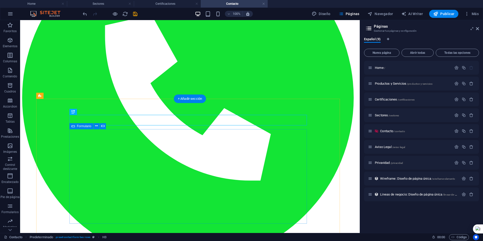
scroll to position [151, 0]
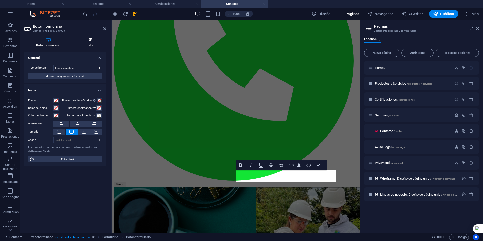
click at [92, 42] on icon at bounding box center [90, 39] width 32 height 5
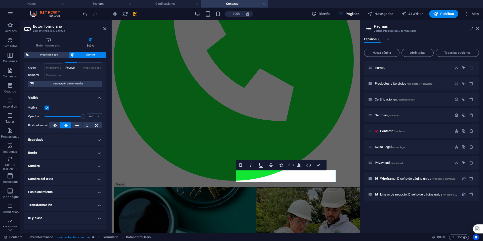
scroll to position [50, 0]
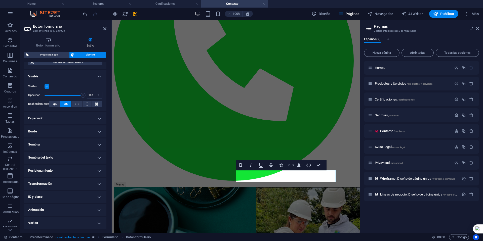
click at [56, 221] on h4 "Varios" at bounding box center [65, 223] width 82 height 12
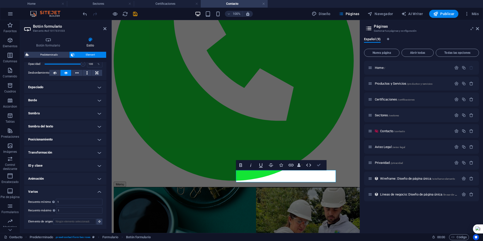
scroll to position [151, 0]
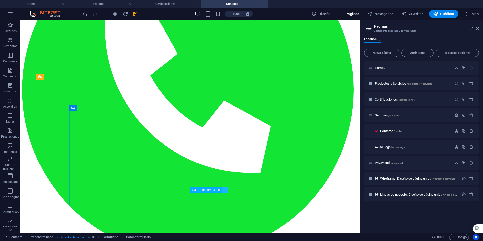
click at [225, 189] on icon at bounding box center [225, 190] width 3 height 5
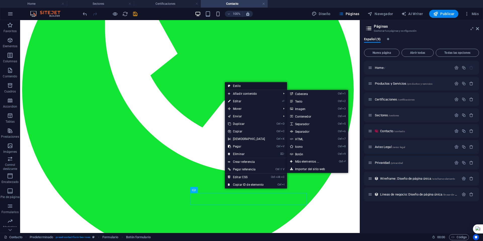
click at [238, 86] on link "Estilo" at bounding box center [256, 86] width 62 height 8
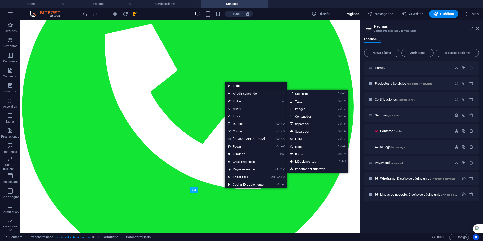
select select "px"
select select "rem"
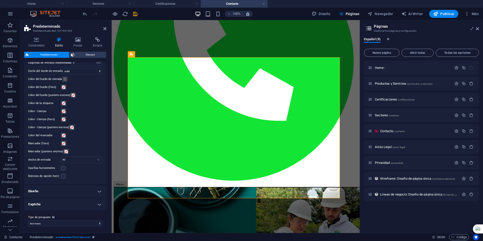
scroll to position [136, 0]
click at [81, 190] on h4 "Diseño" at bounding box center [65, 190] width 82 height 12
click at [81, 190] on h4 "Diseño" at bounding box center [65, 188] width 82 height 9
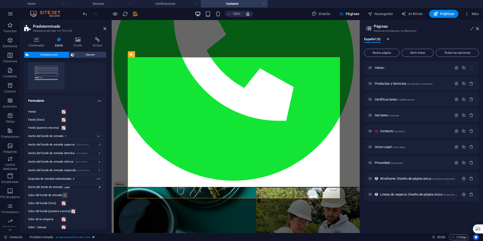
scroll to position [0, 0]
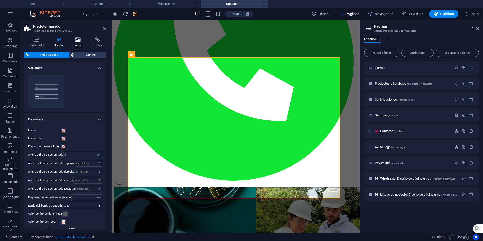
click at [77, 42] on icon at bounding box center [78, 39] width 18 height 5
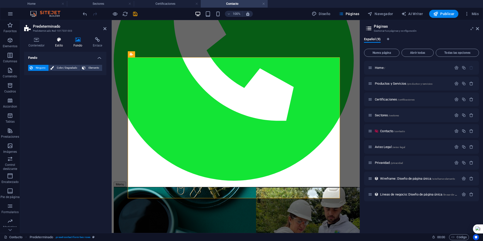
click at [59, 43] on h4 "Estilo" at bounding box center [60, 42] width 18 height 11
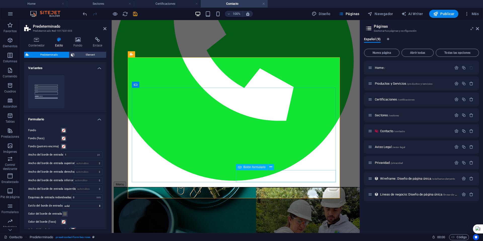
click at [270, 167] on icon at bounding box center [271, 167] width 3 height 5
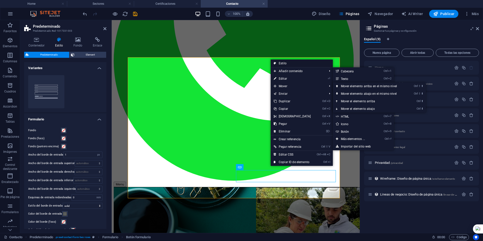
click at [282, 62] on link "Estilo" at bounding box center [302, 64] width 62 height 8
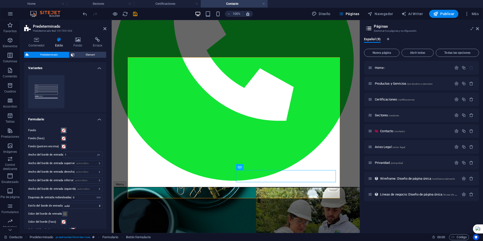
click at [64, 130] on span at bounding box center [64, 131] width 4 height 4
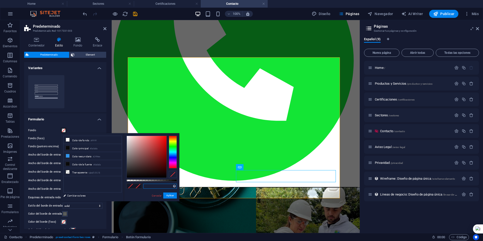
click at [146, 187] on input "text" at bounding box center [159, 186] width 33 height 5
paste input "#456f81"
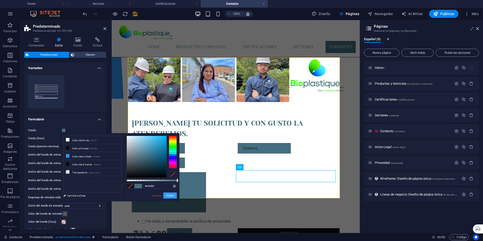
click at [171, 197] on button "Aplicar" at bounding box center [170, 196] width 14 height 6
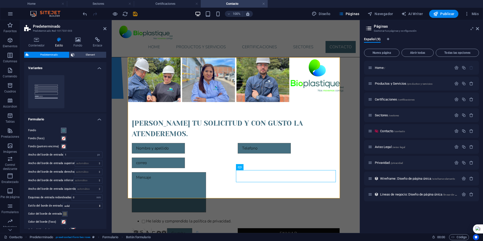
click at [64, 131] on span at bounding box center [64, 131] width 4 height 4
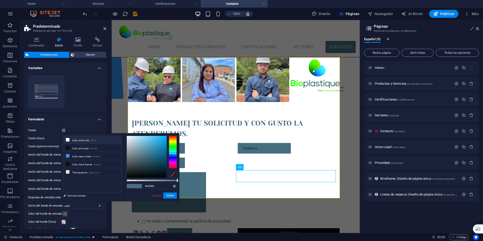
click at [71, 140] on li "Color de fondo #ffffff" at bounding box center [93, 140] width 58 height 8
type input "#ffffff"
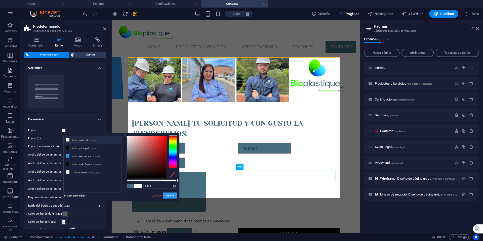
click at [167, 195] on button "Aplicar" at bounding box center [170, 196] width 14 height 6
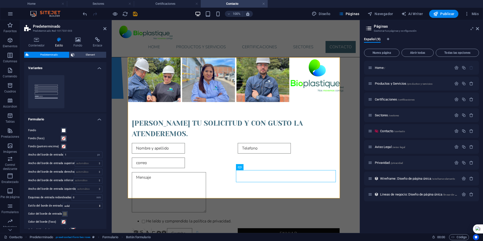
click at [63, 139] on span at bounding box center [64, 139] width 4 height 4
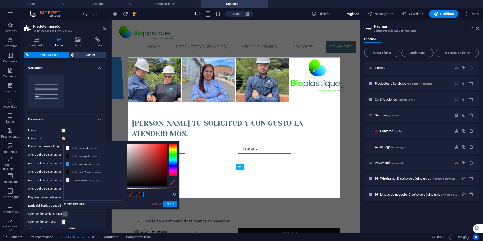
click at [148, 194] on input "text" at bounding box center [159, 194] width 33 height 5
paste input "#456f81"
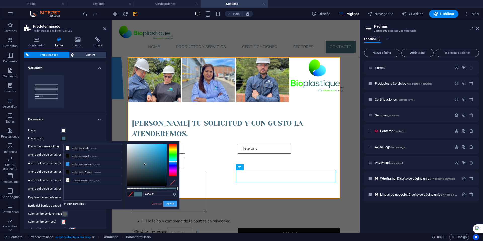
click at [167, 203] on button "Aplicar" at bounding box center [170, 204] width 14 height 6
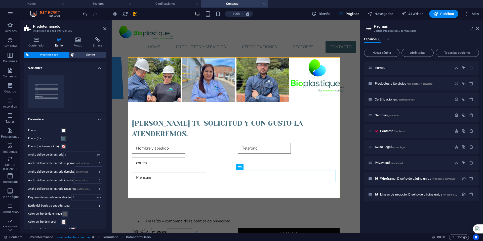
click at [63, 139] on span at bounding box center [64, 139] width 4 height 4
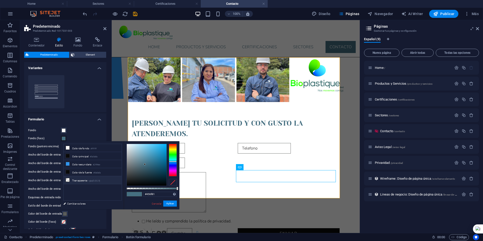
click at [77, 178] on li "Transparente rgba(0,0,0,.0)" at bounding box center [93, 180] width 58 height 8
type input "rgba(0, 0, 0, 0)"
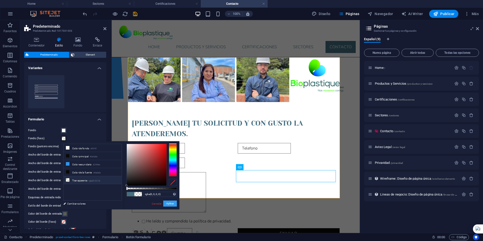
click at [167, 204] on button "Aplicar" at bounding box center [170, 204] width 14 height 6
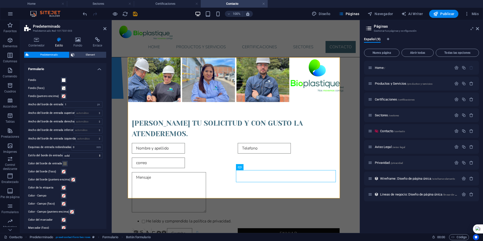
scroll to position [76, 0]
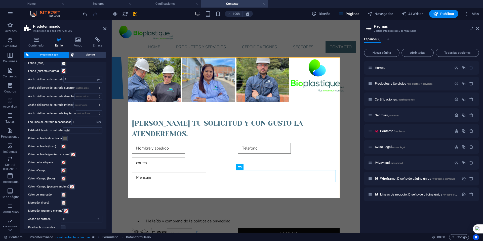
click at [64, 171] on span at bounding box center [64, 171] width 4 height 4
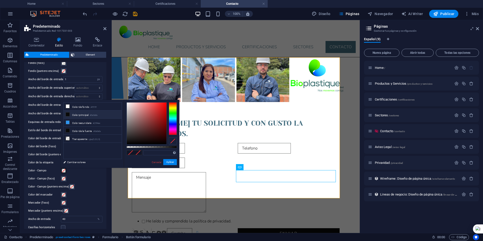
click at [80, 113] on li "Color principal #0a0a0a" at bounding box center [93, 115] width 58 height 8
click at [166, 163] on button "Aplicar" at bounding box center [170, 162] width 14 height 6
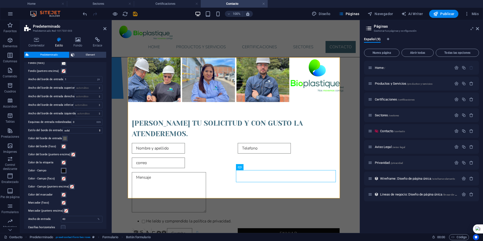
click at [63, 170] on span at bounding box center [64, 171] width 4 height 4
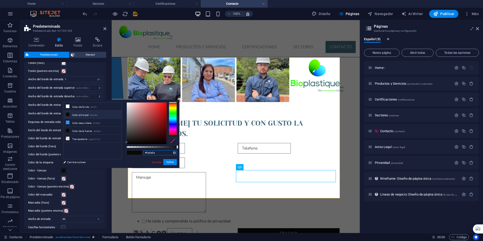
click at [148, 152] on input "#0a0a0a" at bounding box center [159, 153] width 33 height 5
paste input "456f81"
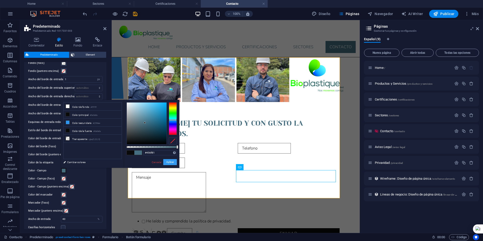
drag, startPoint x: 165, startPoint y: 161, endPoint x: 54, endPoint y: 144, distance: 113.0
click at [165, 161] on button "Aplicar" at bounding box center [170, 162] width 14 height 6
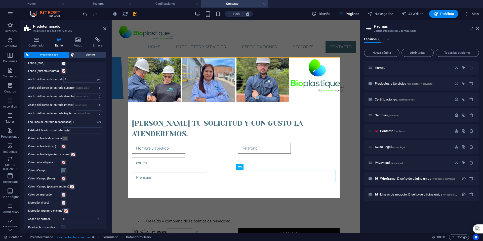
click at [64, 170] on span at bounding box center [64, 171] width 4 height 4
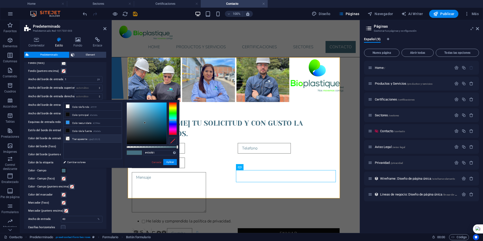
click at [80, 140] on li "Transparente rgba(0,0,0,.0)" at bounding box center [93, 139] width 58 height 8
type input "rgba(0, 0, 0, 0)"
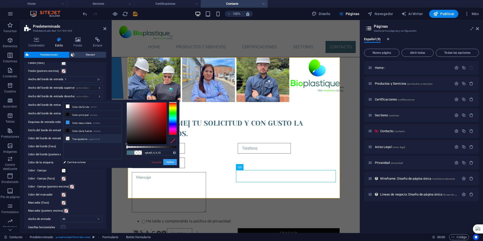
click at [166, 160] on button "Aplicar" at bounding box center [170, 162] width 14 height 6
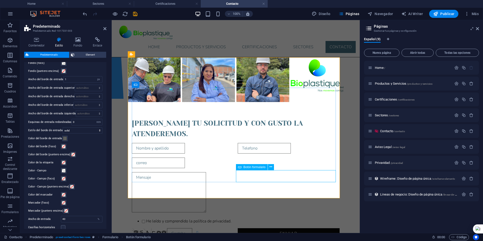
click at [289, 229] on div "ENVIAR" at bounding box center [289, 235] width 102 height 13
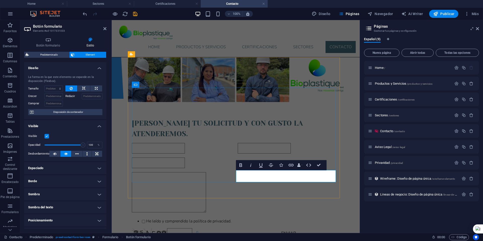
click at [266, 229] on button "ENVIAR" at bounding box center [289, 234] width 102 height 10
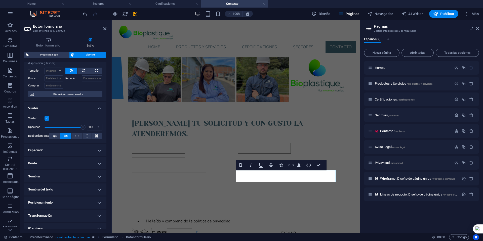
scroll to position [25, 0]
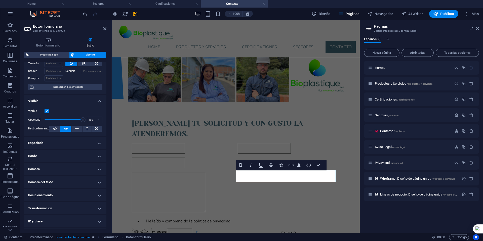
click at [94, 169] on h4 "Sombra" at bounding box center [65, 169] width 82 height 12
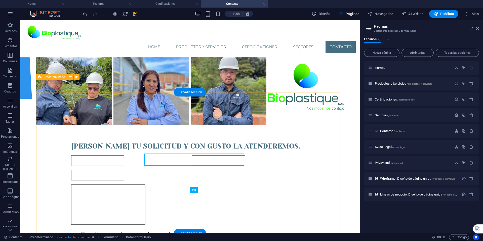
scroll to position [151, 0]
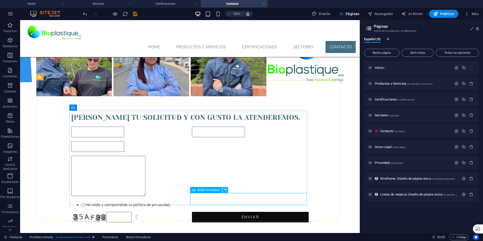
click at [226, 190] on icon at bounding box center [225, 190] width 3 height 5
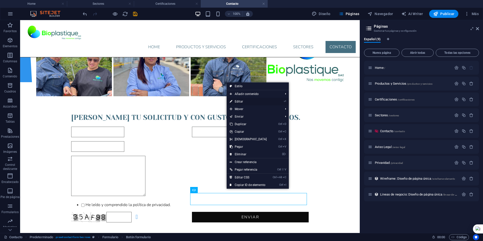
click at [239, 100] on link "⏎ Editar" at bounding box center [248, 102] width 43 height 8
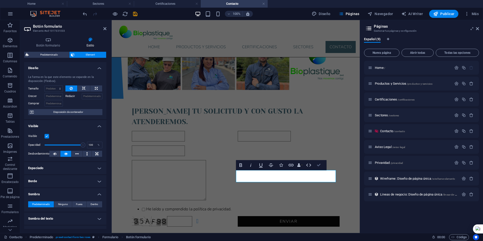
scroll to position [174, 0]
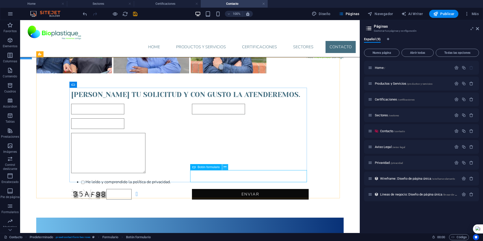
click at [226, 166] on icon at bounding box center [225, 167] width 3 height 5
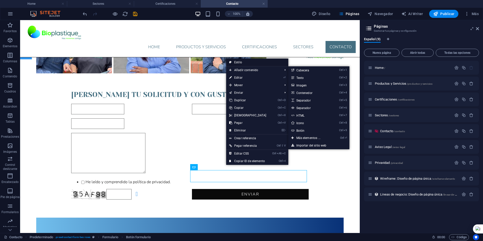
click at [239, 64] on link "Estilo" at bounding box center [257, 63] width 62 height 8
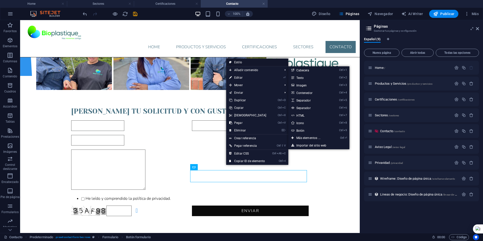
select select "px"
select select "rem"
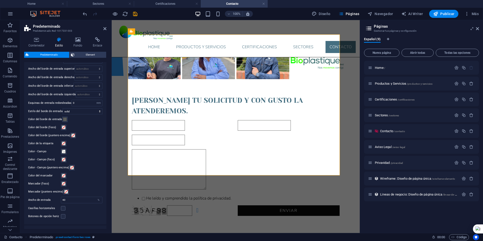
scroll to position [101, 0]
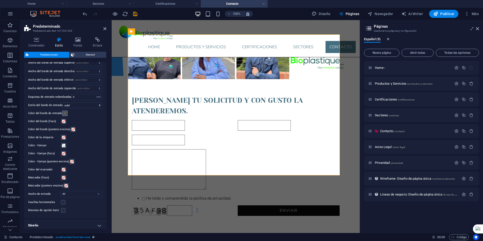
click at [65, 113] on span at bounding box center [65, 114] width 4 height 4
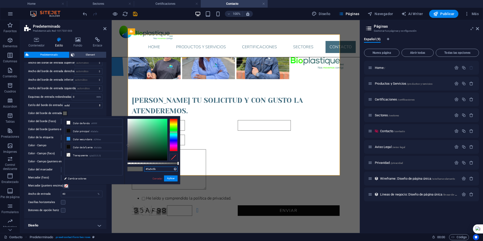
click at [151, 170] on input "#5a5c5b" at bounding box center [160, 169] width 33 height 5
paste input "456f81"
type input "#456f81"
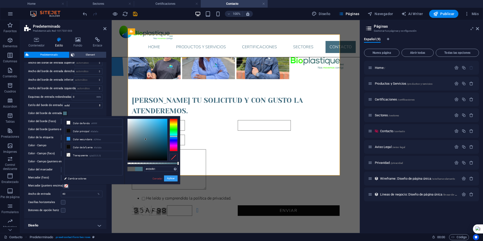
click at [168, 179] on button "Aplicar" at bounding box center [171, 179] width 14 height 6
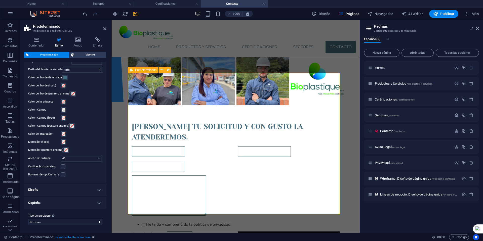
scroll to position [157, 0]
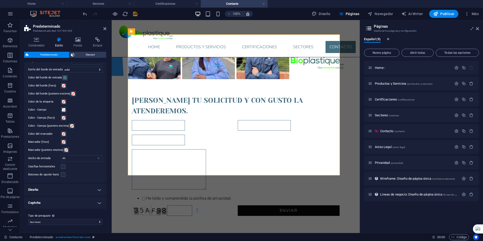
click at [83, 189] on h4 "Diseño" at bounding box center [65, 190] width 82 height 12
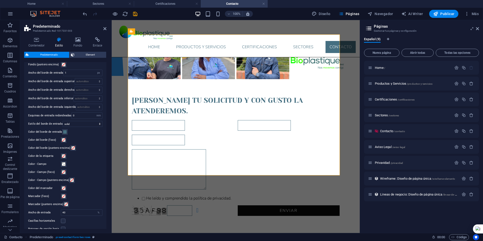
scroll to position [75, 0]
click at [63, 172] on span at bounding box center [64, 172] width 4 height 4
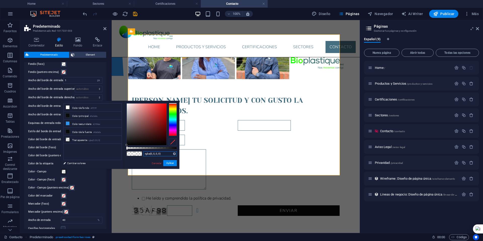
click at [147, 155] on input "rgba(0, 0, 0, 0)" at bounding box center [159, 154] width 33 height 5
paste input "#456f81"
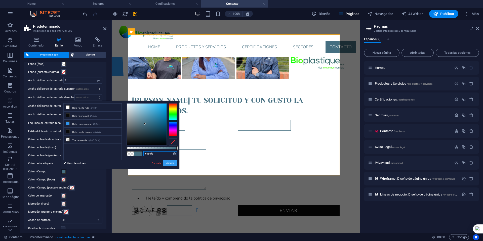
type input "#456f81"
click at [168, 163] on button "Aplicar" at bounding box center [170, 163] width 14 height 6
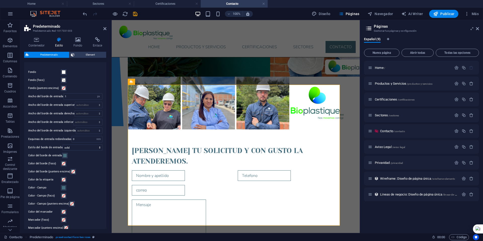
scroll to position [49, 0]
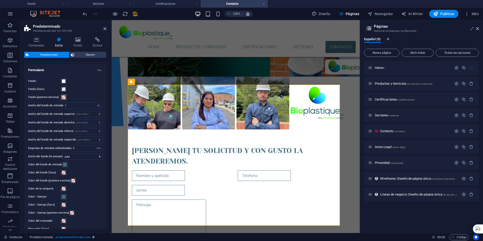
click at [64, 97] on span at bounding box center [64, 97] width 4 height 4
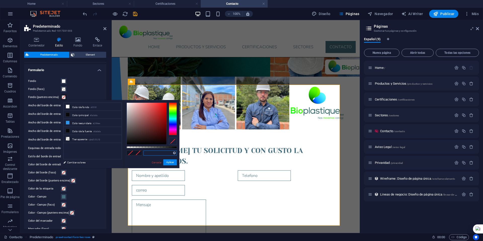
click at [154, 154] on input "text" at bounding box center [159, 153] width 33 height 5
paste input "#456f81"
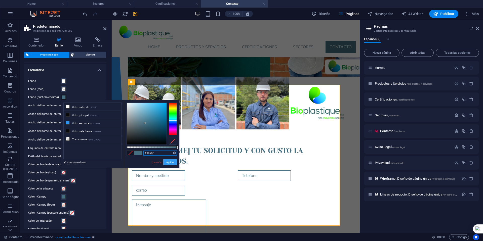
type input "#456f81"
click at [169, 164] on button "Aplicar" at bounding box center [170, 163] width 14 height 6
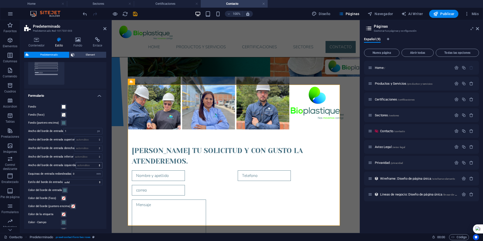
scroll to position [0, 0]
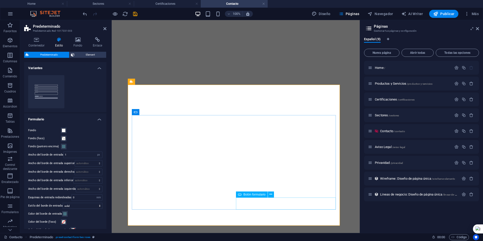
select select "px"
select select "rem"
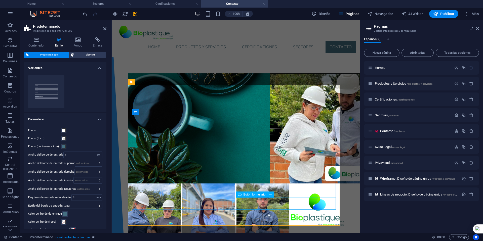
scroll to position [107, 0]
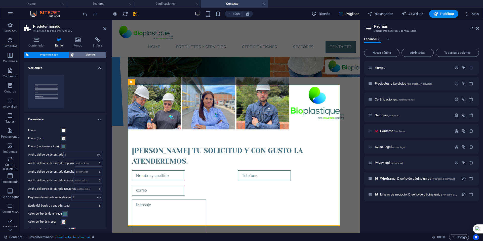
click at [88, 57] on span "Element" at bounding box center [90, 55] width 29 height 6
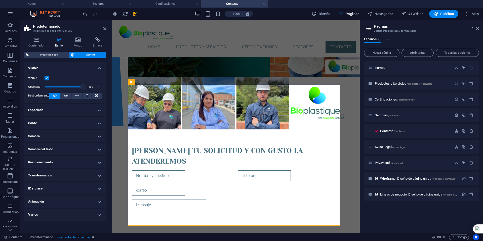
click at [83, 133] on h4 "Sombra" at bounding box center [65, 136] width 82 height 12
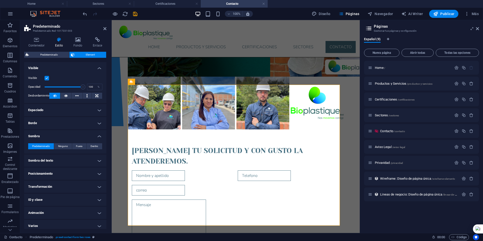
click at [83, 133] on h4 "Sombra" at bounding box center [65, 134] width 82 height 9
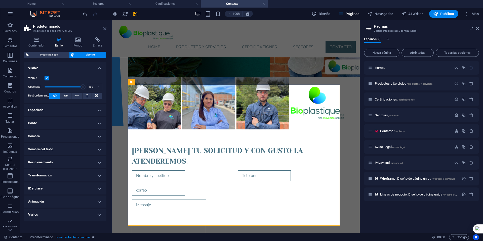
click at [104, 30] on icon at bounding box center [104, 29] width 3 height 4
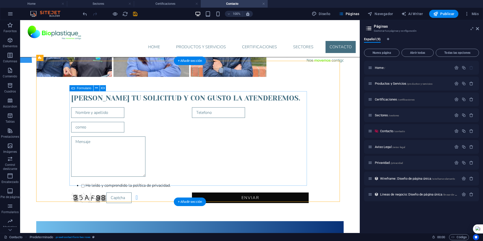
scroll to position [196, 0]
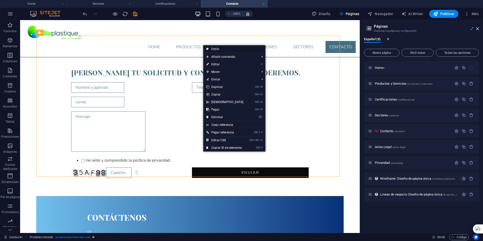
click at [222, 49] on link "Estilo" at bounding box center [234, 49] width 62 height 8
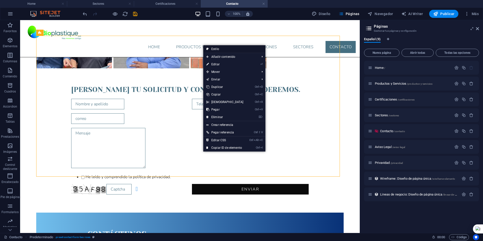
select select "px"
select select "rem"
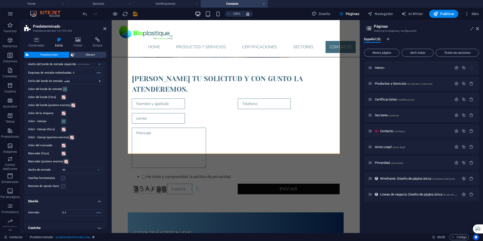
scroll to position [100, 0]
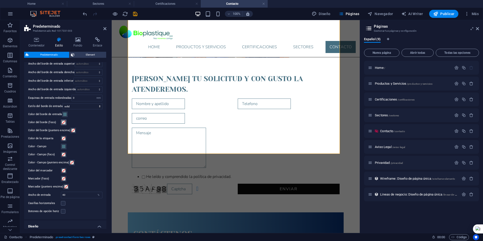
click at [63, 122] on span at bounding box center [64, 123] width 4 height 4
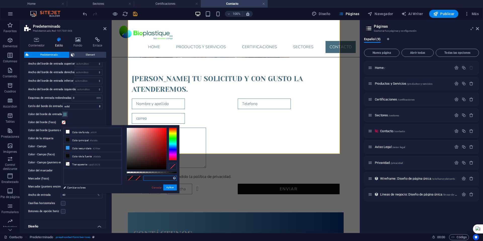
click at [152, 177] on input "text" at bounding box center [159, 178] width 33 height 5
paste input "#456f81"
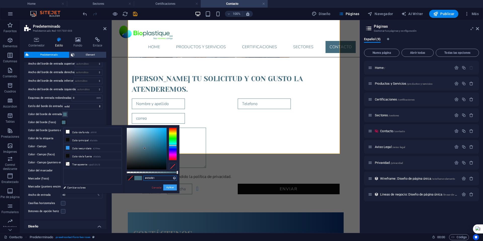
type input "#456f81"
click at [170, 187] on button "Aplicar" at bounding box center [170, 188] width 14 height 6
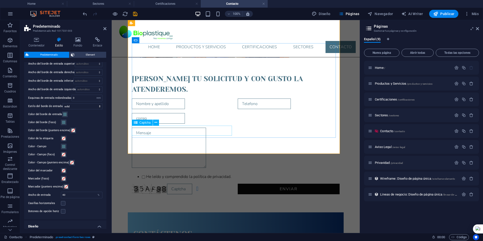
scroll to position [154, 0]
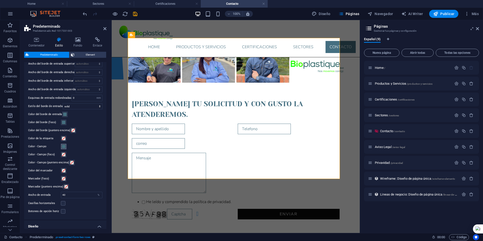
click at [64, 146] on span at bounding box center [64, 147] width 4 height 4
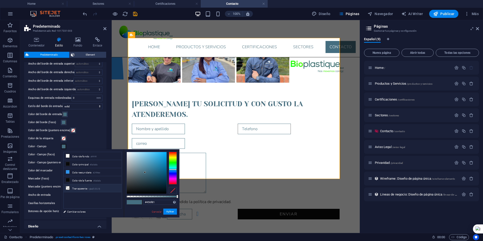
click at [75, 187] on li "Transparente rgba(0,0,0,.0)" at bounding box center [93, 188] width 58 height 8
type input "rgba(0, 0, 0, 0)"
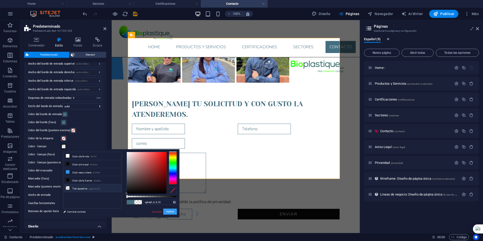
click at [168, 211] on button "Aplicar" at bounding box center [170, 212] width 14 height 6
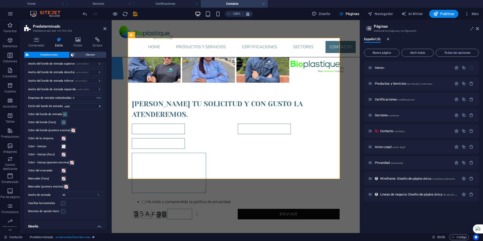
scroll to position [75, 0]
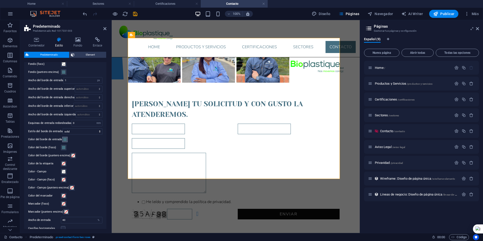
click at [65, 140] on span at bounding box center [65, 140] width 4 height 4
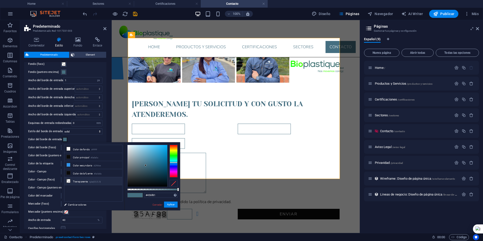
click at [95, 182] on small "rgba(0,0,0,.0)" at bounding box center [95, 182] width 12 height 4
type input "rgba(0, 0, 0, 0)"
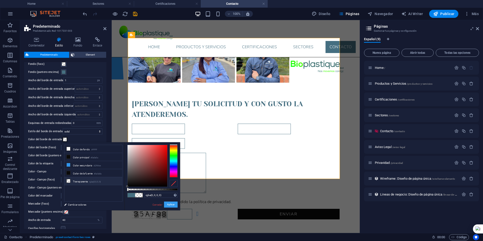
click at [170, 206] on button "Aplicar" at bounding box center [171, 205] width 14 height 6
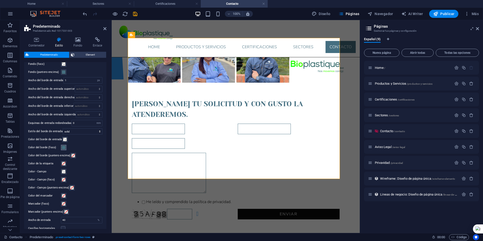
click at [62, 149] on span at bounding box center [64, 148] width 4 height 4
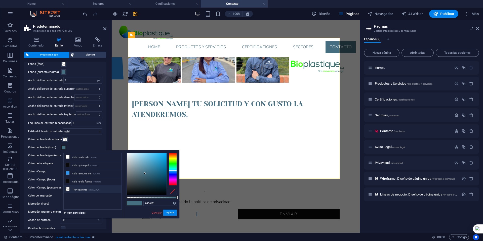
click at [103, 190] on li "Transparente rgba(0,0,0,.0)" at bounding box center [93, 190] width 58 height 8
type input "rgba(0, 0, 0, 0)"
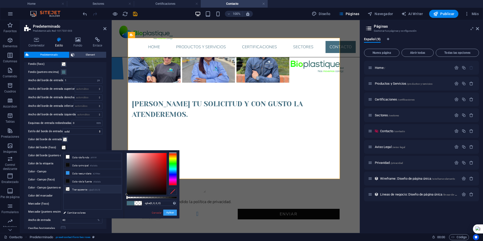
click at [168, 212] on button "Aplicar" at bounding box center [170, 213] width 14 height 6
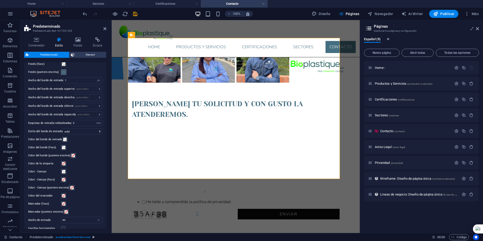
click at [62, 72] on span at bounding box center [64, 72] width 4 height 4
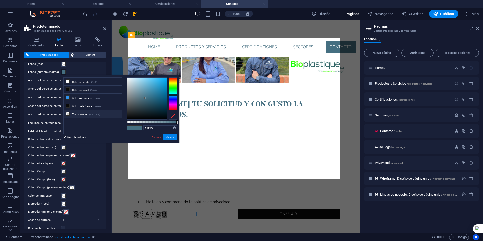
click at [83, 114] on li "Transparente rgba(0,0,0,.0)" at bounding box center [93, 114] width 58 height 8
type input "rgba(0, 0, 0, 0)"
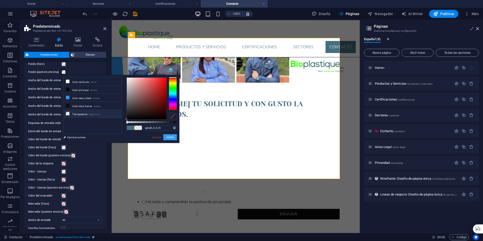
click at [172, 139] on button "Aplicar" at bounding box center [170, 137] width 14 height 6
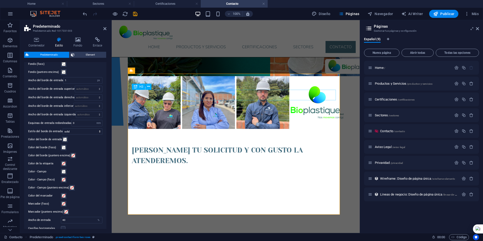
scroll to position [103, 0]
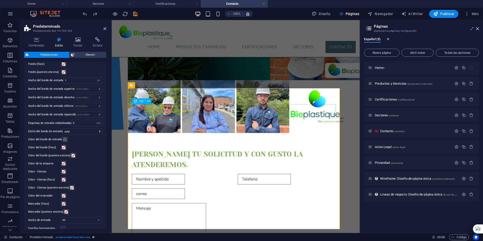
click at [196, 149] on div "Dejanos tu solicitud y con gusto la atenderemos." at bounding box center [236, 159] width 208 height 21
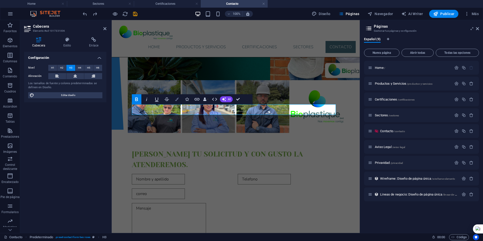
click at [177, 100] on icon "button" at bounding box center [177, 100] width 4 height 4
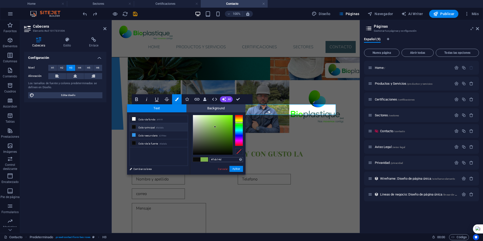
click at [214, 160] on input "#7cb14d" at bounding box center [226, 159] width 33 height 5
type input "#456f81"
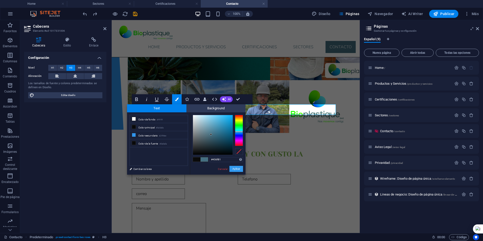
click at [234, 168] on button "Aplicar" at bounding box center [237, 169] width 14 height 6
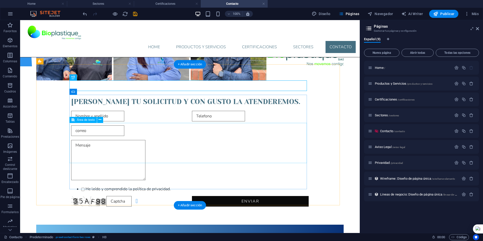
scroll to position [192, 0]
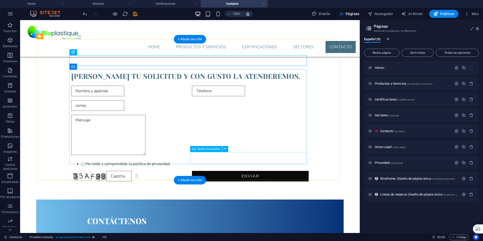
click at [210, 171] on div "ENVIAR" at bounding box center [250, 177] width 117 height 13
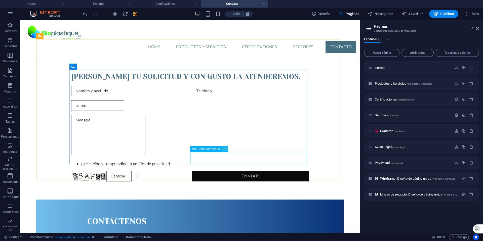
click at [224, 149] on button at bounding box center [225, 149] width 6 height 6
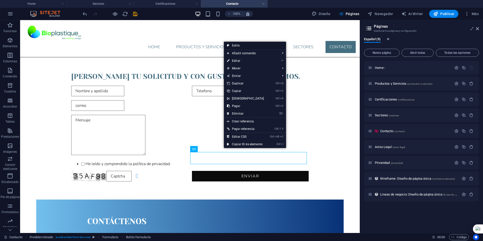
click at [237, 44] on link "Estilo" at bounding box center [255, 46] width 62 height 8
select select "px"
select select "rem"
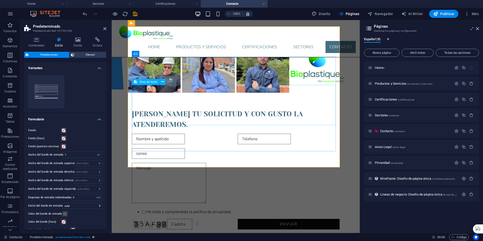
scroll to position [125, 0]
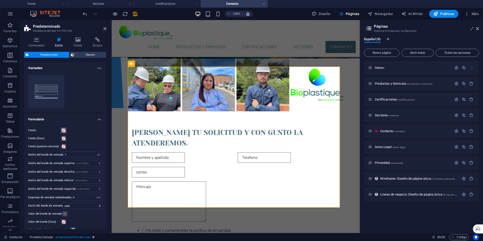
click at [62, 129] on span at bounding box center [64, 131] width 4 height 4
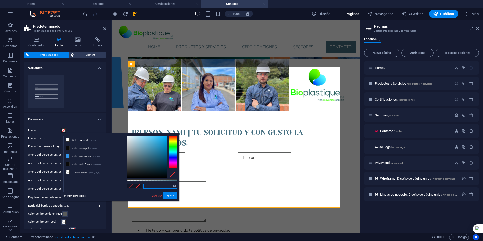
click at [157, 188] on input "text" at bounding box center [159, 186] width 33 height 5
paste input "#456f81"
click at [170, 194] on button "Aplicar" at bounding box center [170, 196] width 14 height 6
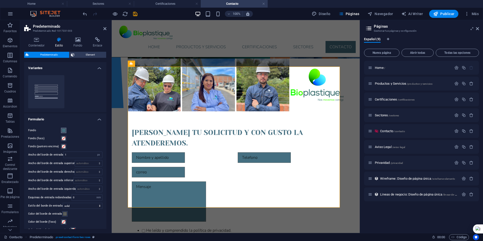
click at [64, 129] on span at bounding box center [64, 131] width 4 height 4
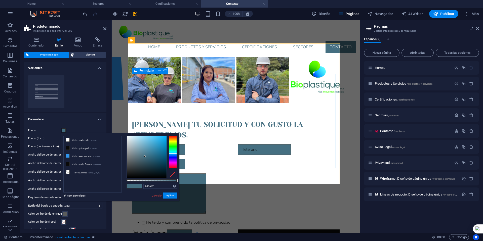
scroll to position [150, 0]
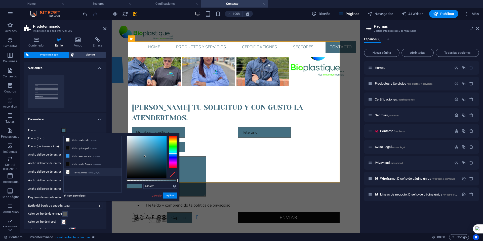
click at [86, 171] on li "Transparente rgba(0,0,0,.0)" at bounding box center [93, 172] width 58 height 8
type input "rgba(0, 0, 0, 0)"
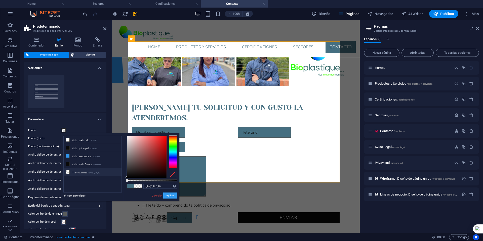
click at [167, 195] on button "Aplicar" at bounding box center [170, 196] width 14 height 6
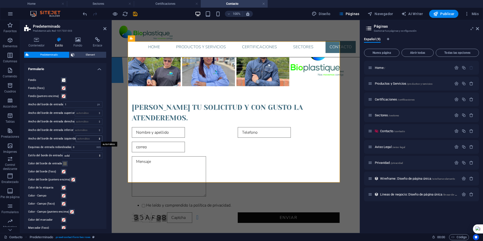
scroll to position [76, 0]
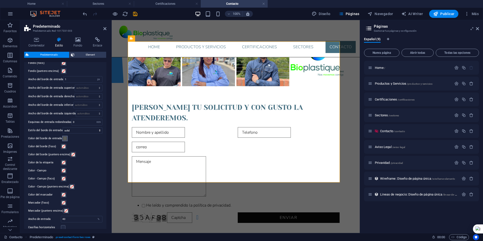
click at [64, 139] on span at bounding box center [65, 139] width 4 height 4
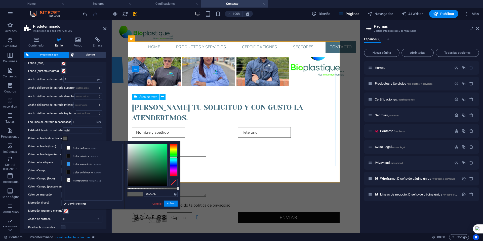
click at [161, 157] on textarea at bounding box center [169, 177] width 74 height 40
click at [154, 203] on link "Cancelar" at bounding box center [157, 204] width 11 height 4
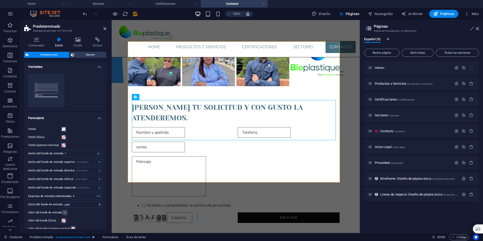
scroll to position [0, 0]
click at [79, 39] on icon at bounding box center [78, 39] width 18 height 5
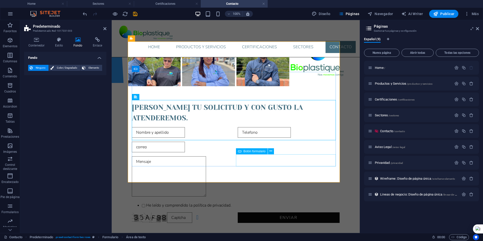
click at [248, 213] on div "ENVIAR" at bounding box center [289, 219] width 102 height 13
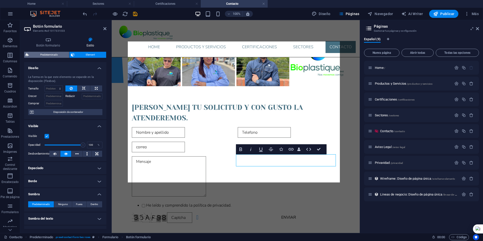
click at [60, 54] on span "Predeterminado" at bounding box center [48, 55] width 37 height 6
select select "px"
select select "rem"
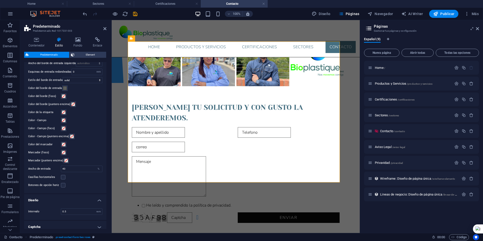
scroll to position [150, 0]
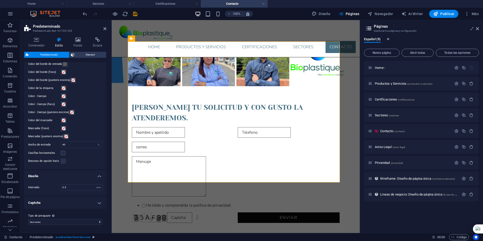
click at [62, 162] on label at bounding box center [63, 161] width 5 height 5
click at [0, 0] on input "Botones de opción horiz" at bounding box center [0, 0] width 0 height 0
click at [64, 160] on label at bounding box center [63, 161] width 5 height 5
click at [0, 0] on input "Botones de opción horiz" at bounding box center [0, 0] width 0 height 0
click at [64, 152] on label at bounding box center [63, 153] width 5 height 5
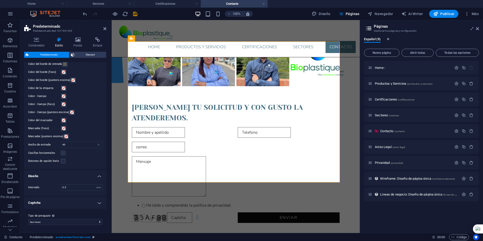
click at [0, 0] on input "Casillas horizontales" at bounding box center [0, 0] width 0 height 0
click at [63, 153] on label at bounding box center [63, 153] width 5 height 5
click at [0, 0] on input "Casillas horizontales" at bounding box center [0, 0] width 0 height 0
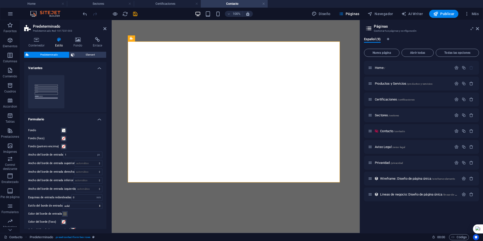
select select "px"
select select "rem"
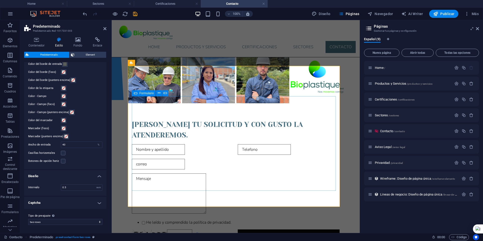
scroll to position [125, 0]
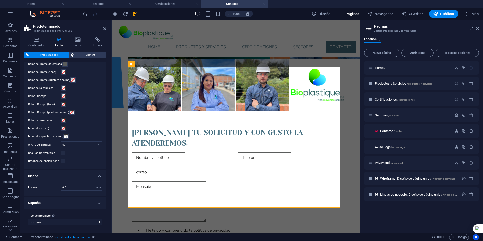
click at [103, 27] on h2 "Predeterminado" at bounding box center [69, 26] width 73 height 5
click at [104, 30] on icon at bounding box center [104, 29] width 3 height 4
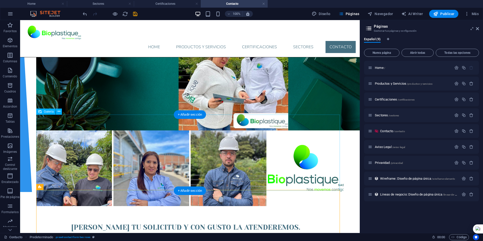
scroll to position [91, 0]
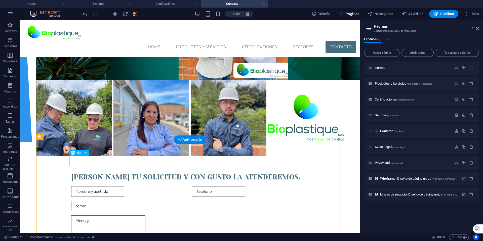
click at [150, 172] on div "[PERSON_NAME] tu solicitud y con gusto la atenderemos." at bounding box center [190, 177] width 238 height 11
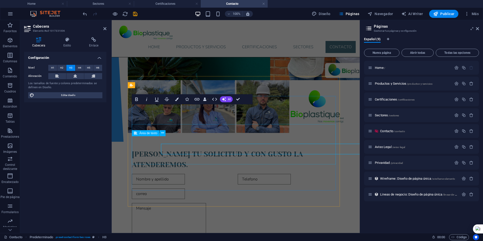
scroll to position [103, 0]
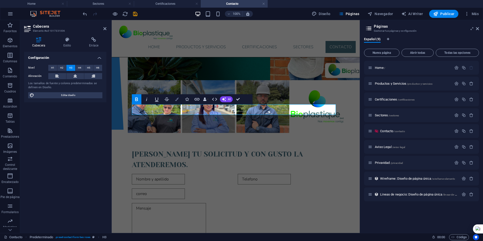
click at [176, 101] on button "Colors" at bounding box center [177, 99] width 10 height 10
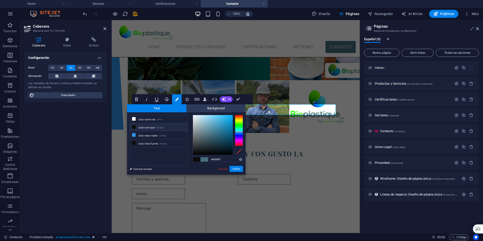
click at [134, 126] on icon at bounding box center [134, 127] width 4 height 4
type input "#0a0a0a"
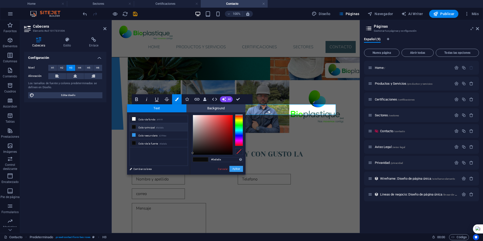
click at [233, 169] on button "Aplicar" at bounding box center [237, 169] width 14 height 6
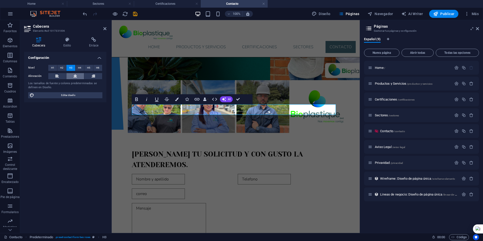
click at [77, 78] on icon at bounding box center [75, 76] width 4 height 6
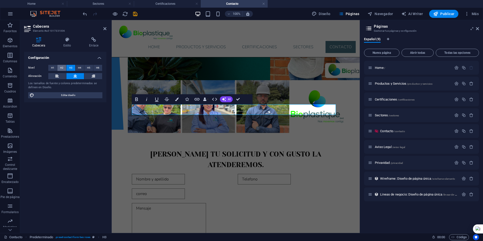
click at [63, 69] on button "H2" at bounding box center [61, 68] width 9 height 6
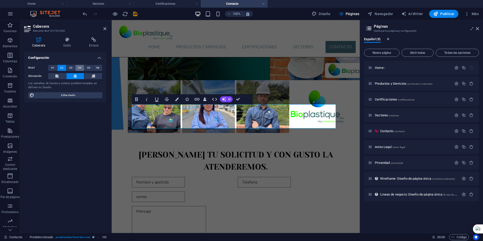
click at [82, 68] on button "H4" at bounding box center [80, 68] width 9 height 6
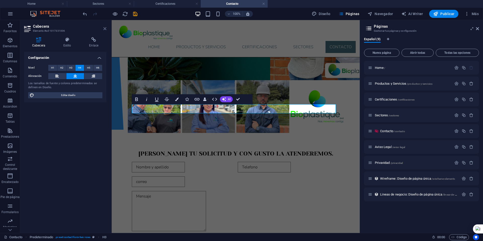
click at [104, 28] on icon at bounding box center [104, 29] width 3 height 4
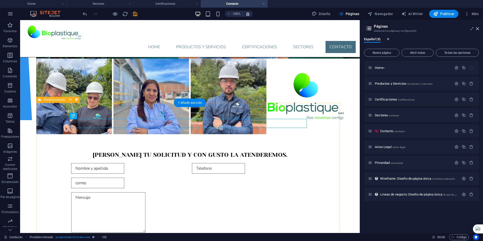
scroll to position [66, 0]
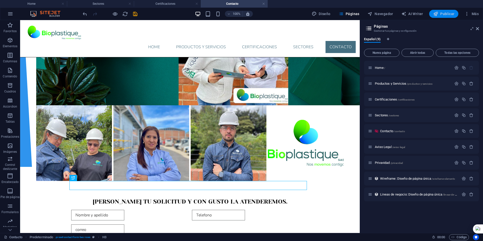
click at [443, 15] on span "Publicar" at bounding box center [443, 13] width 21 height 5
checkbox input "false"
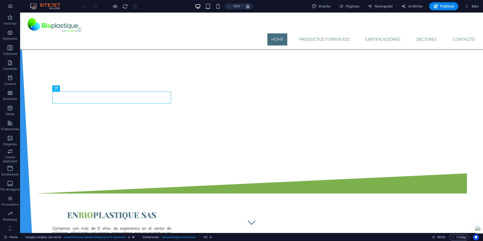
scroll to position [118, 0]
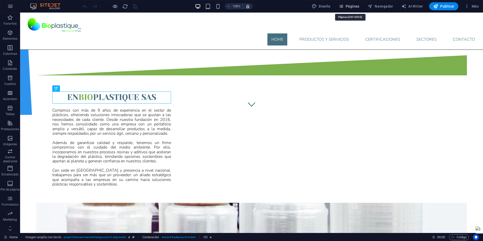
click at [351, 4] on span "Páginas" at bounding box center [349, 6] width 21 height 5
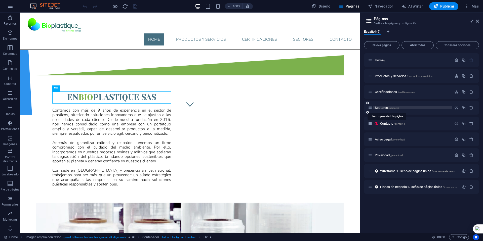
click at [377, 107] on span "Sectores /sectores" at bounding box center [387, 108] width 24 height 4
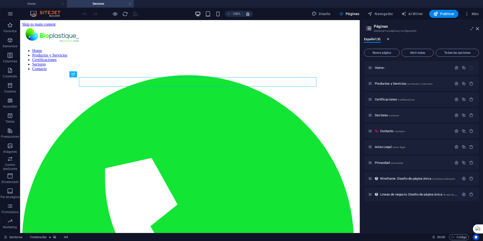
scroll to position [0, 0]
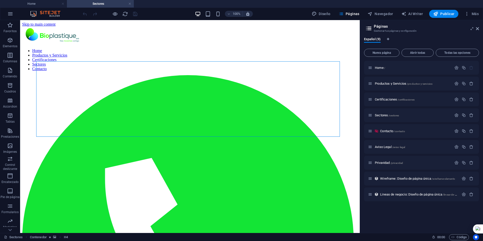
select select "px"
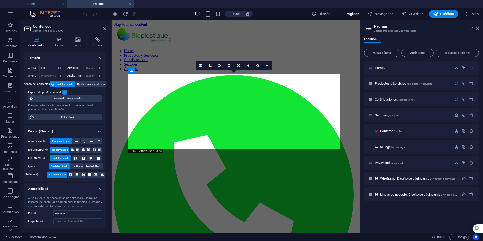
click at [79, 41] on icon at bounding box center [78, 39] width 18 height 5
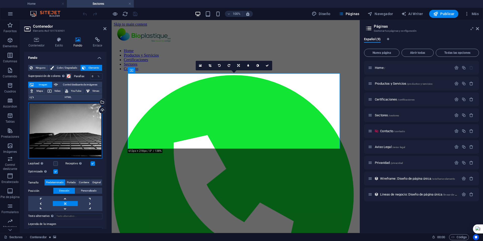
click at [75, 115] on div "Arrastra archivos aquí, haz clic para escoger archivos o selecciona archivos de…" at bounding box center [65, 131] width 74 height 56
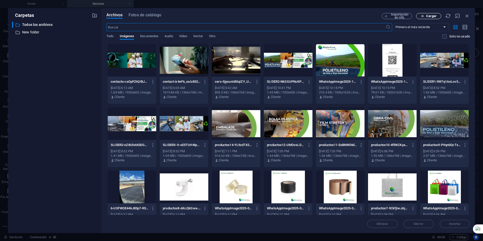
click at [434, 16] on span "Cargar" at bounding box center [431, 16] width 10 height 3
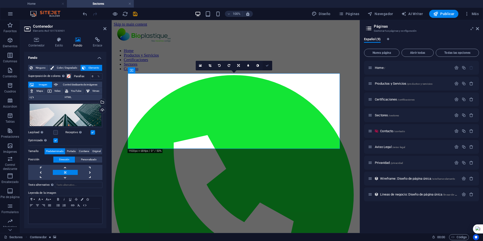
click at [269, 65] on icon at bounding box center [267, 65] width 3 height 3
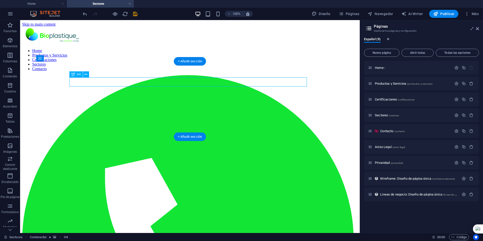
click at [86, 75] on icon at bounding box center [86, 74] width 3 height 5
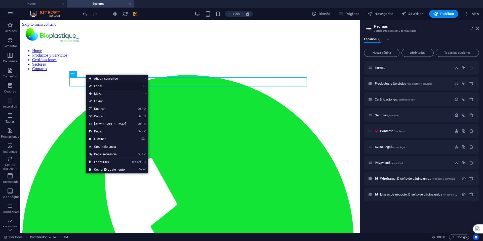
click at [103, 87] on link "⏎ Editar" at bounding box center [107, 87] width 43 height 8
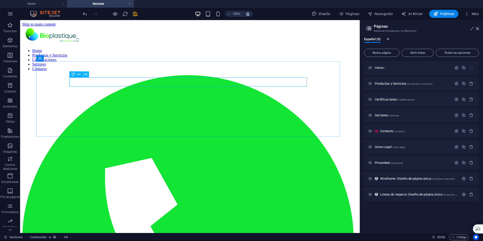
click at [85, 76] on icon at bounding box center [86, 74] width 3 height 5
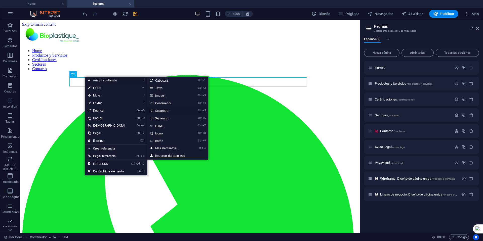
click at [159, 109] on link "Ctrl 5 Separador" at bounding box center [168, 111] width 42 height 8
select select "px"
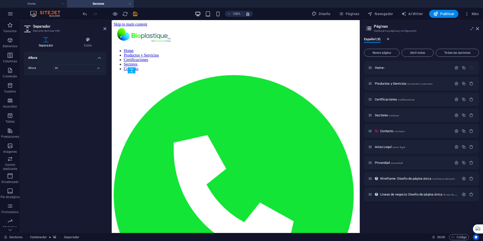
drag, startPoint x: 164, startPoint y: 104, endPoint x: 167, endPoint y: 91, distance: 13.7
click at [107, 29] on aside "Separador Elemento #ed-new-390 Separador Estilo Altura Altura 50 px rem vh vw P…" at bounding box center [66, 126] width 92 height 213
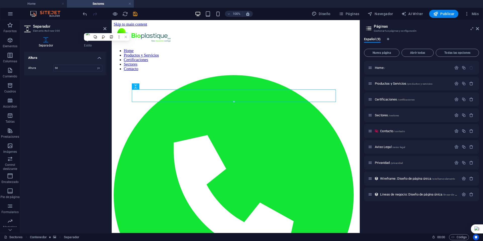
click at [102, 28] on h2 "Separador" at bounding box center [69, 26] width 73 height 5
drag, startPoint x: 104, startPoint y: 29, endPoint x: 84, endPoint y: 10, distance: 27.4
click at [104, 29] on icon at bounding box center [104, 29] width 3 height 4
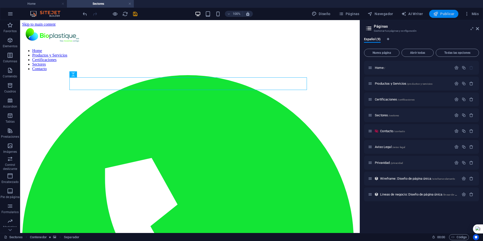
click at [439, 15] on span "Publicar" at bounding box center [443, 13] width 21 height 5
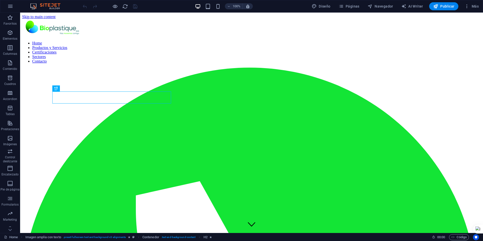
scroll to position [118, 0]
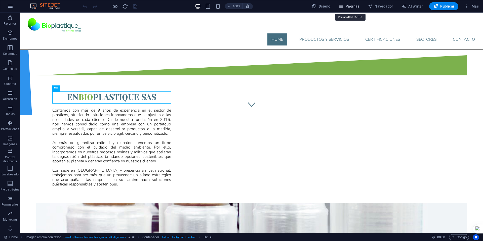
click at [347, 6] on span "Páginas" at bounding box center [349, 6] width 21 height 5
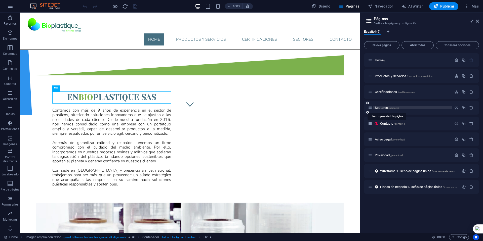
click at [382, 108] on span "Sectores /sectores" at bounding box center [387, 108] width 24 height 4
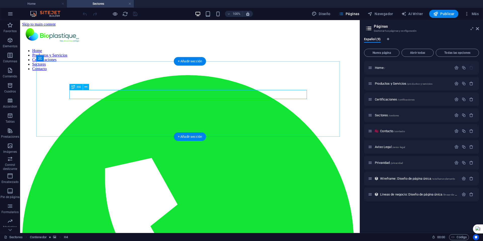
scroll to position [0, 0]
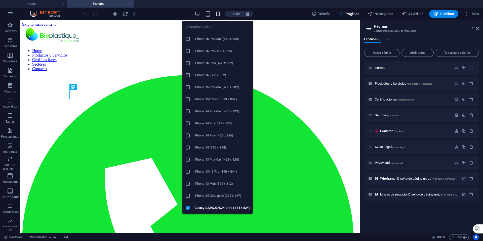
click at [219, 15] on icon "button" at bounding box center [218, 14] width 6 height 6
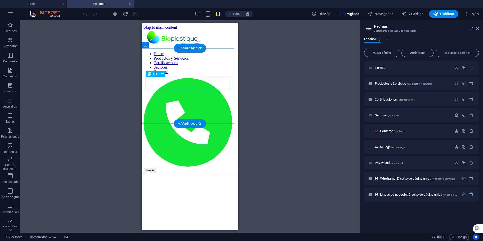
click at [162, 74] on icon at bounding box center [162, 73] width 3 height 5
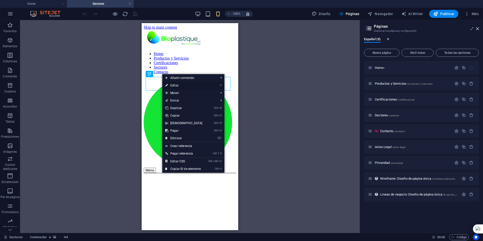
click at [177, 86] on link "⏎ Editar" at bounding box center [183, 86] width 43 height 8
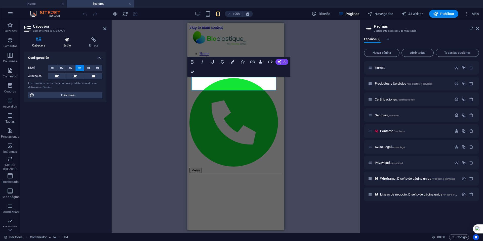
click at [70, 42] on icon at bounding box center [67, 39] width 24 height 5
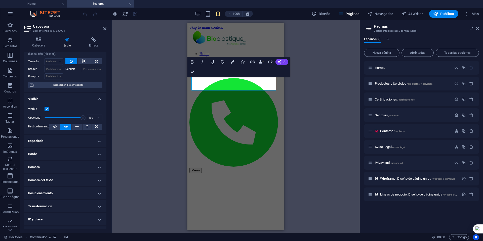
scroll to position [25, 0]
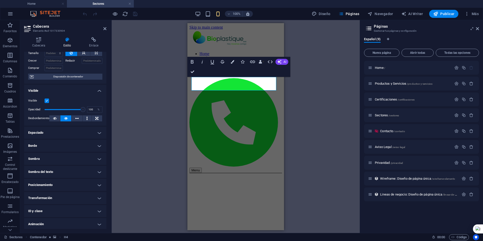
click at [76, 170] on h4 "Sombra del texto" at bounding box center [65, 172] width 82 height 12
click at [49, 181] on span "Predeterminado" at bounding box center [44, 182] width 18 height 6
click at [92, 181] on span "Fuera" at bounding box center [92, 182] width 6 height 6
type input "2"
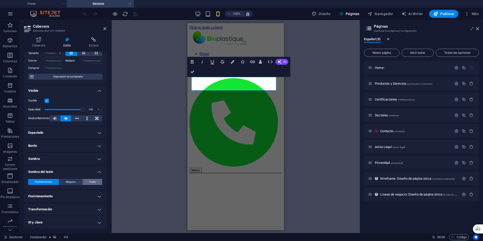
type input "4"
click at [69, 181] on span "Ninguno" at bounding box center [71, 182] width 10 height 6
click at [49, 181] on span "Predeterminado" at bounding box center [44, 182] width 18 height 6
click at [83, 161] on h4 "Sombra" at bounding box center [65, 159] width 82 height 12
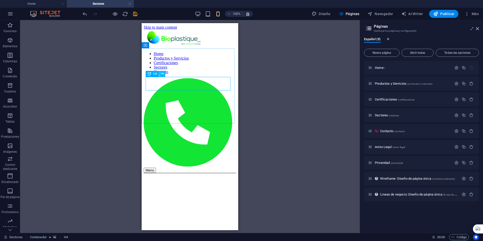
click at [160, 74] on button at bounding box center [162, 74] width 6 height 6
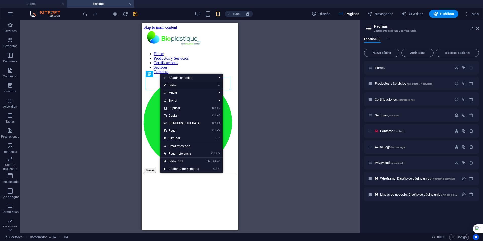
click at [173, 86] on link "⏎ Editar" at bounding box center [182, 86] width 43 height 8
select select "px"
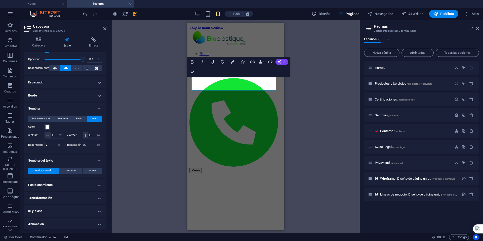
scroll to position [96, 0]
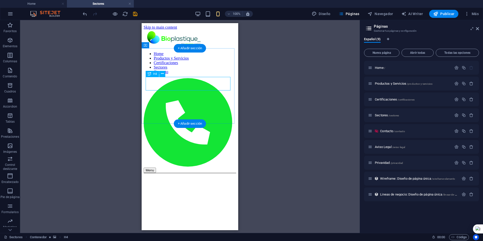
select select "px"
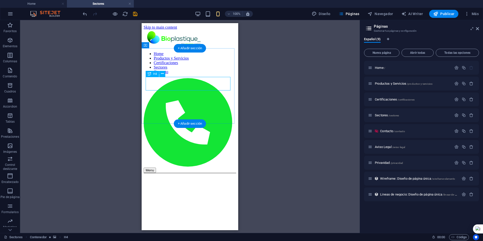
select select "px"
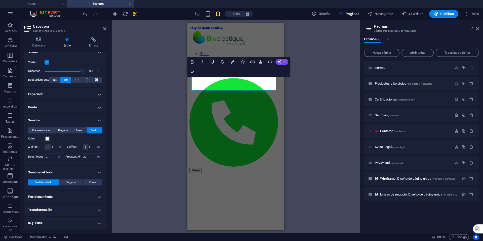
scroll to position [71, 0]
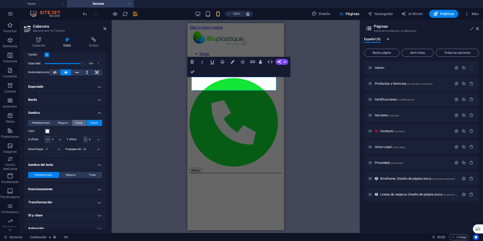
click at [82, 124] on button "Fuera" at bounding box center [79, 123] width 14 height 6
click at [91, 124] on span "Dentro" at bounding box center [95, 123] width 8 height 6
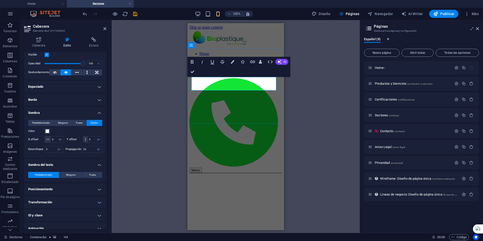
drag, startPoint x: 252, startPoint y: 87, endPoint x: 409, endPoint y: 98, distance: 157.2
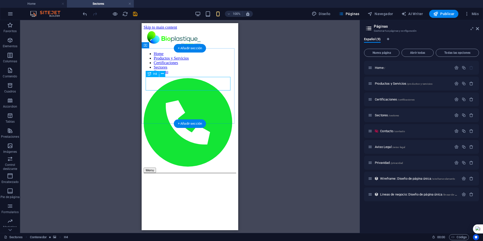
select select "px"
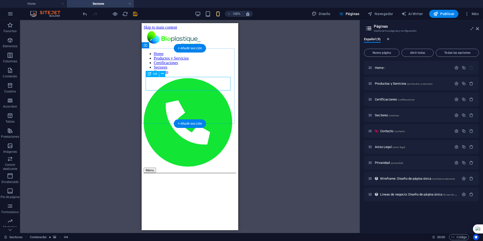
select select "px"
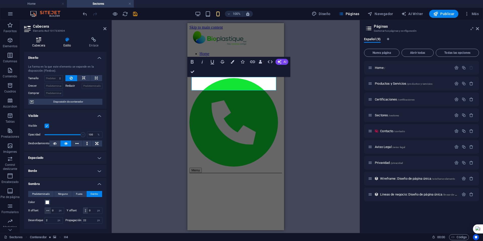
click at [39, 43] on h4 "Cabecera" at bounding box center [39, 42] width 31 height 11
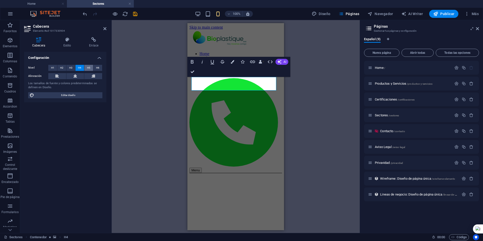
click at [87, 68] on span "H5" at bounding box center [88, 68] width 3 height 6
click at [231, 63] on button "Colors" at bounding box center [233, 62] width 10 height 10
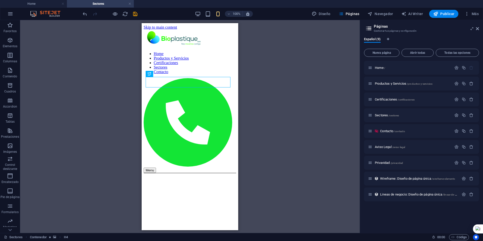
click at [253, 85] on div "H5 Contenedor Separador Referencia" at bounding box center [190, 126] width 340 height 213
click at [164, 75] on icon at bounding box center [162, 73] width 3 height 5
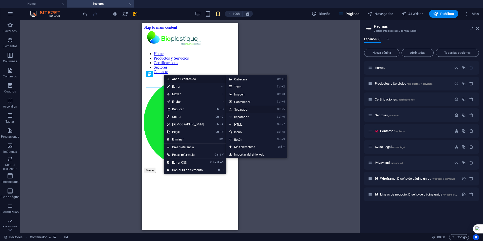
click at [240, 109] on link "Ctrl 5 Separador" at bounding box center [247, 110] width 42 height 8
select select "px"
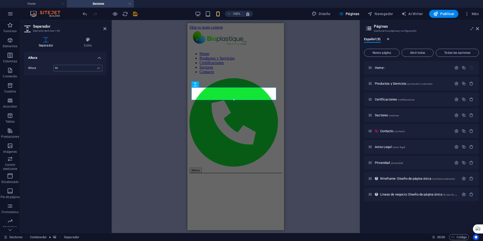
click at [78, 69] on input "50" at bounding box center [78, 68] width 49 height 6
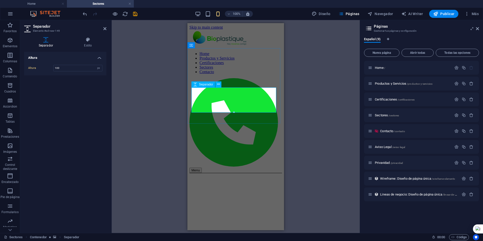
type input "100"
click at [104, 29] on icon at bounding box center [104, 29] width 3 height 4
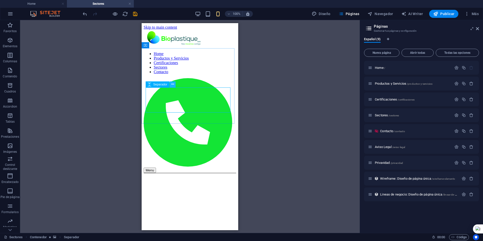
click at [171, 84] on icon at bounding box center [172, 84] width 3 height 5
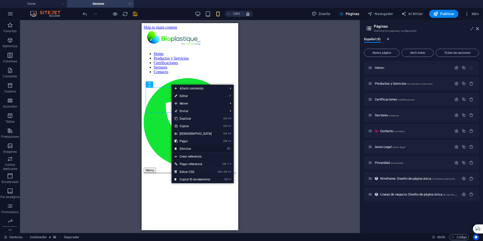
click at [188, 148] on link "⌦ Eliminar" at bounding box center [193, 149] width 43 height 8
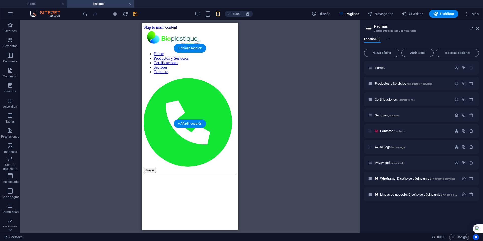
click at [166, 173] on figure at bounding box center [190, 173] width 93 height 0
select select "px"
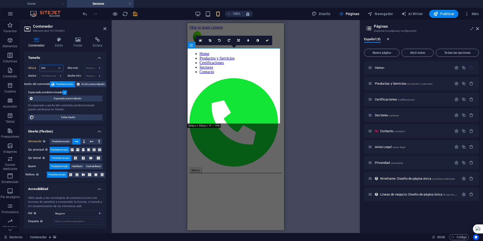
click at [49, 68] on input "300" at bounding box center [51, 68] width 23 height 6
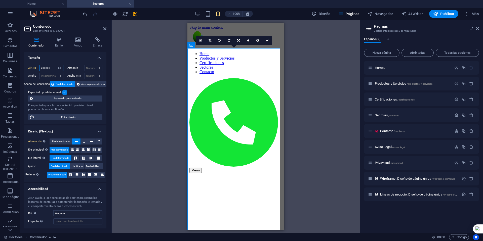
click at [51, 68] on input "200300" at bounding box center [51, 68] width 23 height 6
type input "300"
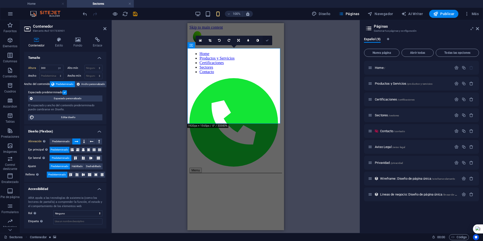
click at [268, 41] on icon at bounding box center [267, 40] width 3 height 3
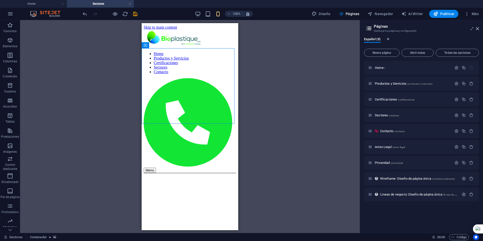
click at [132, 87] on div "Arrastra aquí para reemplazar el contenido existente. Si quieres crear un eleme…" at bounding box center [190, 126] width 340 height 213
click at [447, 13] on span "Publicar" at bounding box center [443, 13] width 21 height 5
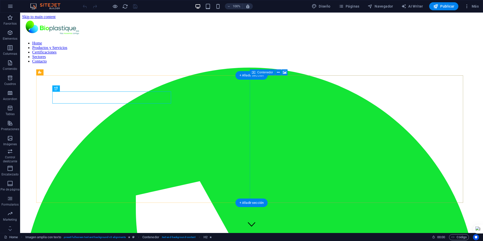
scroll to position [118, 0]
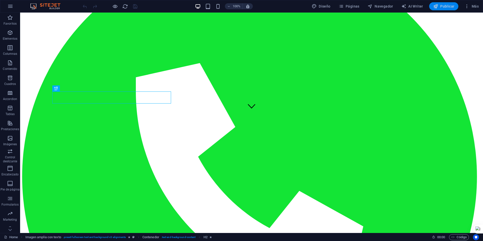
click at [444, 6] on span "Publicar" at bounding box center [443, 6] width 21 height 5
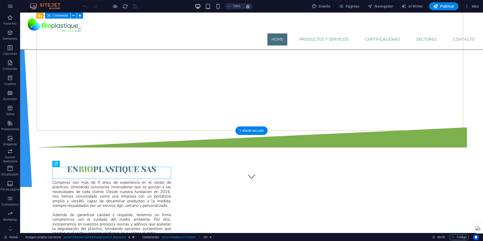
scroll to position [43, 0]
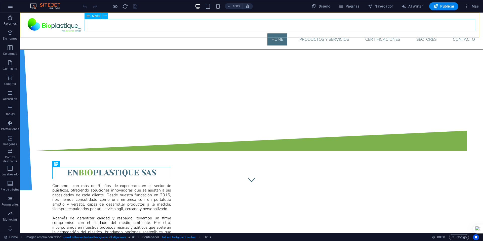
click at [424, 33] on nav "Home Productos y Servicios Certificaciones Sectores Contacto" at bounding box center [251, 39] width 455 height 12
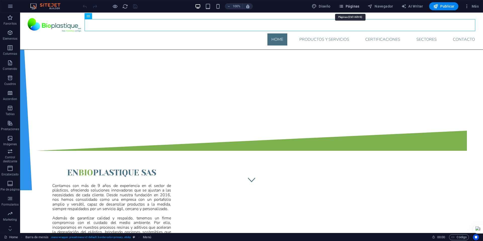
click at [347, 6] on span "Páginas" at bounding box center [349, 6] width 21 height 5
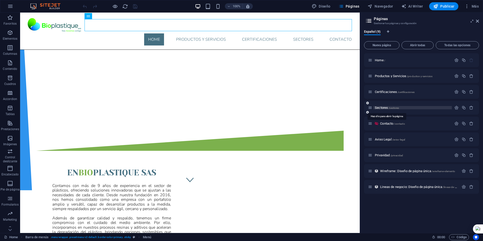
click at [382, 107] on span "Sectores /sectores" at bounding box center [387, 108] width 24 height 4
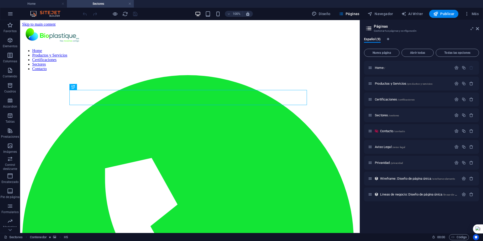
scroll to position [0, 0]
click at [478, 29] on icon at bounding box center [477, 29] width 3 height 4
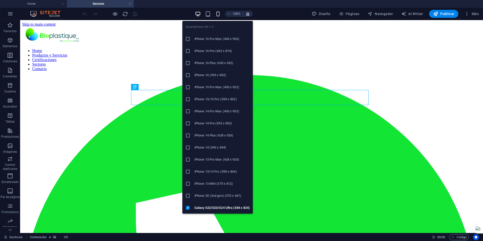
click at [219, 15] on icon "button" at bounding box center [218, 14] width 6 height 6
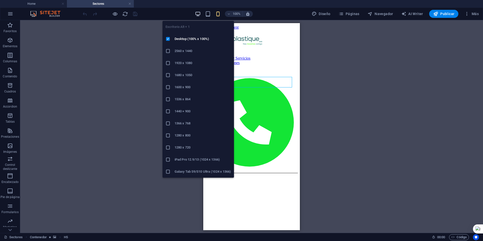
click at [198, 13] on icon "button" at bounding box center [198, 14] width 6 height 6
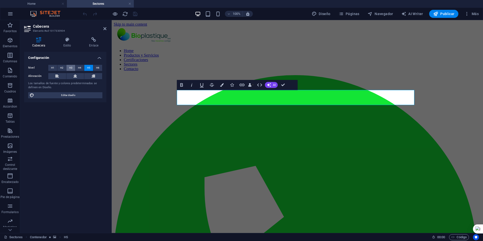
click at [69, 69] on span "H3" at bounding box center [70, 68] width 3 height 6
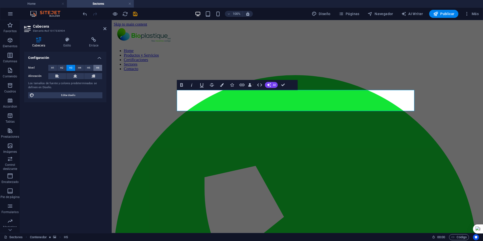
click at [97, 68] on span "H6" at bounding box center [97, 68] width 3 height 6
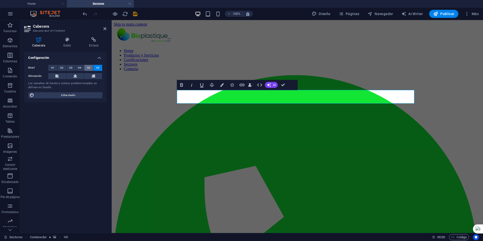
click at [88, 67] on span "H5" at bounding box center [88, 68] width 3 height 6
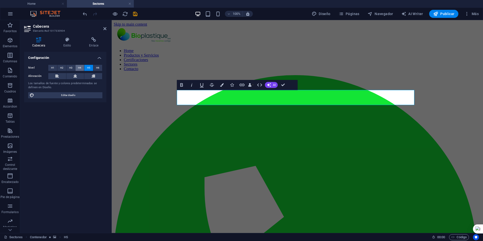
click at [81, 68] on span "H4" at bounding box center [79, 68] width 3 height 6
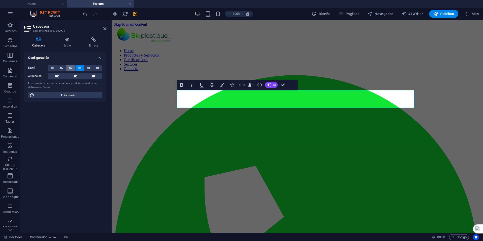
click at [70, 67] on span "H3" at bounding box center [70, 68] width 3 height 6
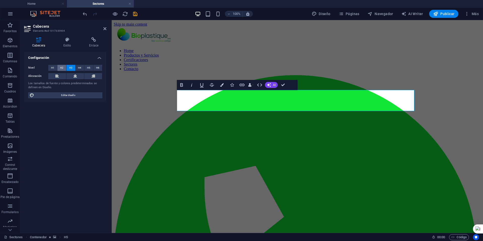
click at [62, 67] on span "H2" at bounding box center [61, 68] width 3 height 6
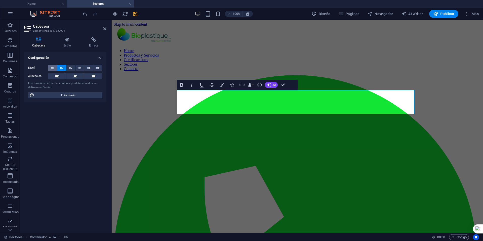
click at [54, 67] on span "H1" at bounding box center [52, 68] width 3 height 6
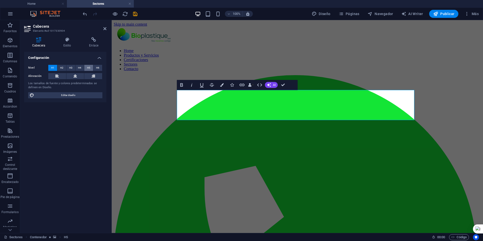
click at [87, 66] on span "H5" at bounding box center [88, 68] width 3 height 6
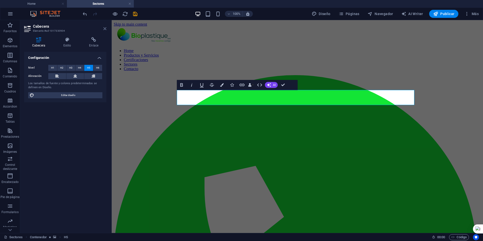
click at [104, 30] on icon at bounding box center [104, 29] width 3 height 4
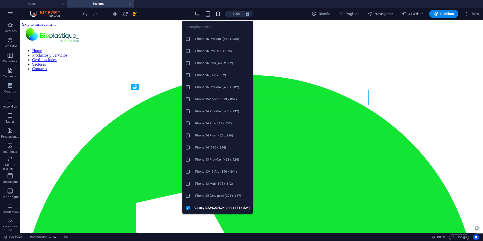
click at [216, 15] on icon "button" at bounding box center [218, 14] width 6 height 6
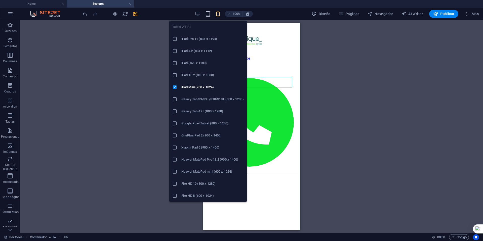
click at [206, 13] on icon "button" at bounding box center [208, 14] width 6 height 6
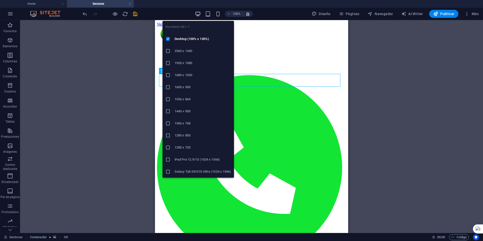
click at [199, 12] on icon "button" at bounding box center [198, 14] width 6 height 6
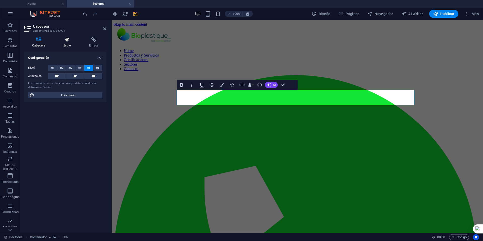
click at [65, 43] on h4 "Estilo" at bounding box center [68, 42] width 26 height 11
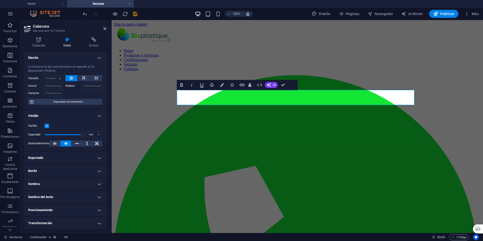
click at [92, 181] on h4 "Sombra" at bounding box center [65, 184] width 82 height 12
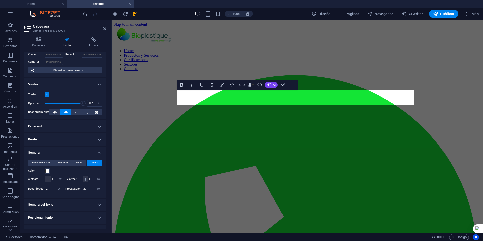
scroll to position [76, 0]
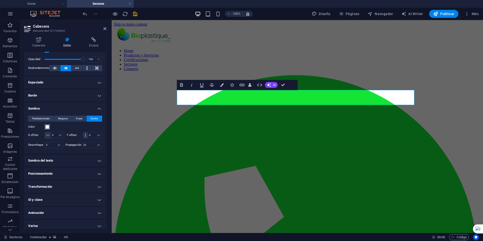
click at [47, 128] on span at bounding box center [47, 127] width 4 height 4
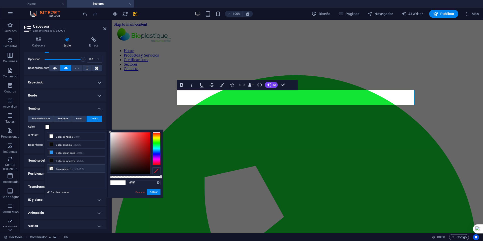
click at [73, 168] on small "rgba(0,0,0,.0)" at bounding box center [78, 170] width 12 height 4
type input "rgba(0, 0, 0, 0)"
click at [153, 191] on button "Aplicar" at bounding box center [154, 192] width 14 height 6
type input "0"
type input "2"
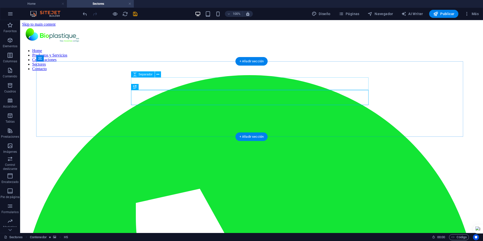
select select "px"
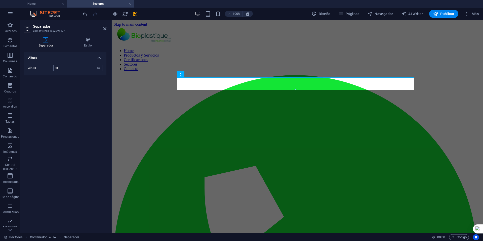
click at [75, 70] on input "50" at bounding box center [78, 68] width 49 height 6
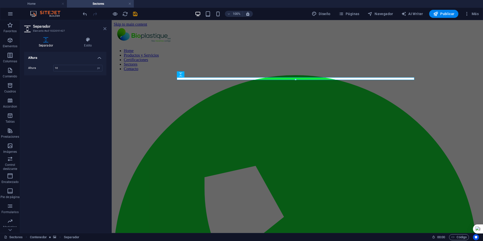
type input "10"
click at [104, 28] on icon at bounding box center [104, 29] width 3 height 4
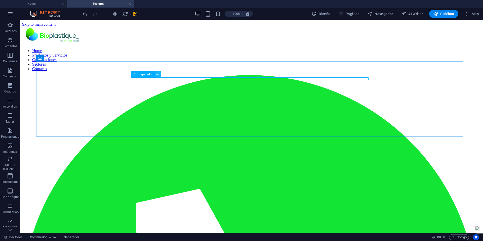
click at [156, 76] on button at bounding box center [158, 74] width 6 height 6
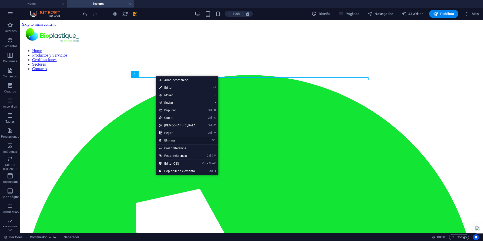
click at [172, 139] on link "⌦ Eliminar" at bounding box center [177, 141] width 43 height 8
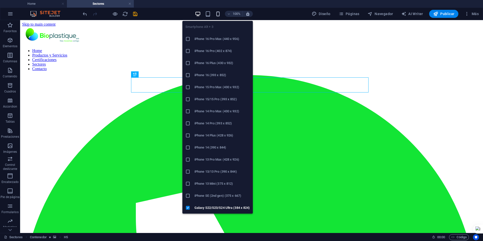
click at [220, 13] on icon "button" at bounding box center [218, 14] width 6 height 6
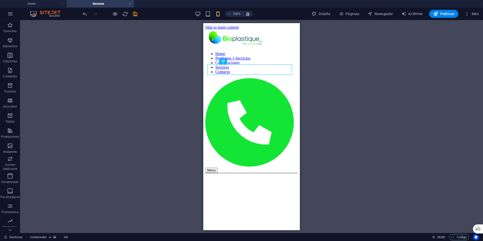
click at [173, 81] on div "Contenedor H5 Contenedor Separador Referencia Superposición de imagen de texto …" at bounding box center [251, 126] width 463 height 213
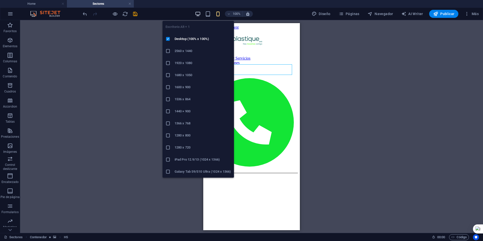
click at [198, 15] on icon "button" at bounding box center [198, 14] width 6 height 6
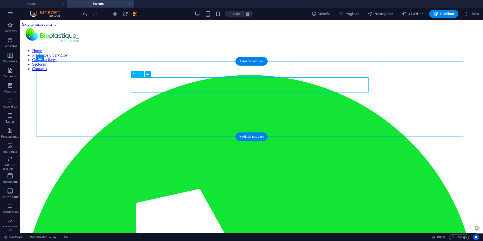
select select "px"
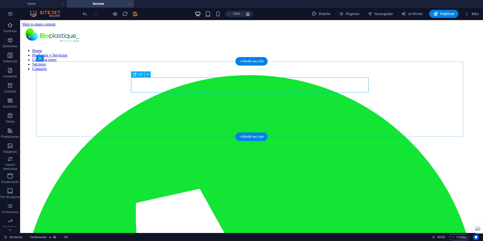
select select "px"
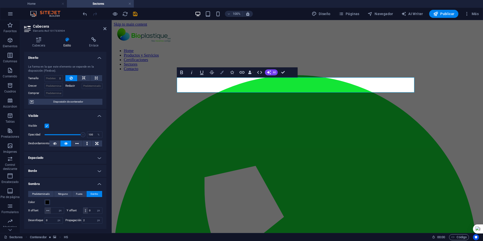
click at [222, 72] on icon "button" at bounding box center [222, 73] width 4 height 4
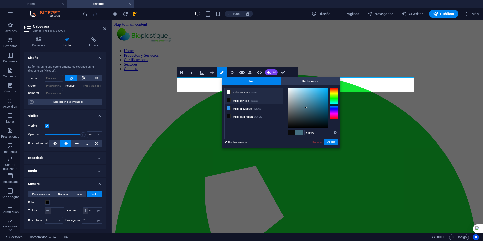
click at [229, 92] on icon at bounding box center [229, 92] width 4 height 4
type input "#ffffff"
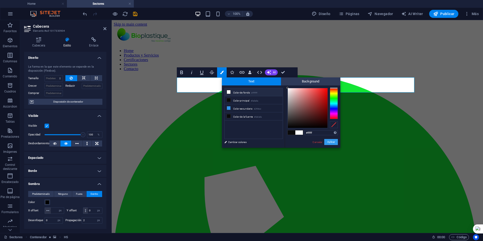
click at [333, 141] on button "Aplicar" at bounding box center [331, 142] width 14 height 6
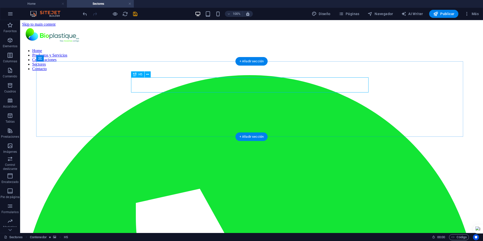
select select "px"
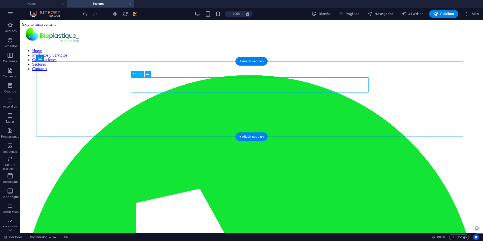
select select "px"
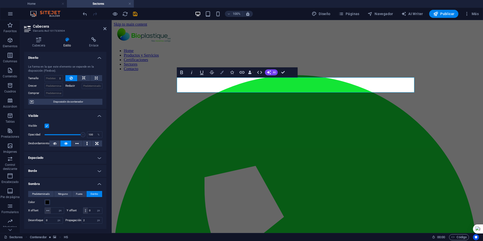
click at [222, 73] on icon "button" at bounding box center [222, 73] width 4 height 4
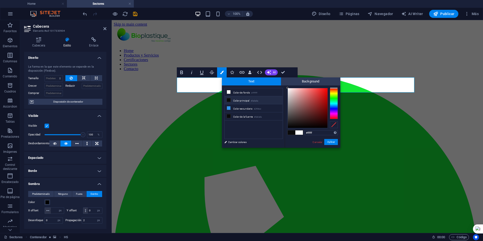
click at [228, 99] on icon at bounding box center [229, 100] width 4 height 4
type input "#0a0a0a"
click at [332, 141] on button "Aplicar" at bounding box center [331, 142] width 14 height 6
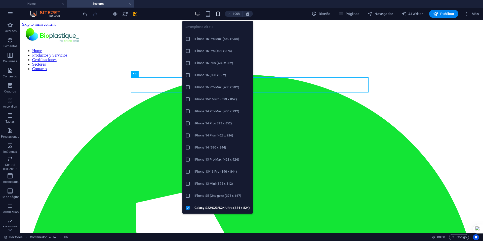
click at [218, 14] on icon "button" at bounding box center [218, 14] width 6 height 6
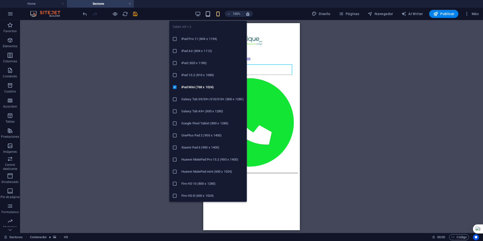
click at [209, 13] on icon "button" at bounding box center [208, 14] width 6 height 6
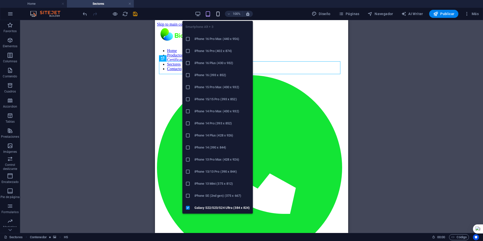
click at [219, 14] on icon "button" at bounding box center [218, 14] width 6 height 6
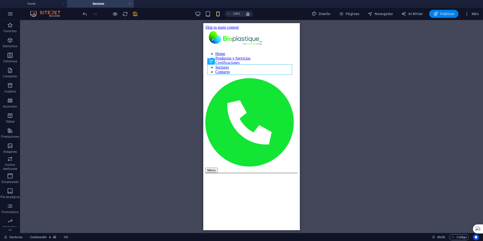
click at [445, 14] on span "Publicar" at bounding box center [443, 13] width 21 height 5
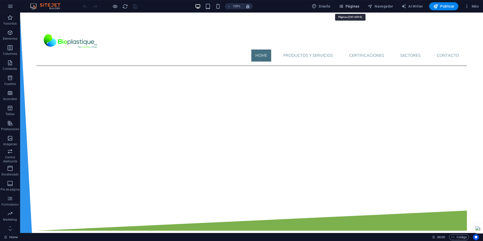
click at [344, 6] on icon "button" at bounding box center [341, 6] width 5 height 5
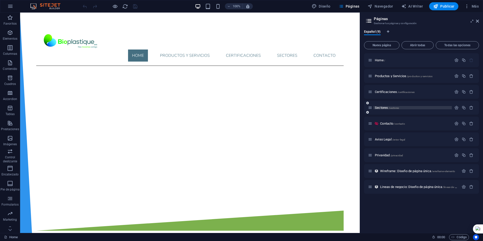
click at [384, 108] on span "Sectores /sectores" at bounding box center [387, 108] width 24 height 4
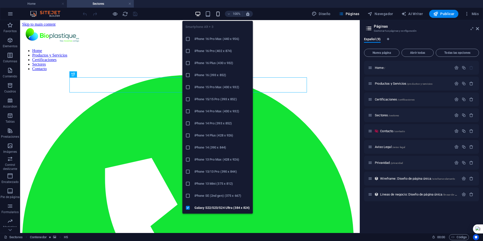
click at [218, 13] on icon "button" at bounding box center [218, 14] width 6 height 6
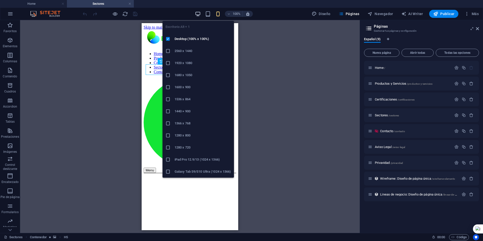
click at [198, 13] on icon "button" at bounding box center [198, 14] width 6 height 6
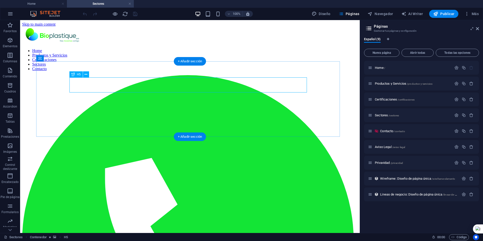
click at [86, 75] on icon at bounding box center [86, 74] width 3 height 5
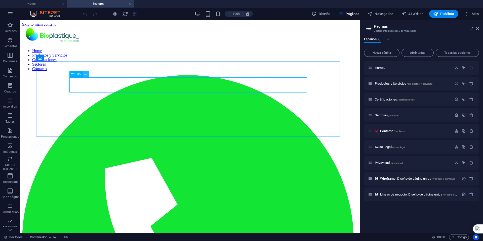
click at [85, 74] on icon at bounding box center [86, 74] width 3 height 5
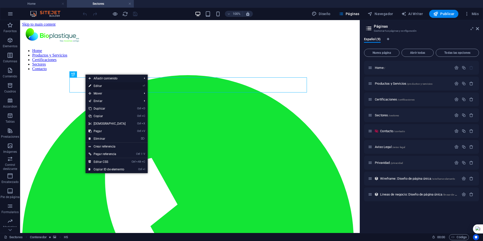
click at [105, 86] on link "⏎ Editar" at bounding box center [107, 86] width 43 height 8
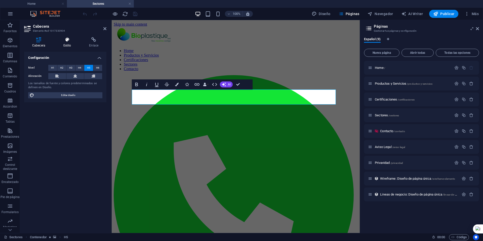
click at [66, 43] on h4 "Estilo" at bounding box center [68, 42] width 26 height 11
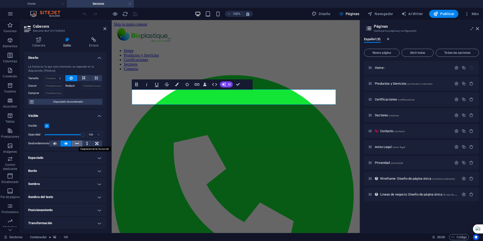
scroll to position [40, 0]
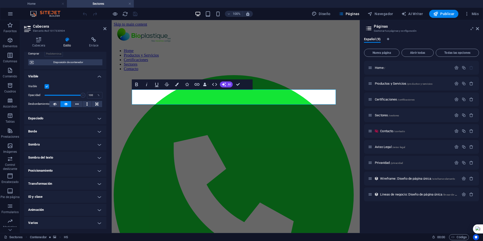
click at [86, 147] on h4 "Sombra" at bounding box center [65, 145] width 82 height 12
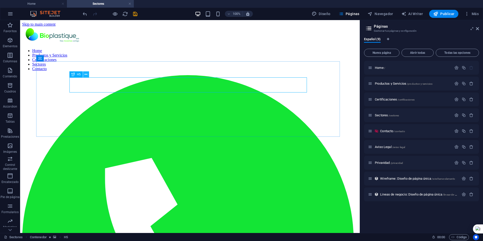
click at [87, 73] on icon at bounding box center [86, 74] width 3 height 5
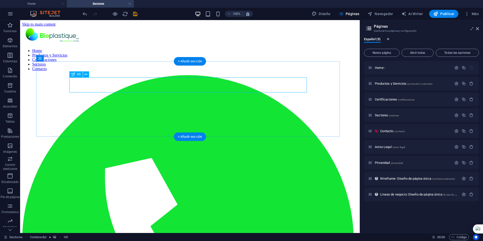
select select "px"
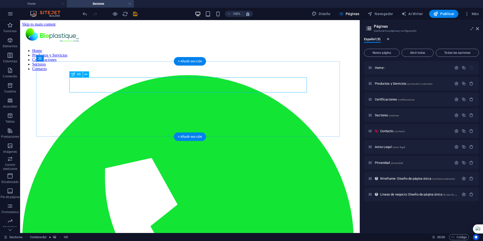
select select "px"
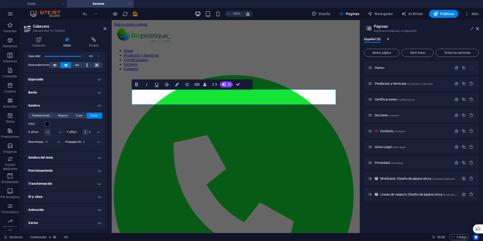
scroll to position [85, 0]
click at [98, 100] on h4 "Sombra" at bounding box center [65, 104] width 82 height 9
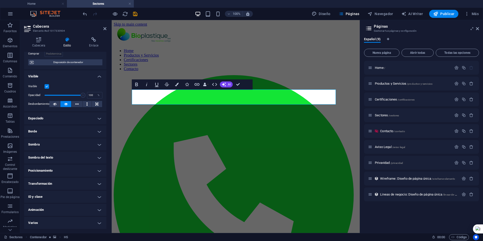
scroll to position [40, 0]
click at [67, 40] on icon at bounding box center [67, 39] width 24 height 5
click at [39, 41] on icon at bounding box center [38, 39] width 29 height 5
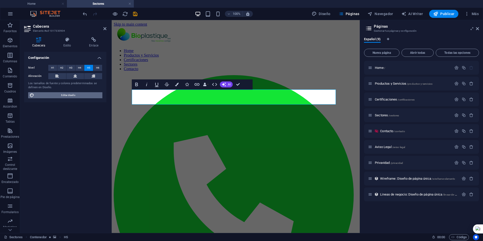
click at [76, 96] on span "Editar diseño" at bounding box center [68, 95] width 65 height 6
select select "px"
select select "300"
select select "px"
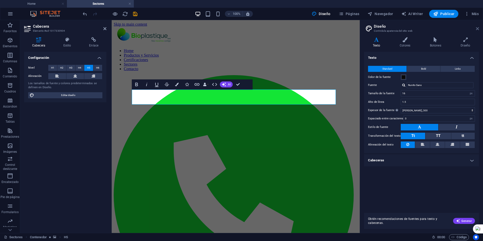
click at [477, 29] on icon at bounding box center [477, 29] width 3 height 4
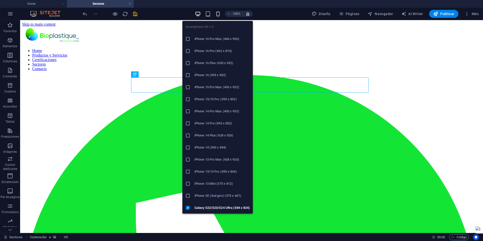
click at [218, 14] on icon "button" at bounding box center [218, 14] width 6 height 6
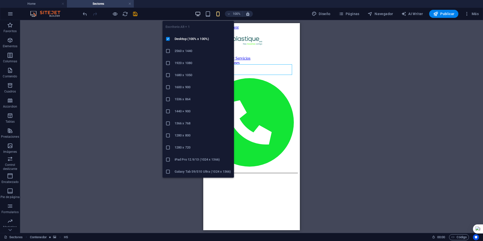
click at [198, 13] on icon "button" at bounding box center [198, 14] width 6 height 6
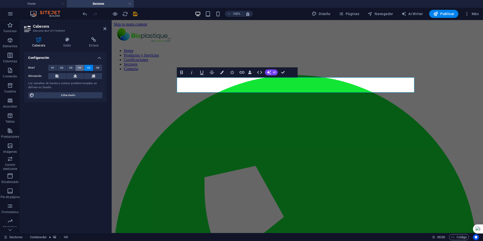
click at [81, 67] on span "H4" at bounding box center [79, 68] width 3 height 6
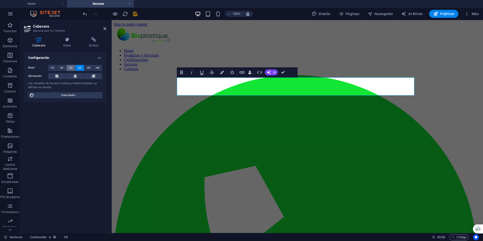
click at [71, 67] on span "H3" at bounding box center [70, 68] width 3 height 6
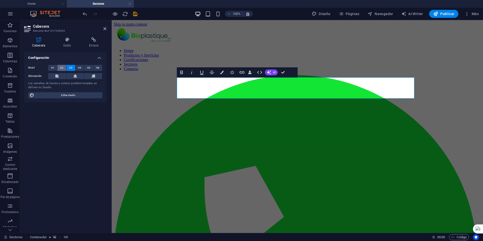
click at [62, 67] on span "H2" at bounding box center [61, 68] width 3 height 6
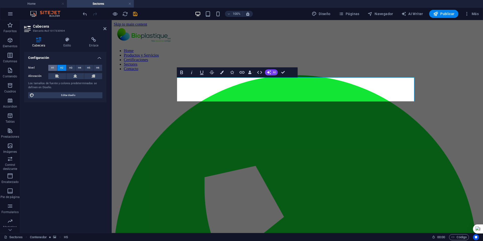
click at [54, 67] on span "H1" at bounding box center [52, 68] width 3 height 6
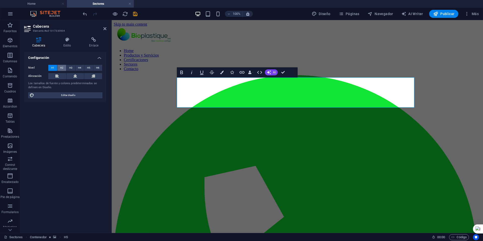
click at [62, 68] on span "H2" at bounding box center [61, 68] width 3 height 6
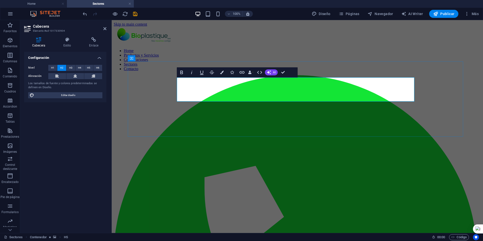
click at [58, 77] on icon at bounding box center [57, 76] width 4 height 6
click at [73, 77] on button at bounding box center [75, 76] width 18 height 6
drag, startPoint x: 320, startPoint y: 95, endPoint x: 237, endPoint y: 86, distance: 83.2
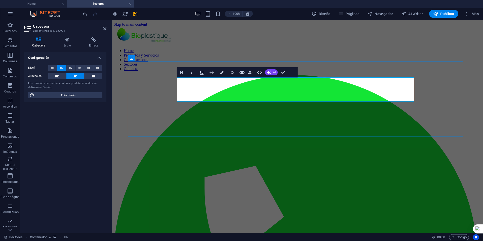
copy span "INDUSTRIAS QUE CONFIAN EN NOSOTROS"
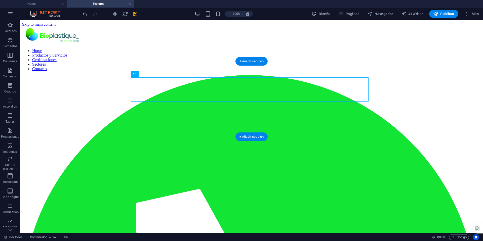
drag, startPoint x: 157, startPoint y: 95, endPoint x: 121, endPoint y: 68, distance: 44.1
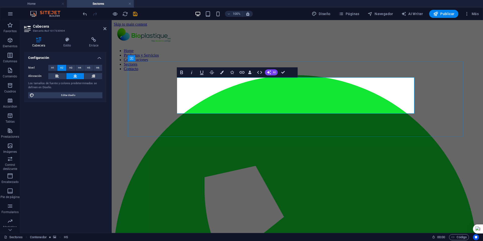
click at [52, 66] on span "H1" at bounding box center [52, 68] width 3 height 6
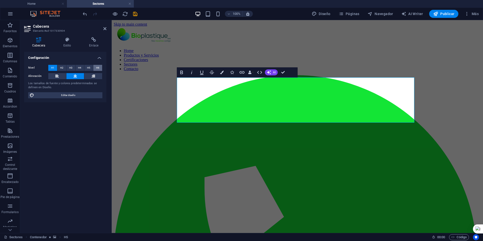
click at [95, 67] on button "H6" at bounding box center [97, 68] width 9 height 6
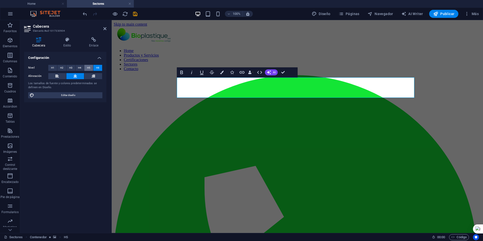
click at [91, 66] on button "H5" at bounding box center [88, 68] width 9 height 6
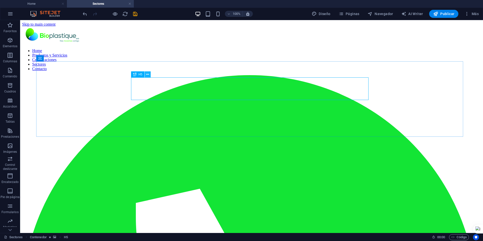
click at [147, 73] on icon at bounding box center [147, 74] width 3 height 5
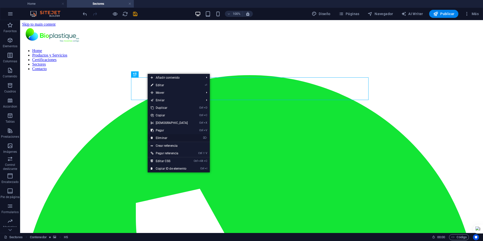
click at [162, 137] on link "⌦ Eliminar" at bounding box center [169, 138] width 43 height 8
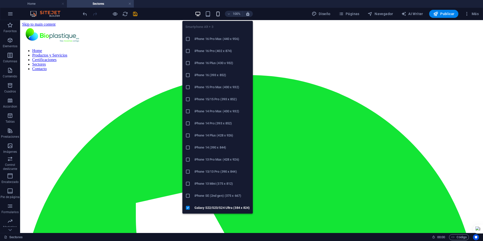
click at [219, 14] on icon "button" at bounding box center [218, 14] width 6 height 6
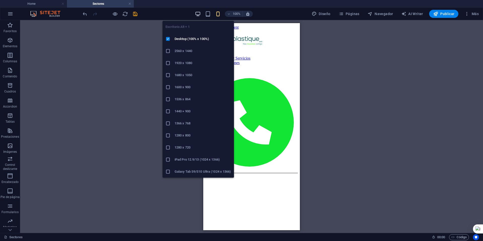
click at [198, 15] on icon "button" at bounding box center [198, 14] width 6 height 6
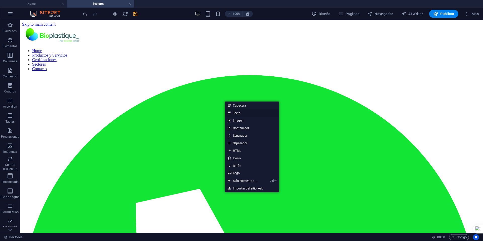
click at [238, 112] on link "Texto" at bounding box center [252, 113] width 54 height 8
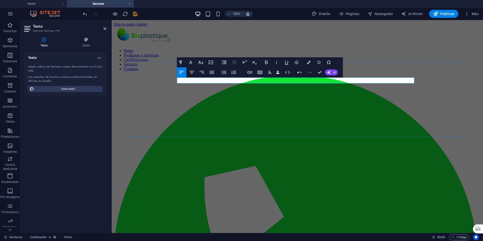
click at [213, 73] on icon "button" at bounding box center [212, 72] width 6 height 6
click at [192, 72] on icon "button" at bounding box center [192, 72] width 6 height 6
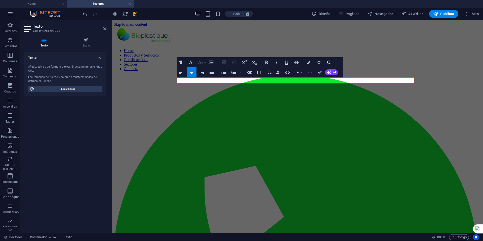
click at [201, 63] on icon "button" at bounding box center [201, 62] width 6 height 6
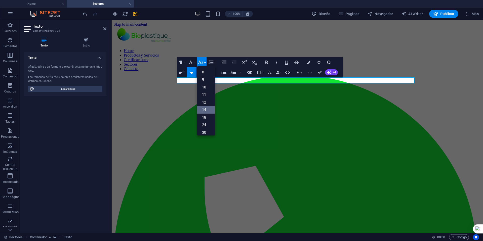
click at [205, 110] on link "14" at bounding box center [206, 110] width 18 height 8
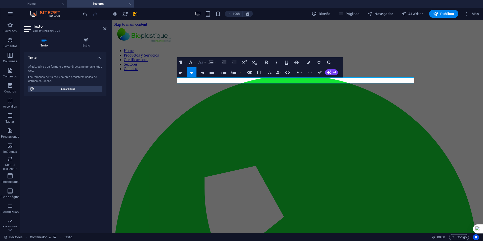
click at [202, 63] on icon "button" at bounding box center [201, 62] width 6 height 6
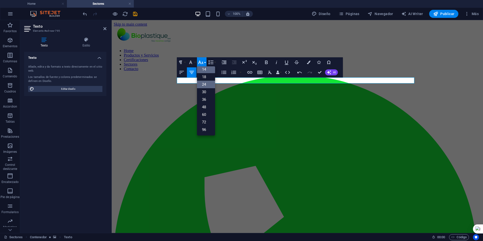
scroll to position [41, 0]
click at [204, 108] on link "48" at bounding box center [206, 107] width 18 height 8
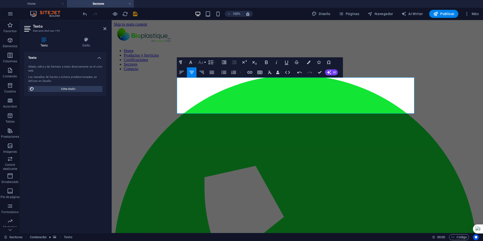
click at [203, 61] on icon "button" at bounding box center [201, 62] width 6 height 6
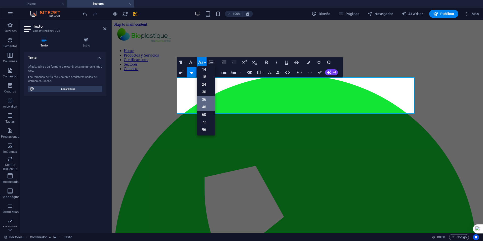
click at [205, 100] on link "36" at bounding box center [206, 100] width 18 height 8
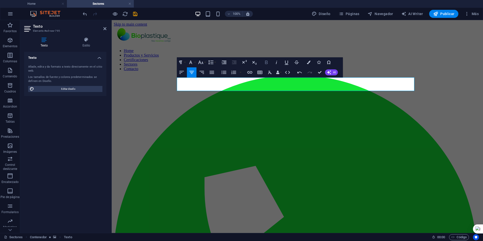
click at [267, 61] on icon "button" at bounding box center [267, 62] width 6 height 6
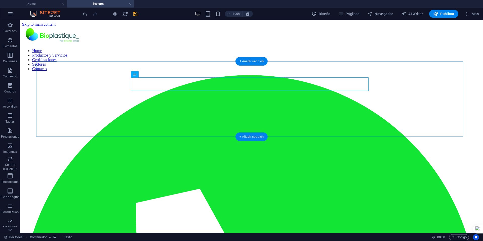
click at [245, 136] on div "+ Añadir sección" at bounding box center [252, 137] width 32 height 9
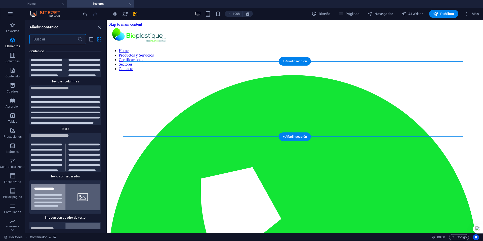
scroll to position [1599, 0]
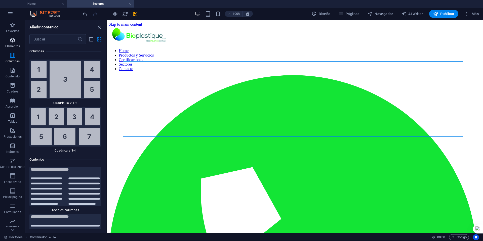
click at [12, 42] on icon "button" at bounding box center [13, 40] width 6 height 6
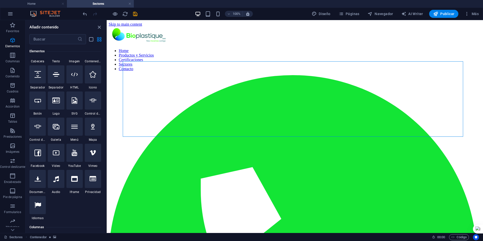
scroll to position [95, 0]
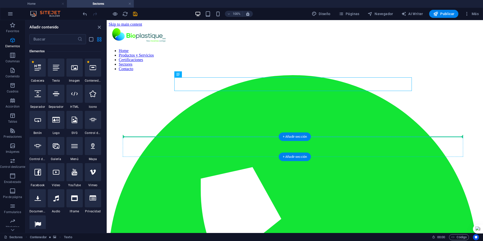
drag, startPoint x: 288, startPoint y: 94, endPoint x: 217, endPoint y: 141, distance: 85.4
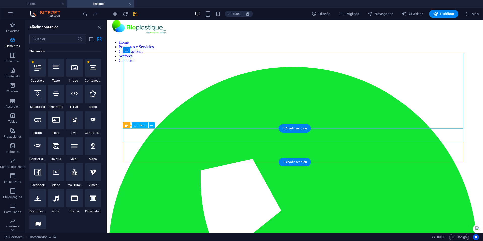
scroll to position [0, 0]
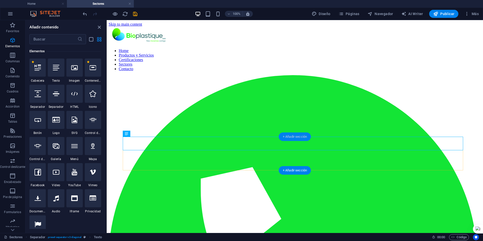
click at [290, 137] on div "+ Añadir sección" at bounding box center [295, 137] width 32 height 9
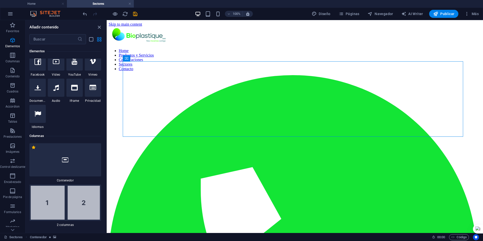
scroll to position [55, 0]
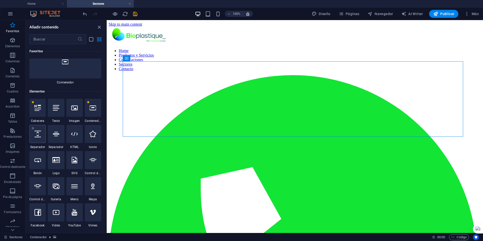
click at [40, 132] on icon at bounding box center [37, 134] width 7 height 7
select select "px"
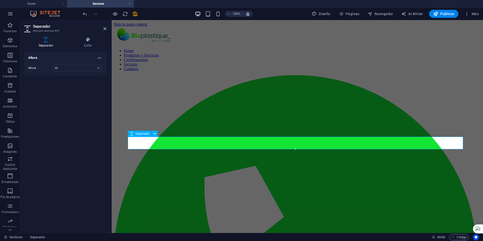
click at [66, 67] on input "50" at bounding box center [78, 68] width 49 height 6
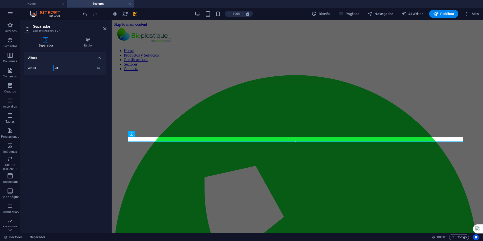
type input "20"
click at [58, 99] on div "Altura Altura 20 px rem vh vw" at bounding box center [65, 140] width 82 height 177
click at [103, 29] on icon at bounding box center [104, 29] width 3 height 4
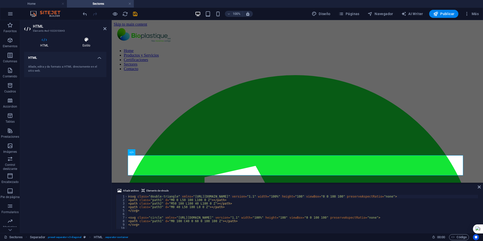
click at [86, 40] on icon at bounding box center [86, 39] width 40 height 5
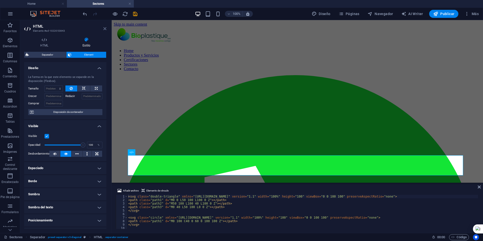
click at [104, 29] on icon at bounding box center [104, 29] width 3 height 4
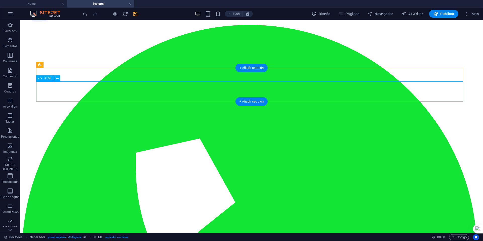
scroll to position [0, 0]
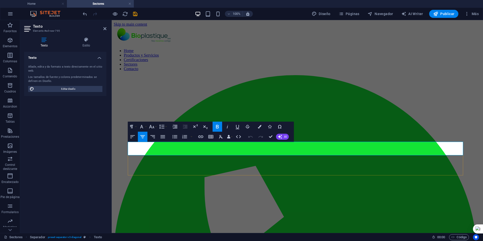
click at [152, 126] on icon "button" at bounding box center [152, 127] width 6 height 6
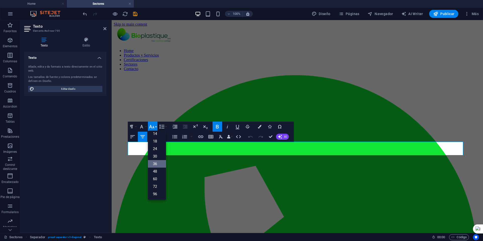
scroll to position [41, 0]
click at [146, 126] on button "Font Family" at bounding box center [143, 127] width 10 height 10
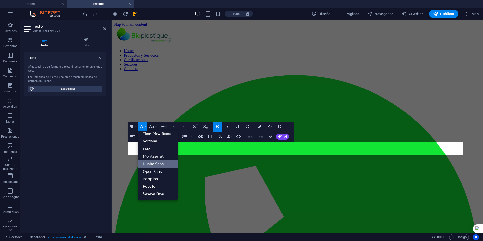
scroll to position [33, 0]
click at [152, 148] on link "Lato" at bounding box center [158, 149] width 40 height 8
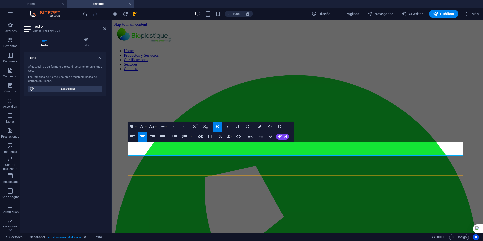
drag, startPoint x: 203, startPoint y: 149, endPoint x: 384, endPoint y: 147, distance: 181.2
click at [145, 126] on button "Font Family" at bounding box center [143, 127] width 10 height 10
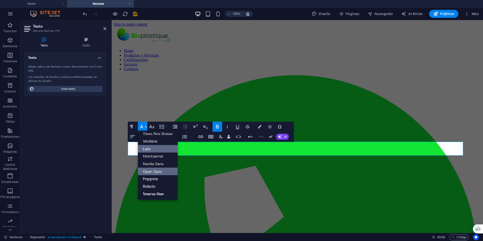
click at [155, 171] on link "Open Sans" at bounding box center [158, 172] width 40 height 8
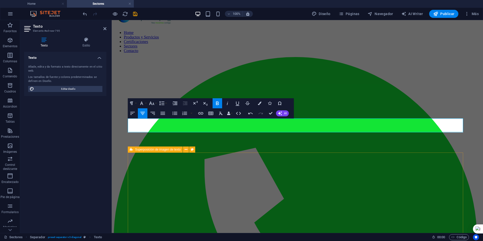
scroll to position [25, 0]
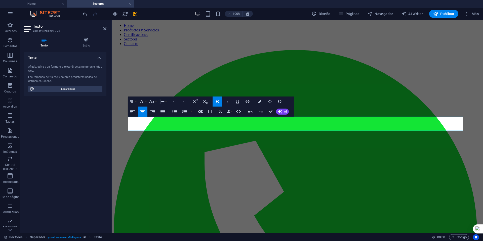
click at [229, 102] on icon "button" at bounding box center [228, 102] width 6 height 6
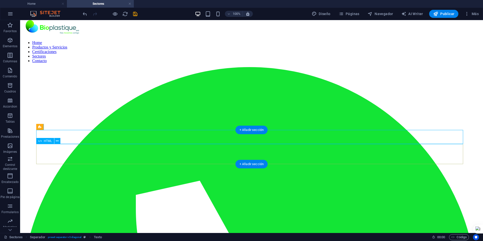
scroll to position [0, 0]
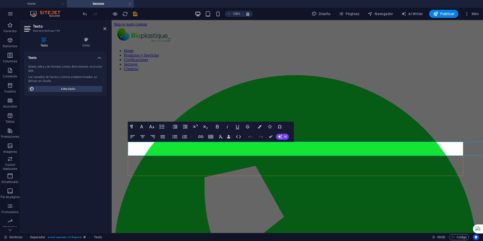
click at [155, 126] on icon "button" at bounding box center [152, 127] width 6 height 6
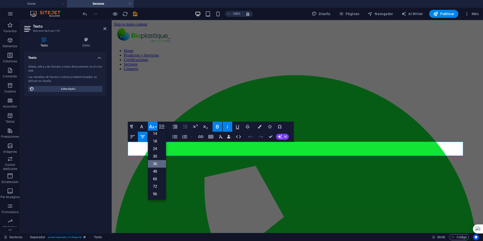
scroll to position [41, 0]
click at [156, 158] on link "30" at bounding box center [157, 157] width 18 height 8
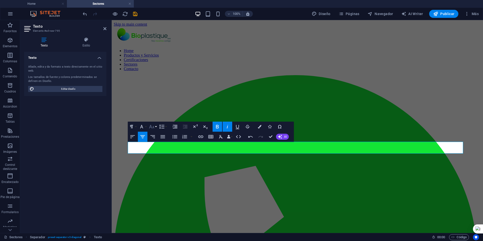
click at [151, 127] on icon "button" at bounding box center [151, 127] width 5 height 4
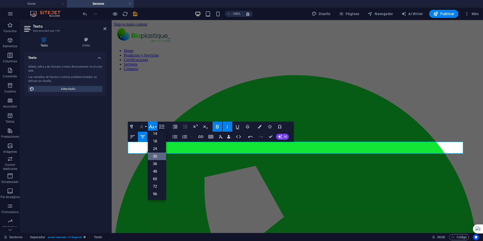
click at [143, 126] on icon "button" at bounding box center [142, 127] width 6 height 6
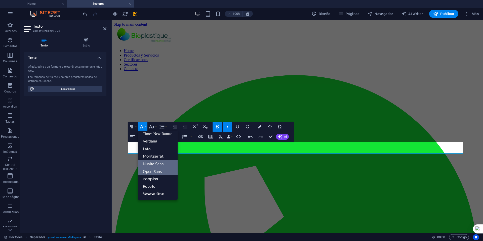
scroll to position [33, 0]
click at [155, 187] on link "Roboto" at bounding box center [158, 187] width 40 height 8
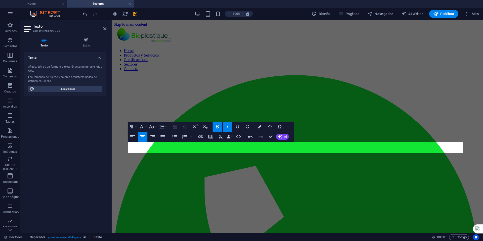
click at [226, 128] on icon "button" at bounding box center [228, 127] width 6 height 6
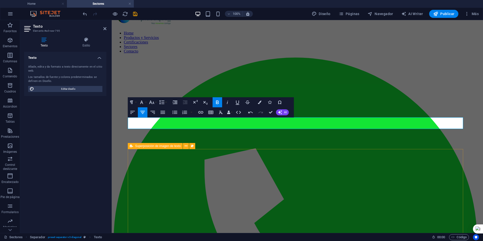
scroll to position [25, 0]
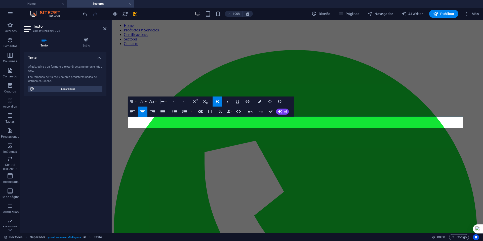
click at [146, 100] on button "Font Family" at bounding box center [143, 102] width 10 height 10
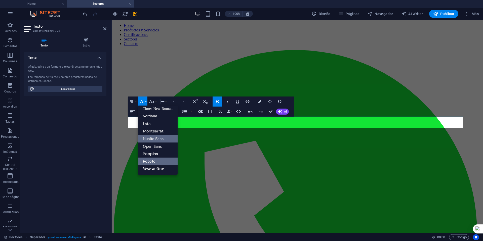
scroll to position [33, 0]
click at [156, 168] on link "Yeseva One" at bounding box center [158, 169] width 40 height 8
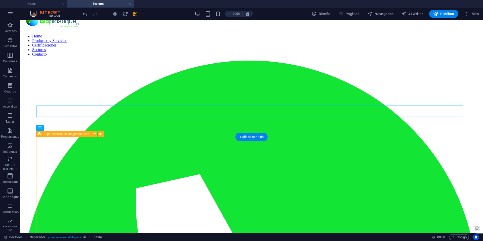
scroll to position [0, 0]
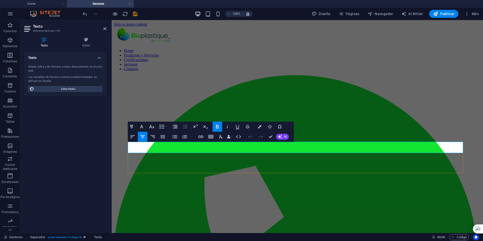
click at [258, 127] on button "Colors" at bounding box center [260, 127] width 10 height 10
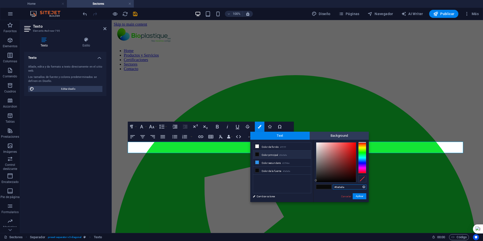
click at [340, 187] on input "#0a0a0a" at bounding box center [349, 187] width 33 height 5
paste input "456f81"
type input "#456f81"
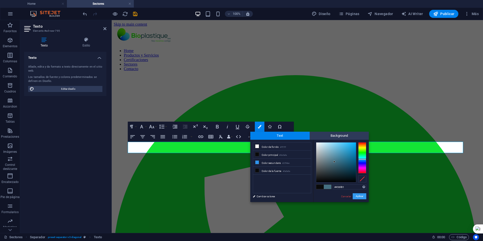
click at [359, 197] on button "Aplicar" at bounding box center [360, 197] width 14 height 6
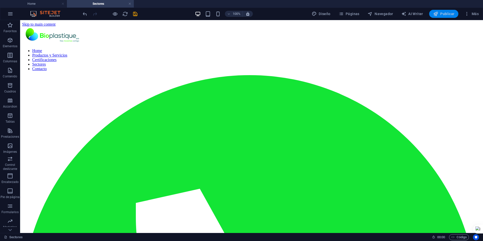
click at [445, 13] on span "Publicar" at bounding box center [443, 13] width 21 height 5
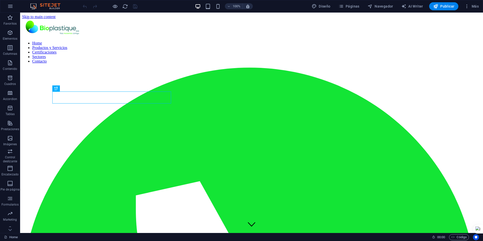
scroll to position [118, 0]
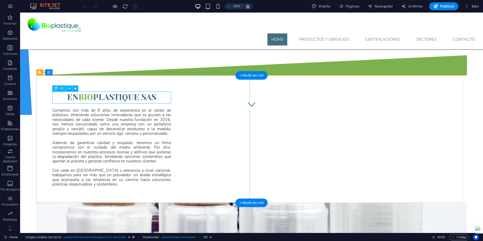
click at [127, 98] on div "En BIO PLASTIQUE SAS" at bounding box center [111, 98] width 119 height 12
click at [121, 121] on div "Contamos con más de 9 años de experiencia en el sector de plásticos, ofreciendo…" at bounding box center [111, 147] width 119 height 79
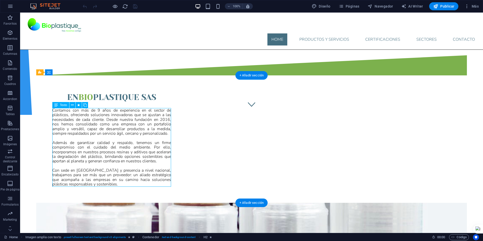
click at [121, 121] on div "Contamos con más de 9 años de experiencia en el sector de plásticos, ofreciendo…" at bounding box center [111, 147] width 119 height 79
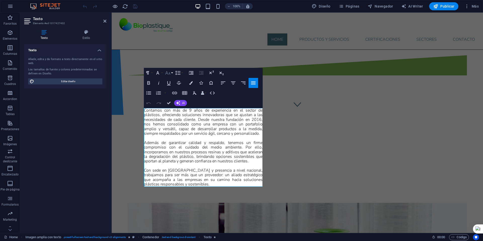
click at [172, 73] on button "Font Size" at bounding box center [169, 73] width 10 height 10
click at [160, 73] on icon "button" at bounding box center [158, 73] width 6 height 6
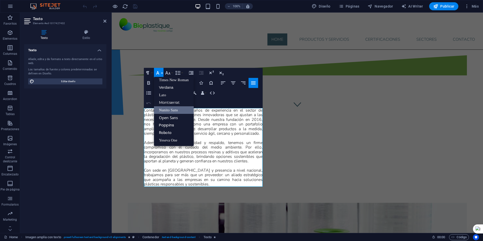
scroll to position [33, 0]
click at [105, 21] on icon at bounding box center [104, 21] width 3 height 4
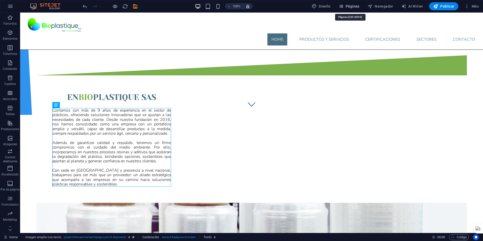
click at [354, 6] on span "Páginas" at bounding box center [349, 6] width 21 height 5
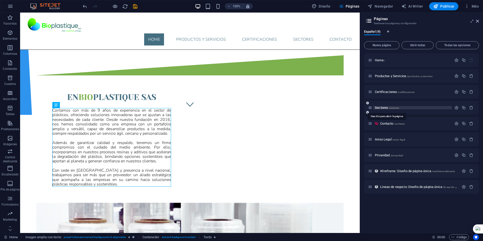
click at [380, 108] on span "Sectores /sectores" at bounding box center [387, 108] width 24 height 4
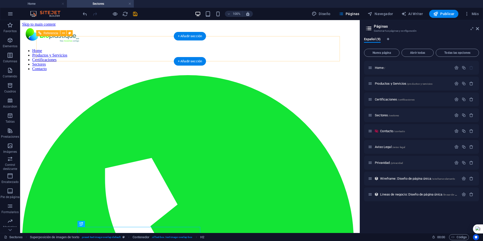
scroll to position [0, 0]
